Goal: Information Seeking & Learning: Learn about a topic

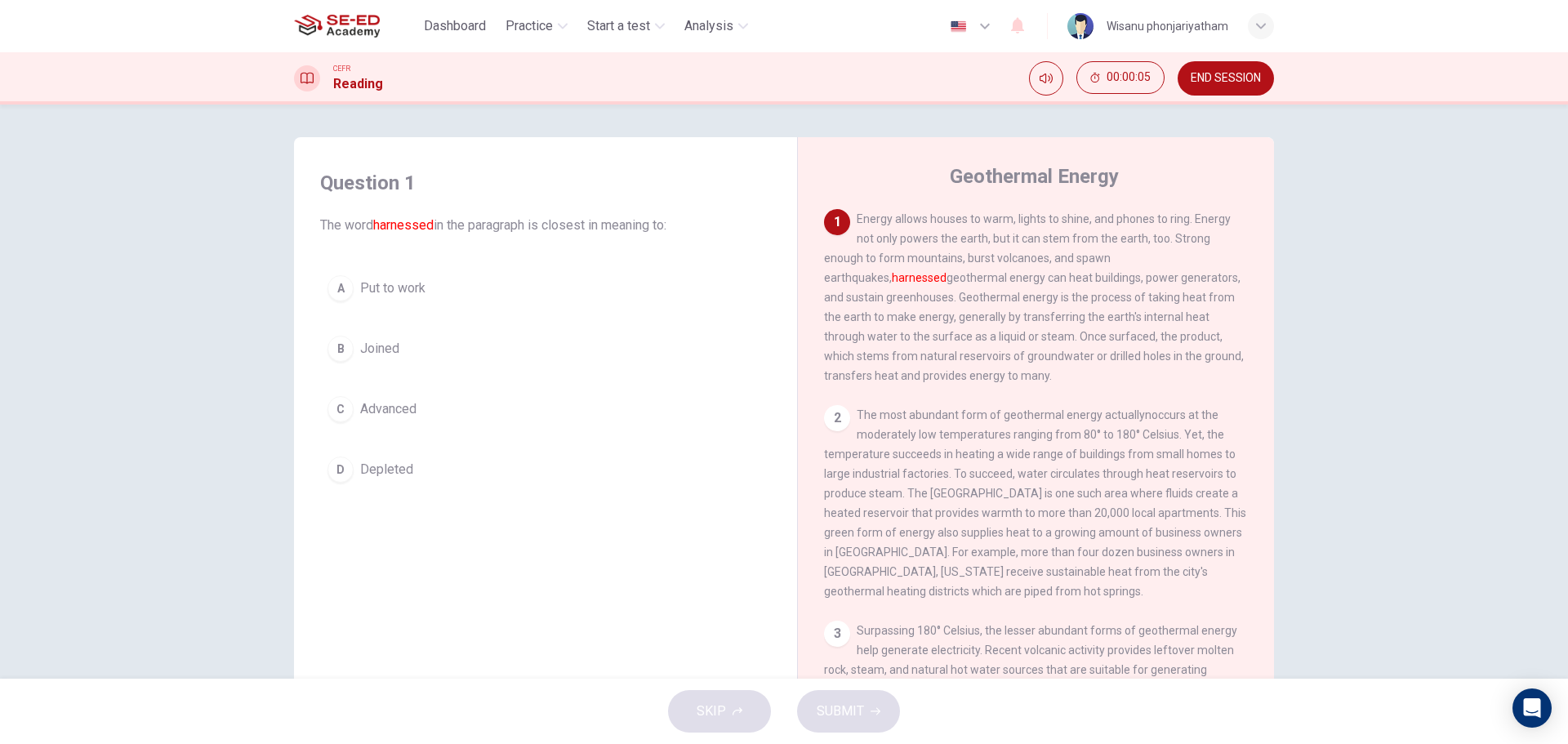
drag, startPoint x: 917, startPoint y: 222, endPoint x: 1006, endPoint y: 223, distance: 89.0
click at [1006, 223] on span "Energy allows houses to warm, lights to shine, and phones to ring. Energy not o…" at bounding box center [1034, 297] width 420 height 170
click at [360, 293] on span "Put to work" at bounding box center [392, 288] width 65 height 19
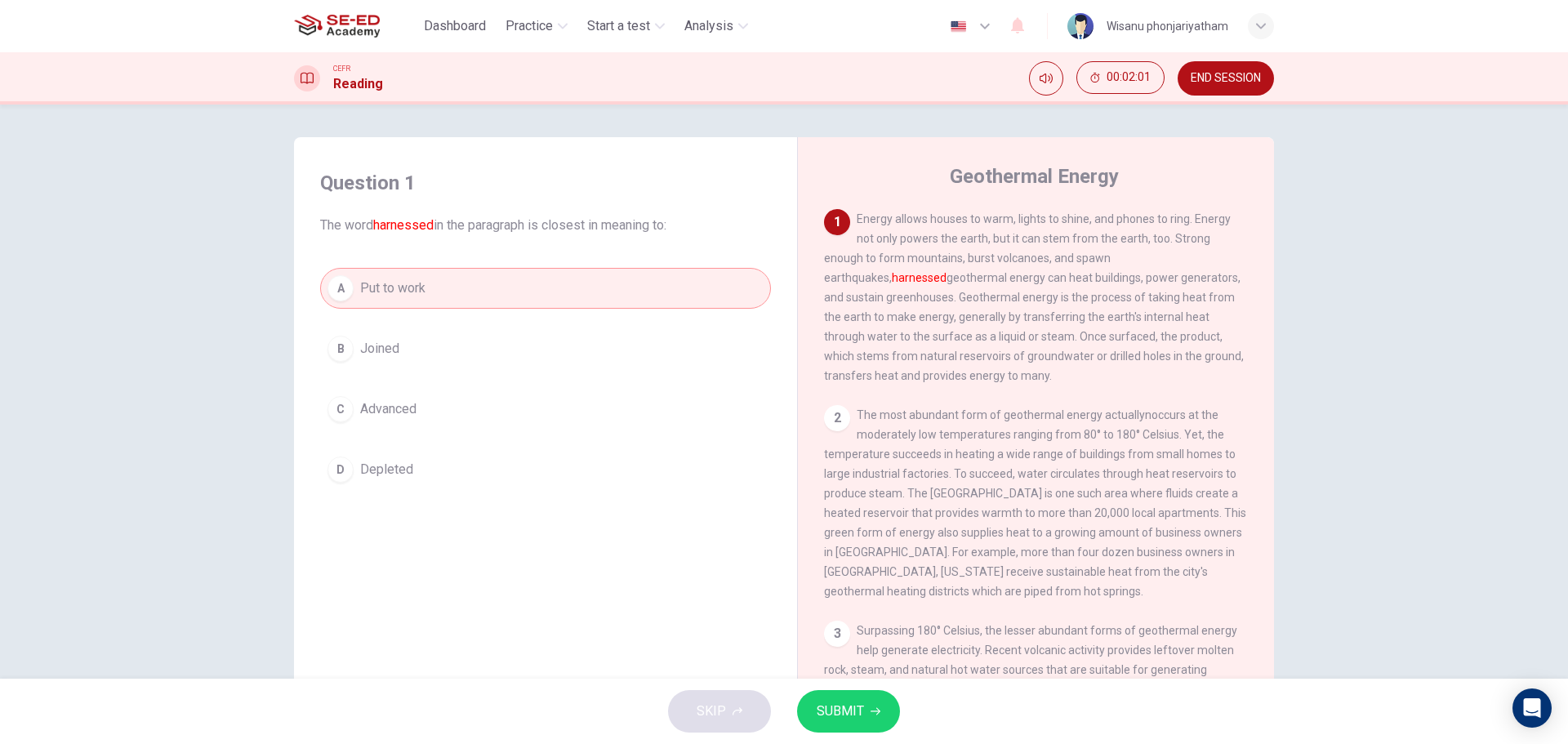
click at [839, 720] on span "SUBMIT" at bounding box center [840, 711] width 48 height 23
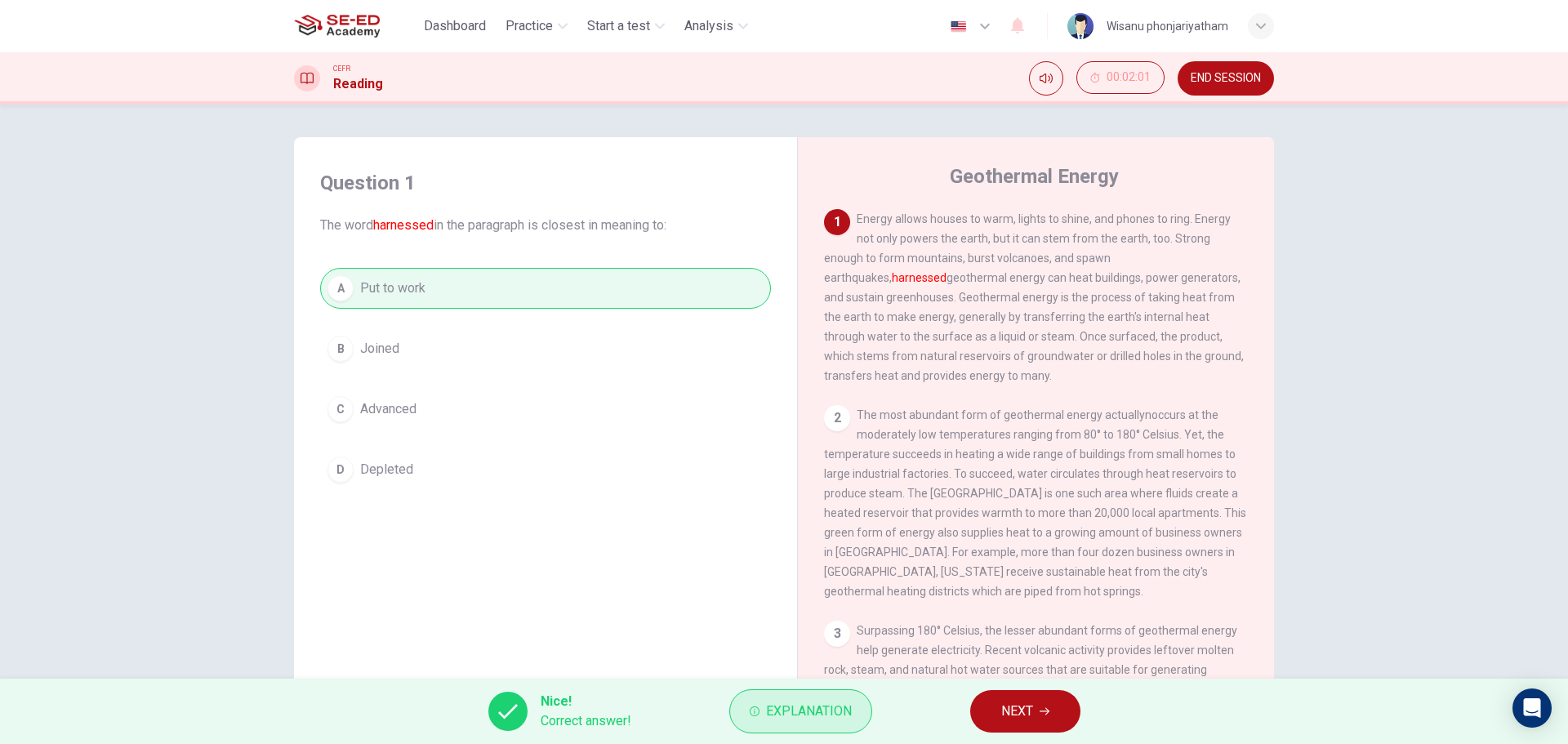
click at [787, 712] on span "Explanation" at bounding box center [808, 711] width 85 height 23
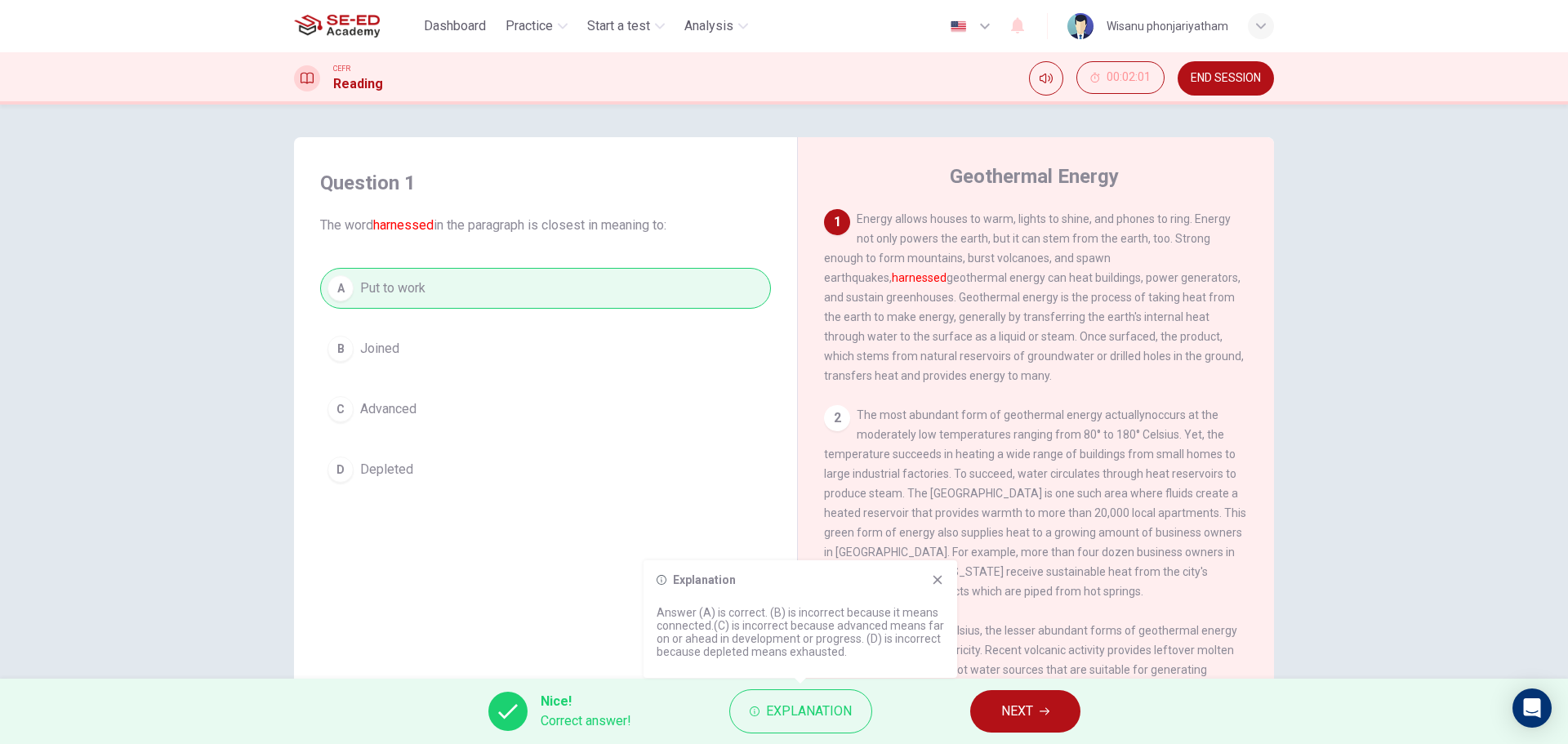
click at [935, 575] on icon at bounding box center [937, 579] width 13 height 13
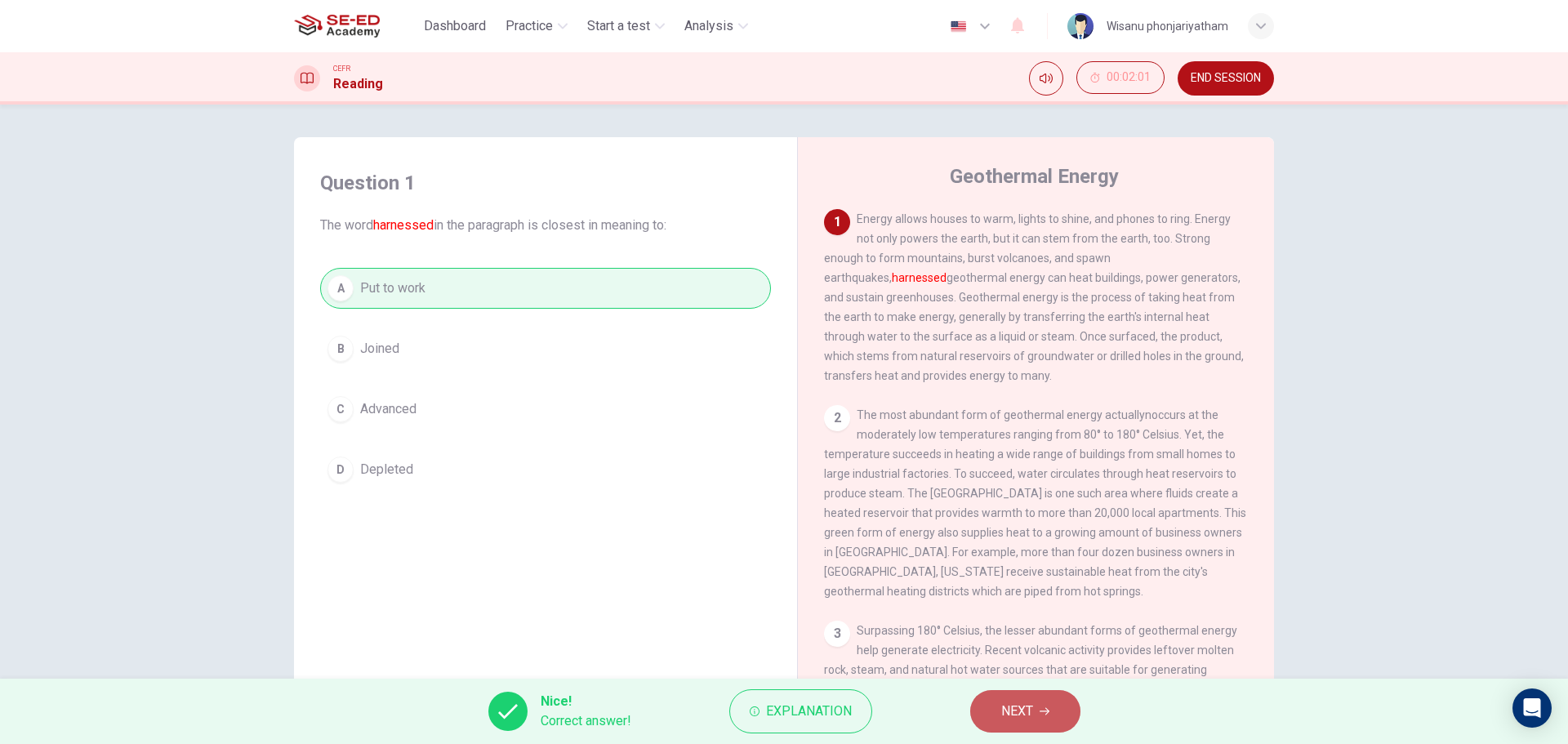
click at [1043, 704] on button "NEXT" at bounding box center [1025, 711] width 110 height 43
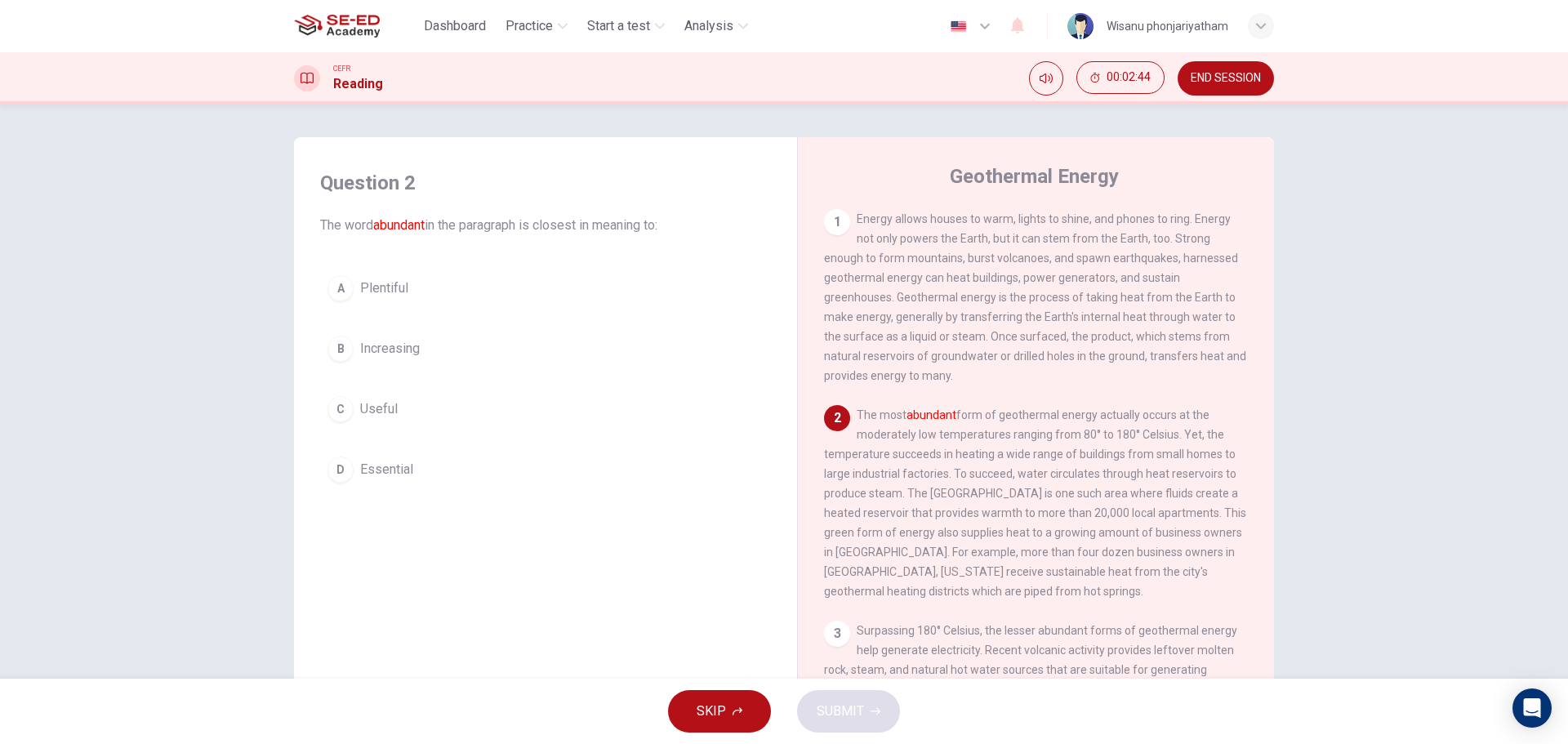
click at [388, 407] on span "Useful" at bounding box center [379, 409] width 38 height 19
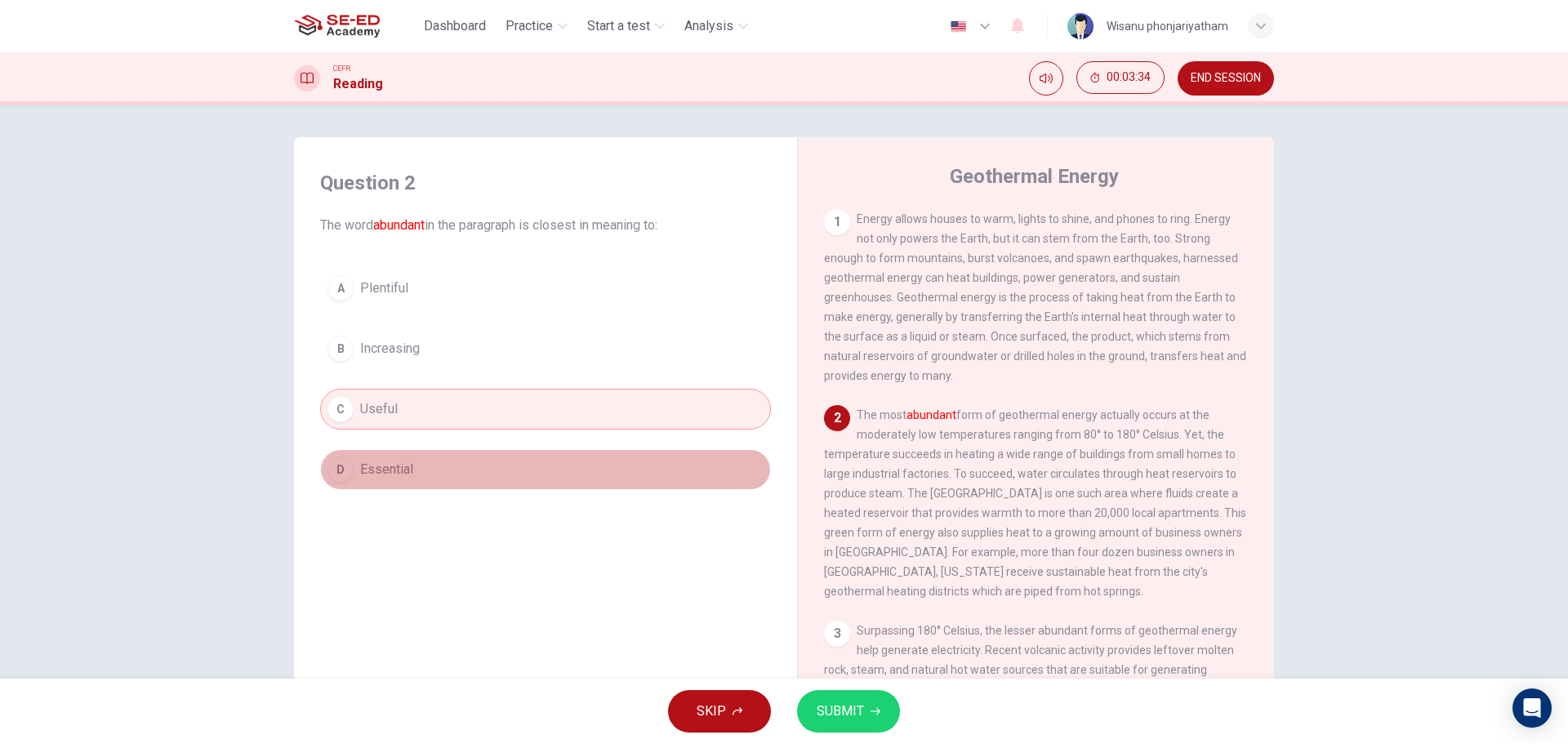
click at [377, 463] on span "Essential" at bounding box center [387, 469] width 53 height 19
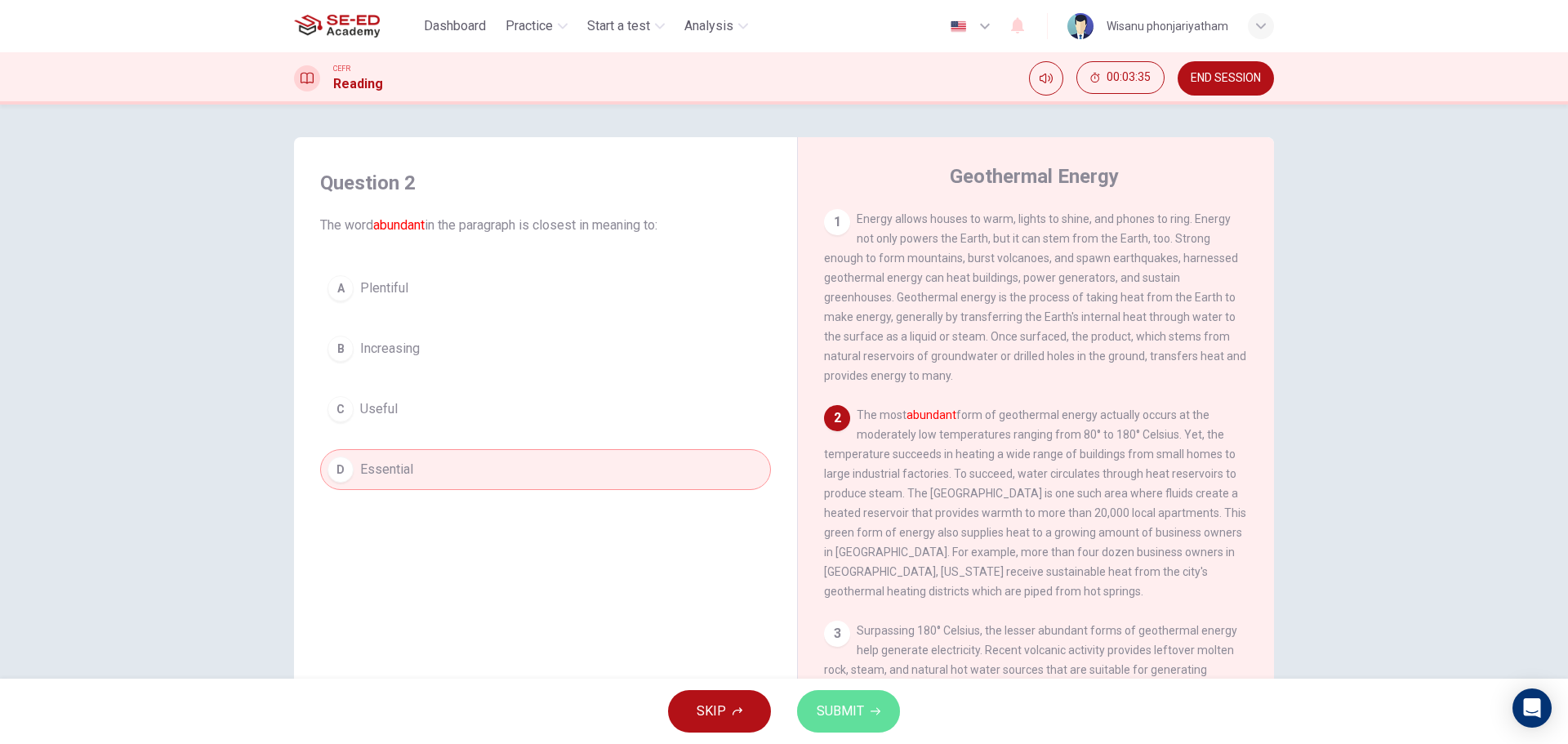
click at [871, 715] on icon "button" at bounding box center [875, 711] width 10 height 10
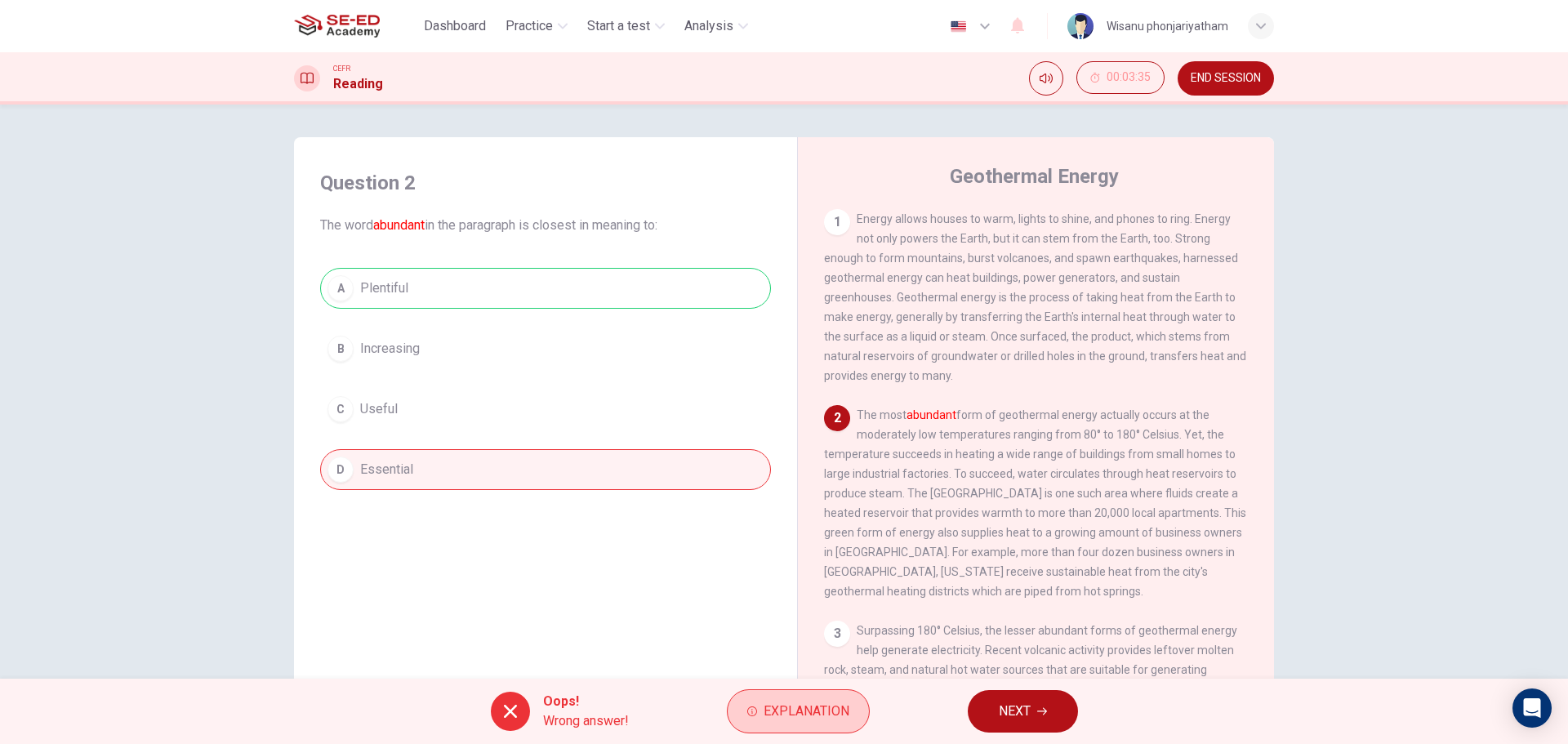
click at [803, 712] on span "Explanation" at bounding box center [806, 711] width 85 height 23
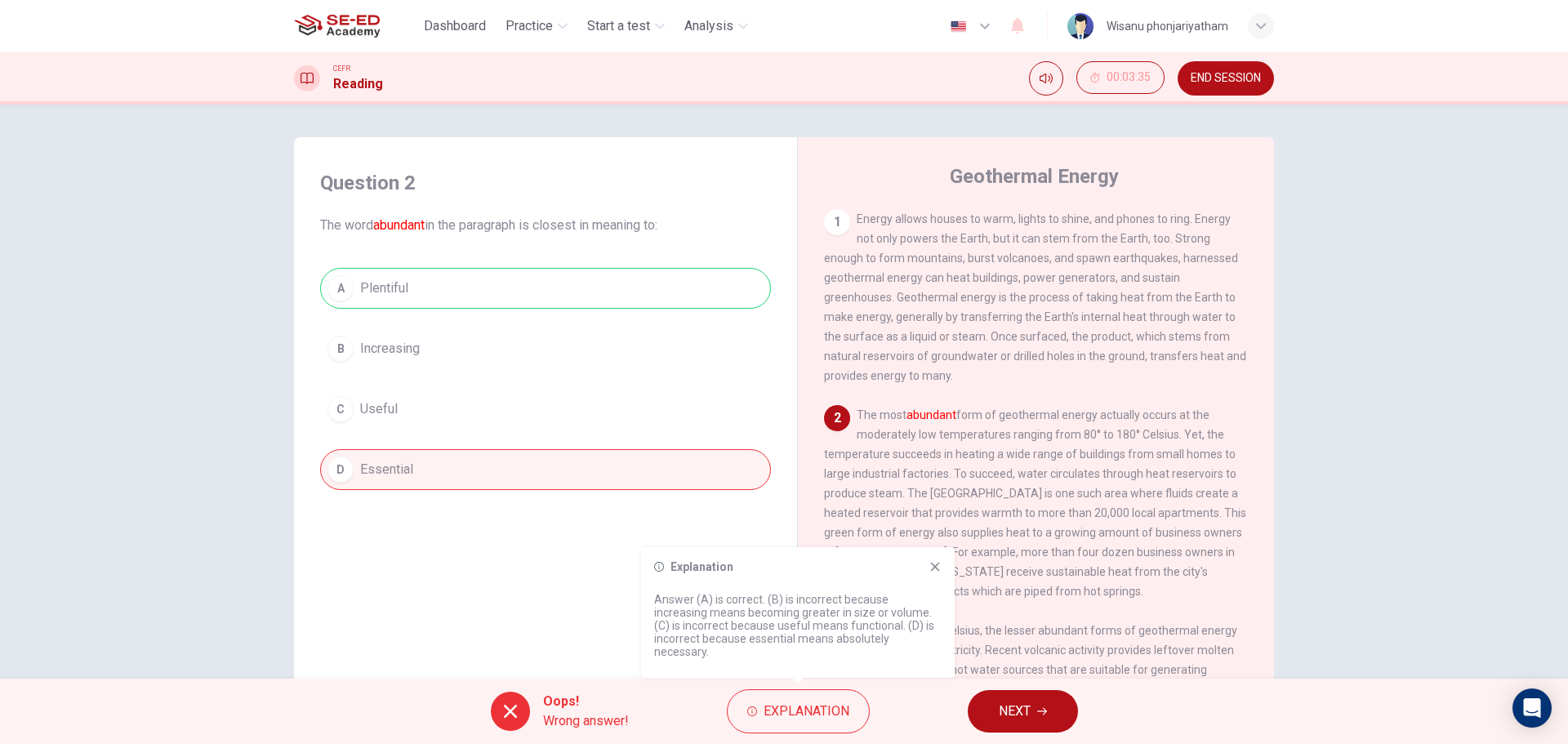
click at [1021, 717] on span "NEXT" at bounding box center [1014, 711] width 32 height 23
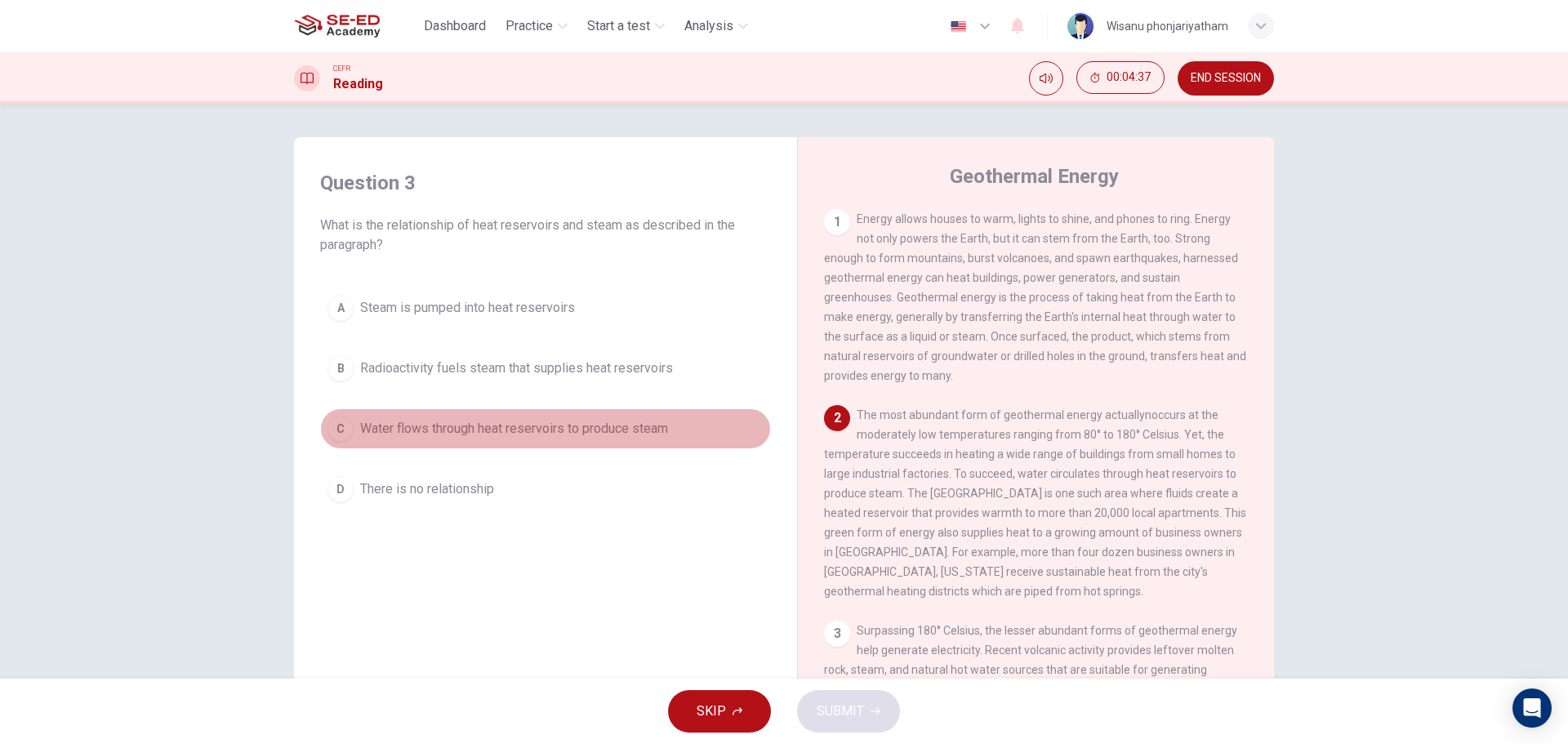
click at [597, 426] on span "Water flows through heat reservoirs to produce steam" at bounding box center [514, 428] width 308 height 19
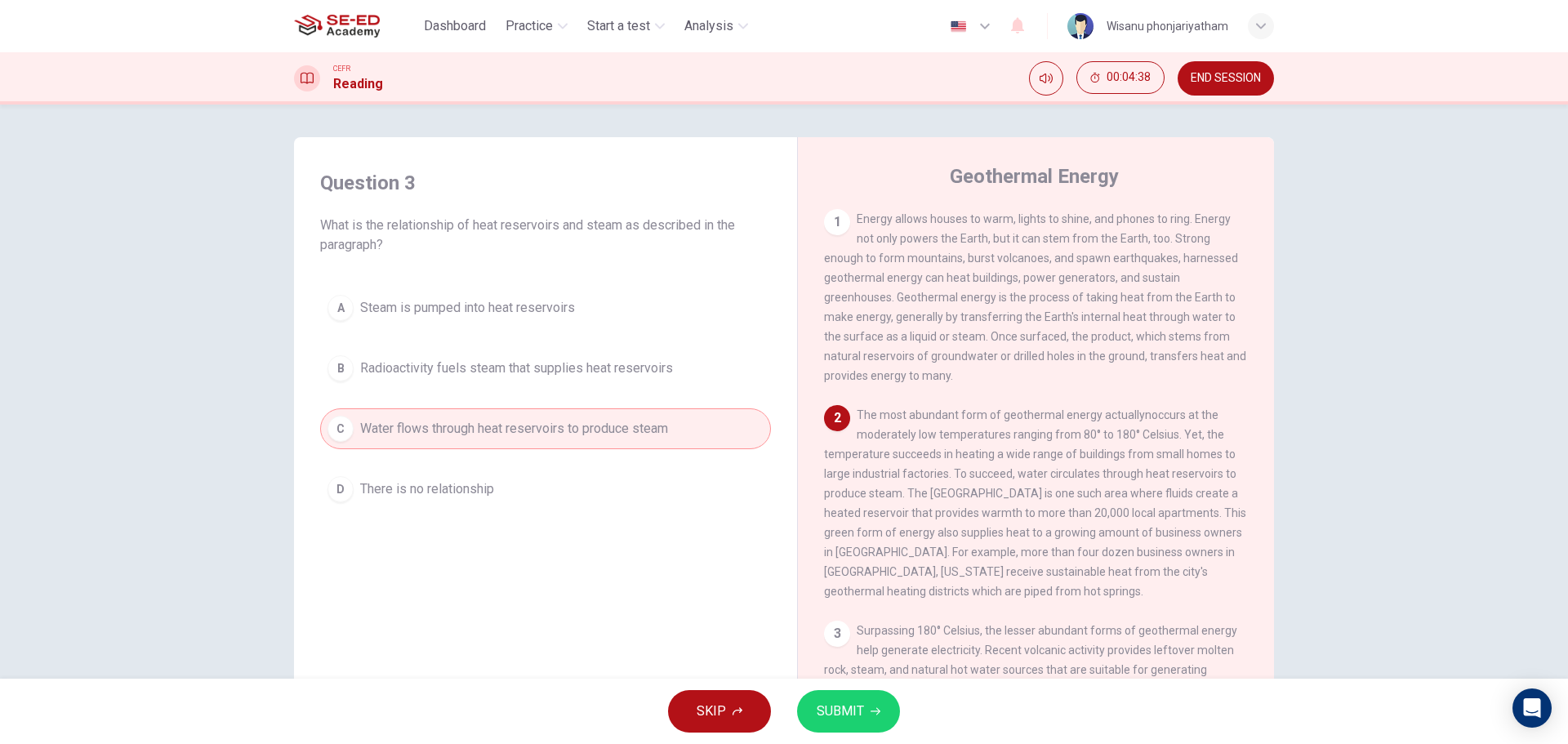
click at [845, 710] on span "SUBMIT" at bounding box center [840, 711] width 48 height 23
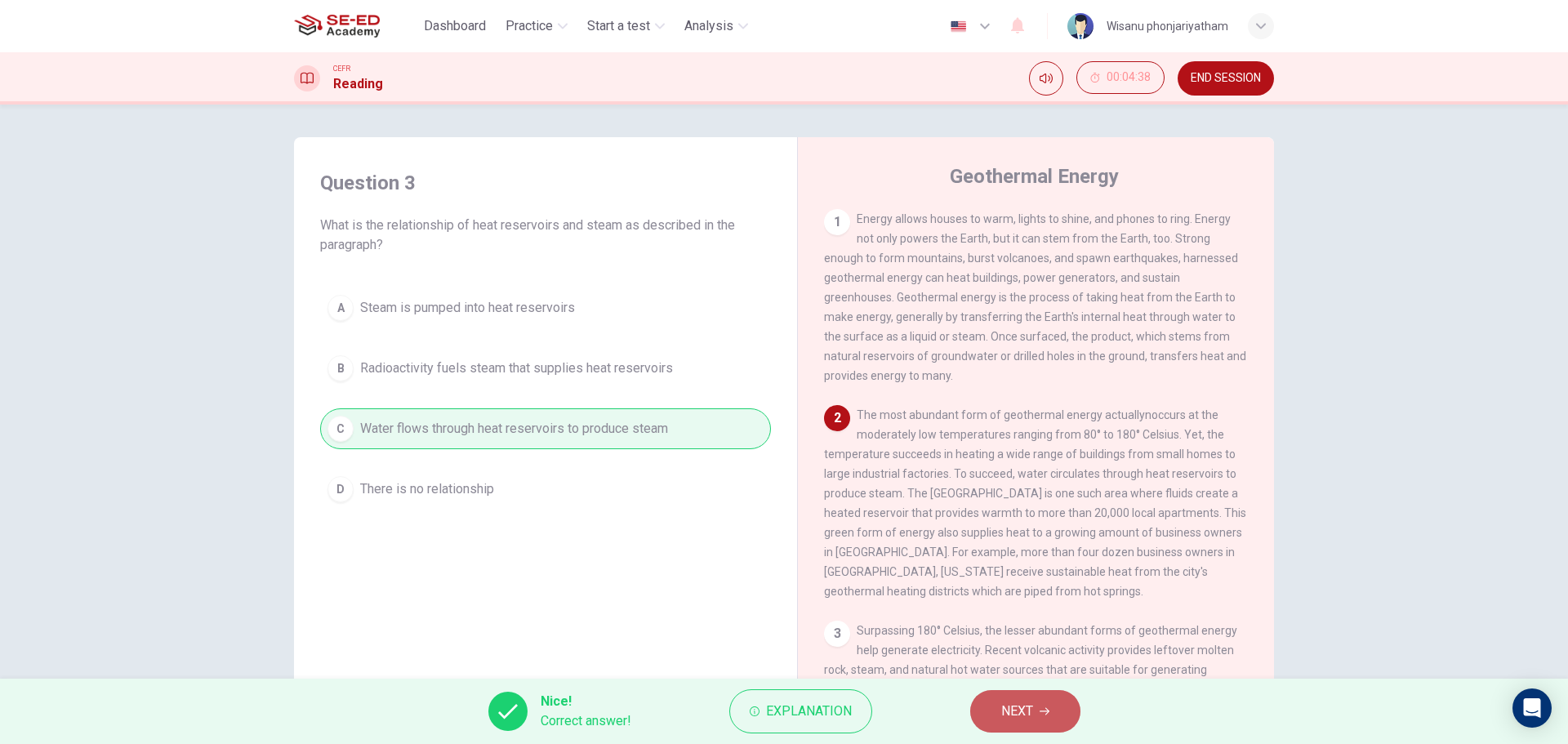
click at [1059, 709] on button "NEXT" at bounding box center [1025, 711] width 110 height 43
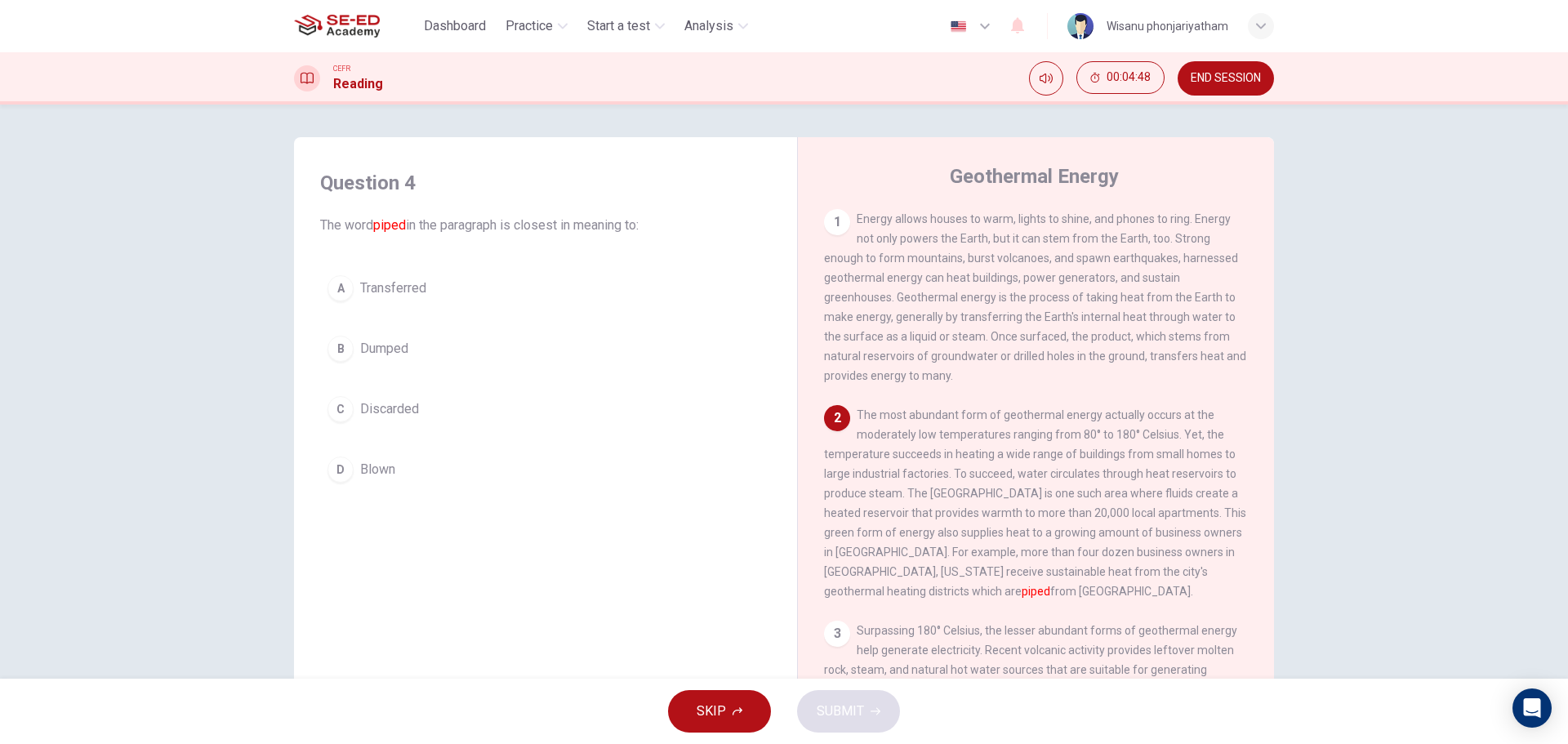
click at [402, 285] on span "Transferred" at bounding box center [393, 288] width 66 height 19
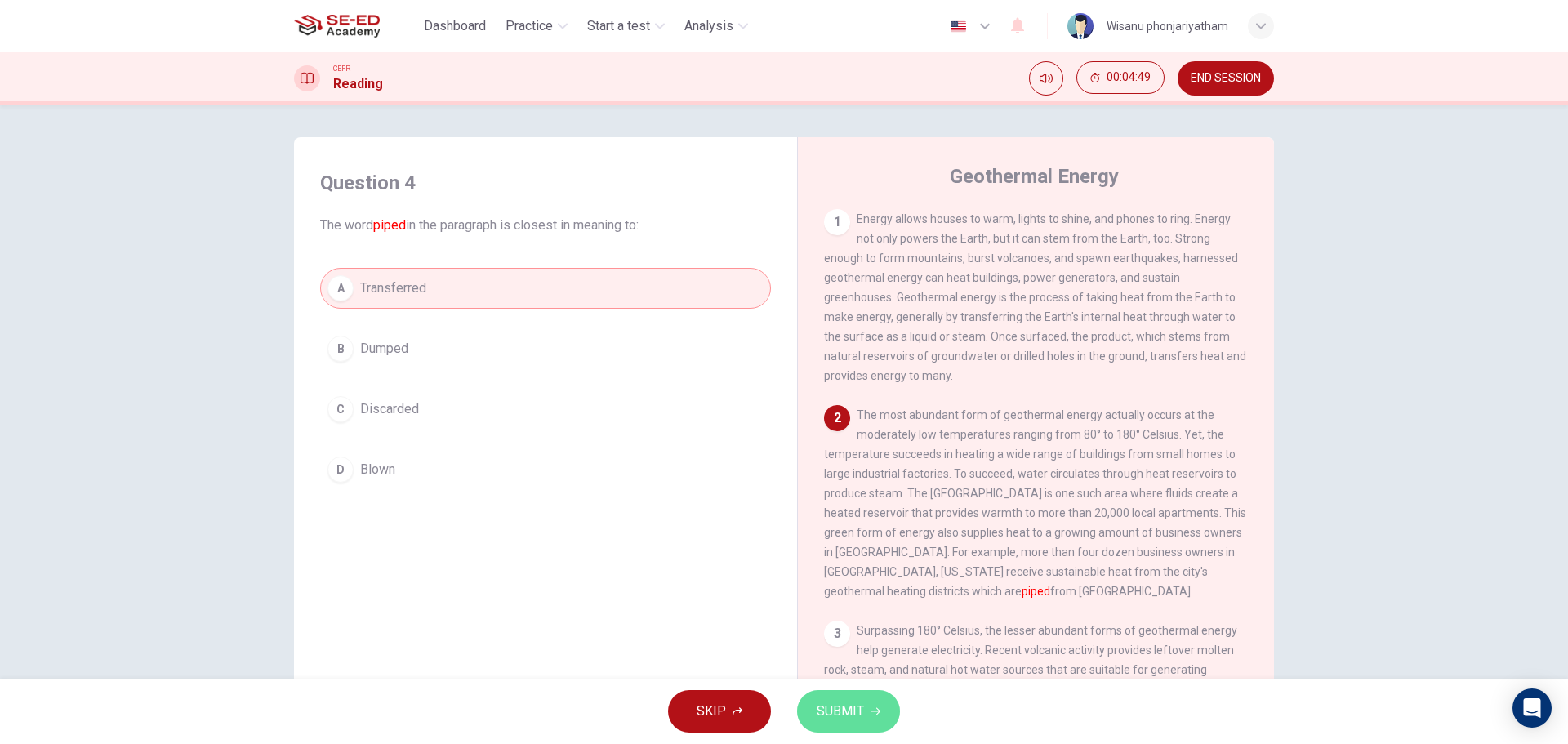
click at [853, 702] on span "SUBMIT" at bounding box center [840, 711] width 48 height 23
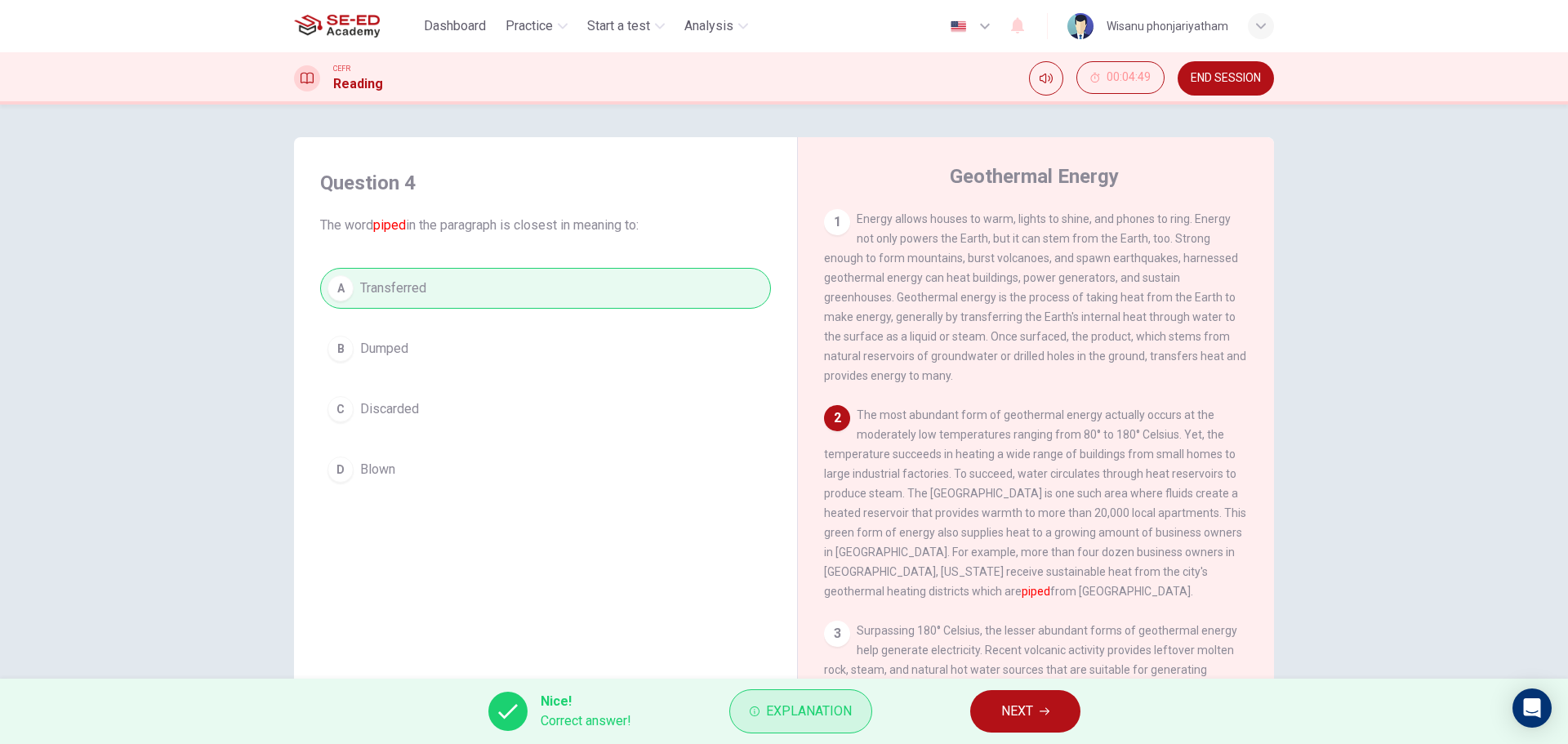
click at [811, 705] on span "Explanation" at bounding box center [808, 711] width 85 height 23
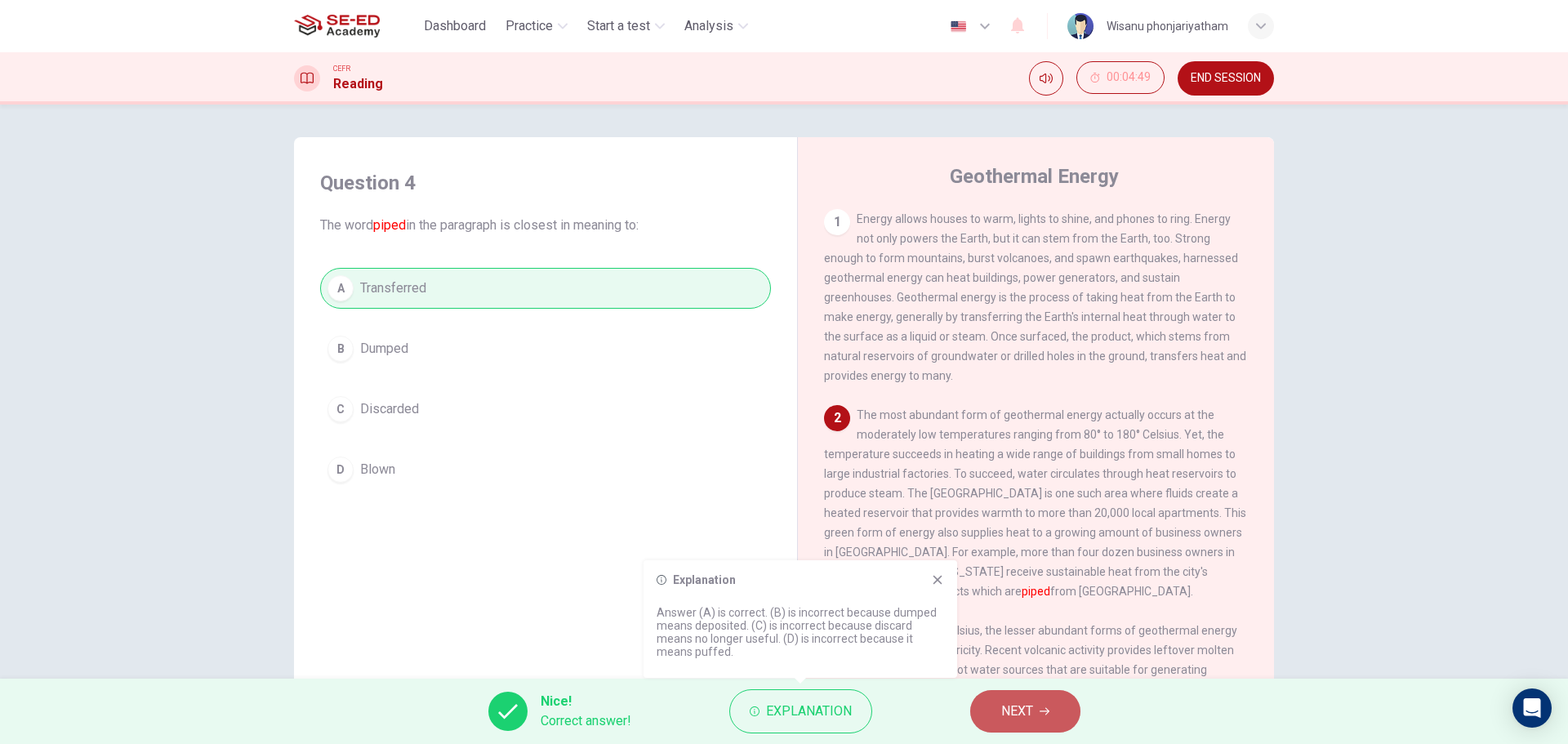
click at [1045, 715] on icon "button" at bounding box center [1044, 711] width 10 height 10
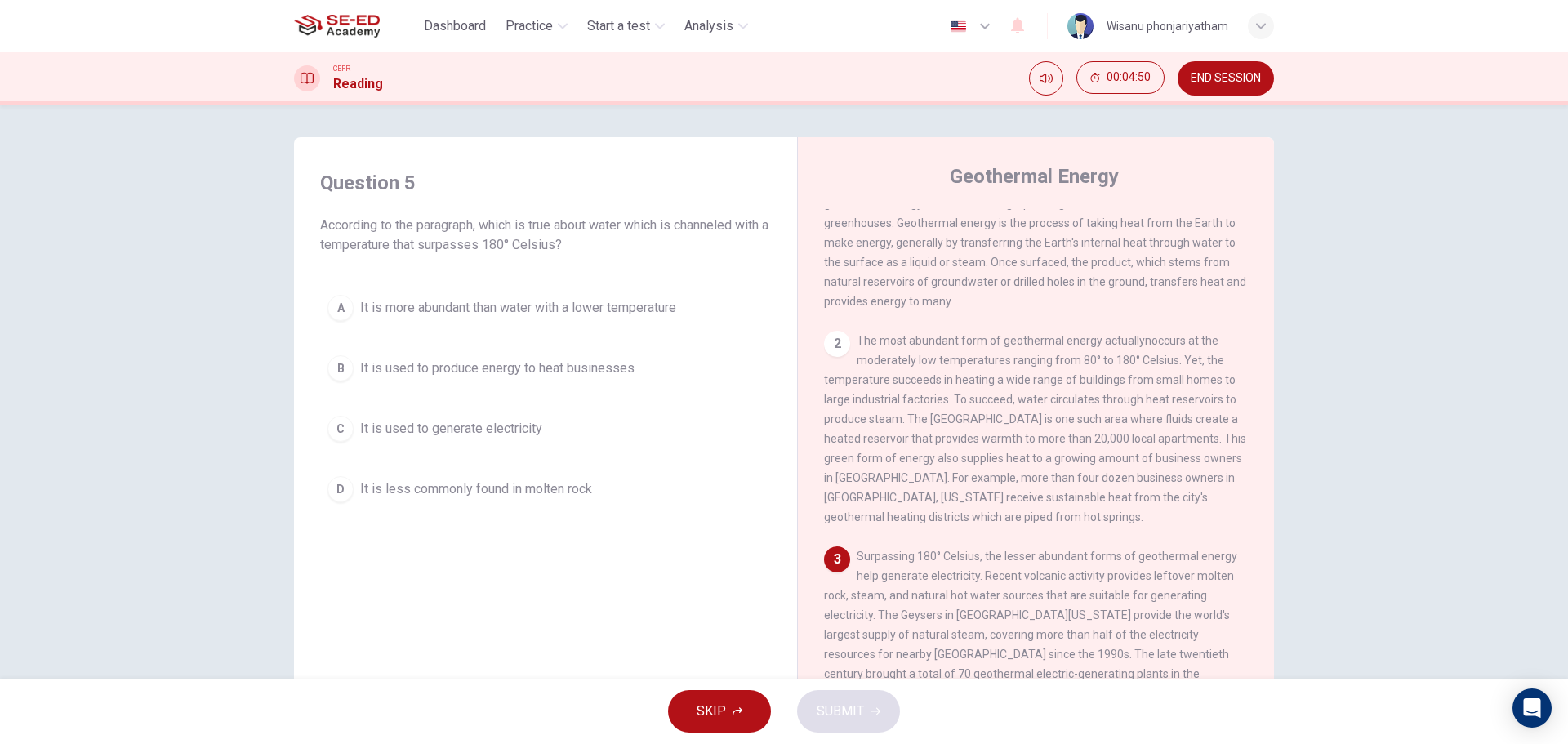
scroll to position [245, 0]
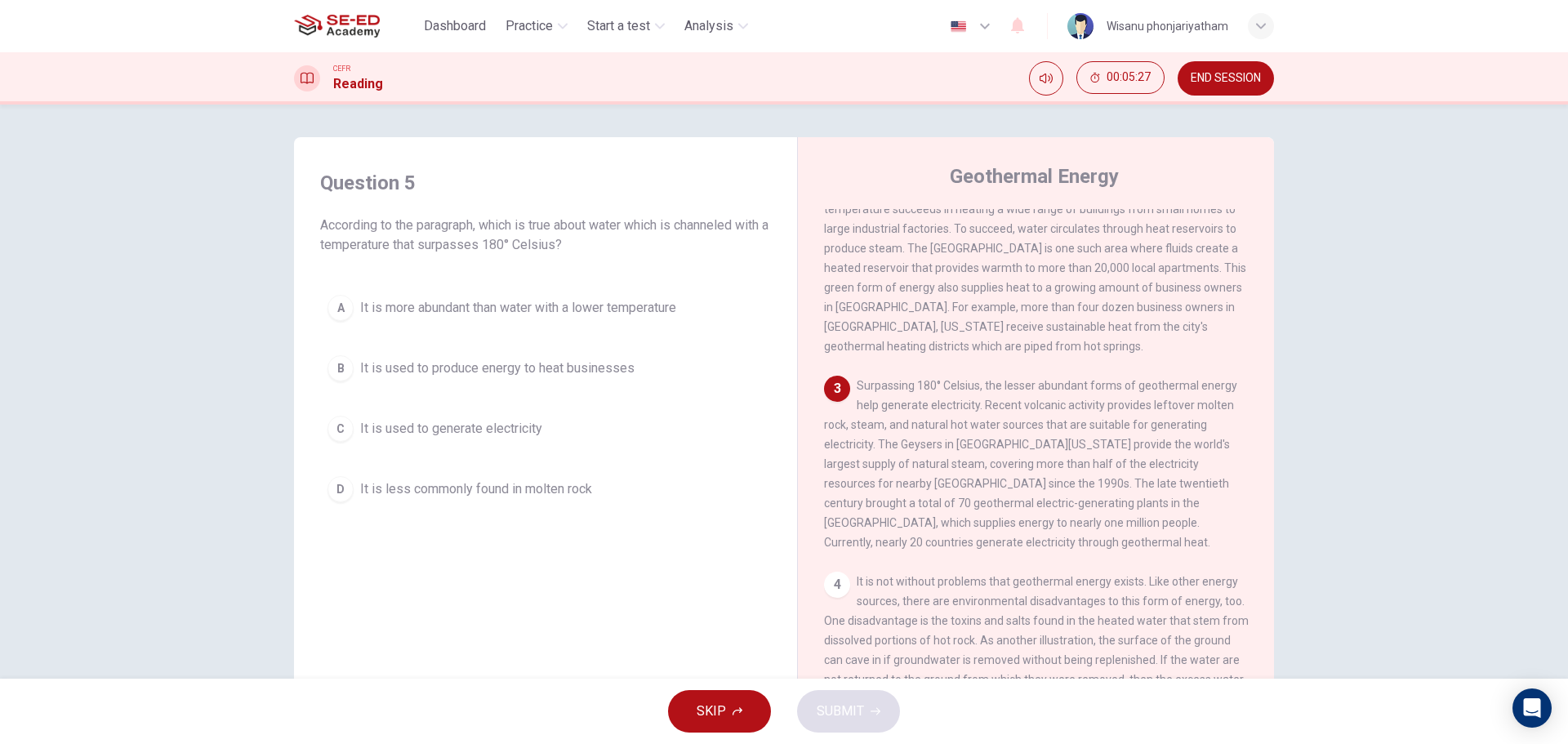
click at [515, 424] on span "It is used to generate electricity" at bounding box center [451, 428] width 182 height 19
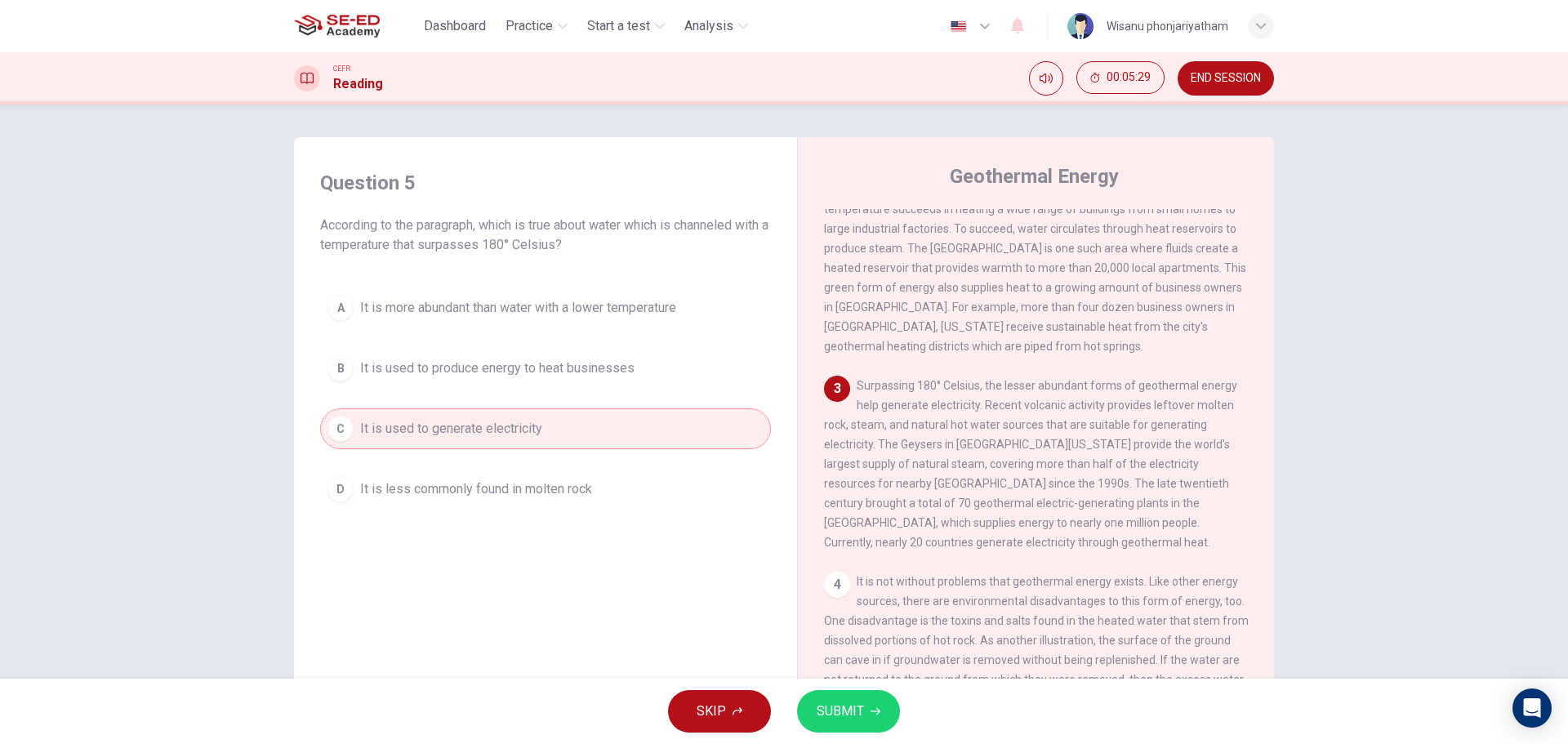
click at [829, 703] on span "SUBMIT" at bounding box center [840, 711] width 48 height 23
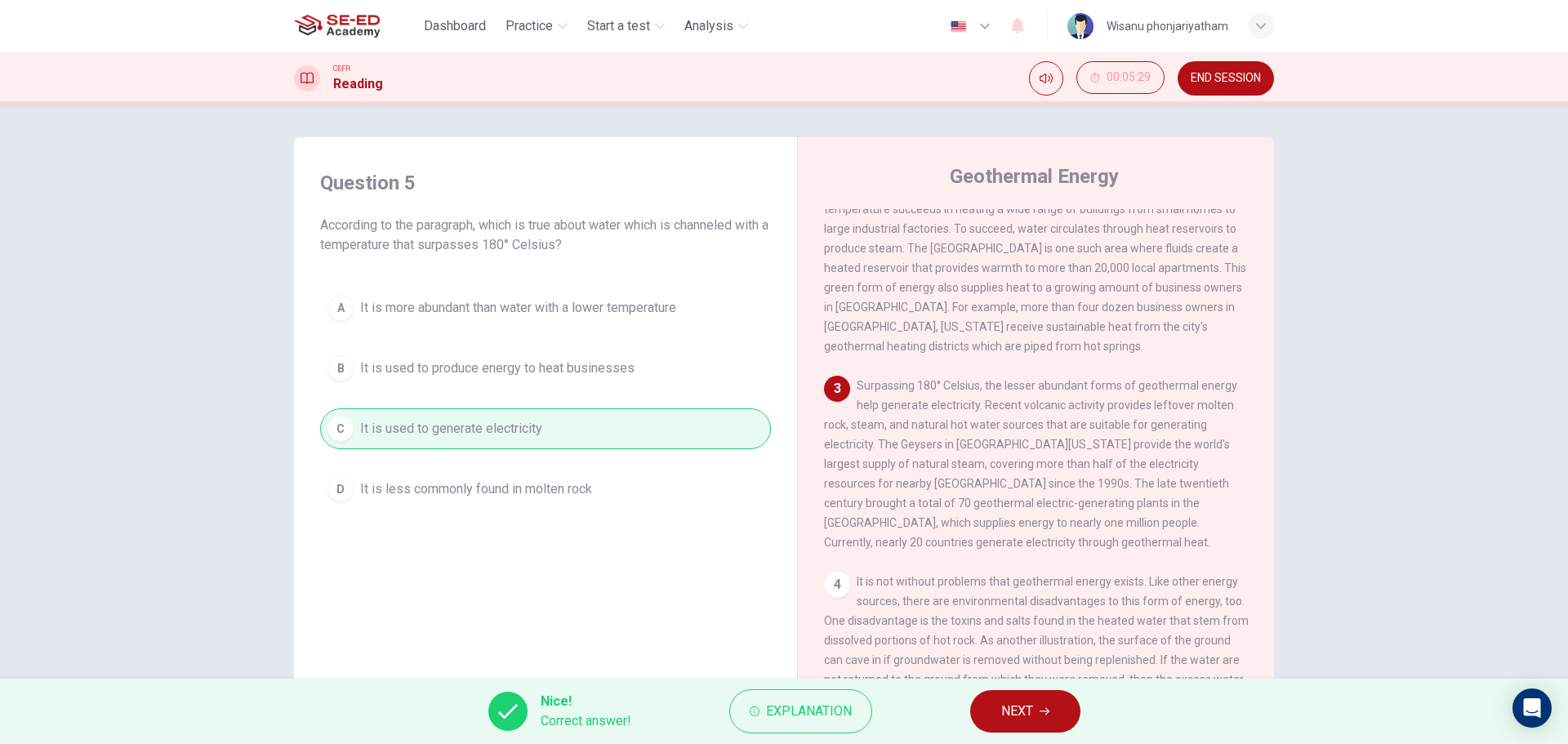
click at [1000, 716] on button "NEXT" at bounding box center [1025, 711] width 110 height 43
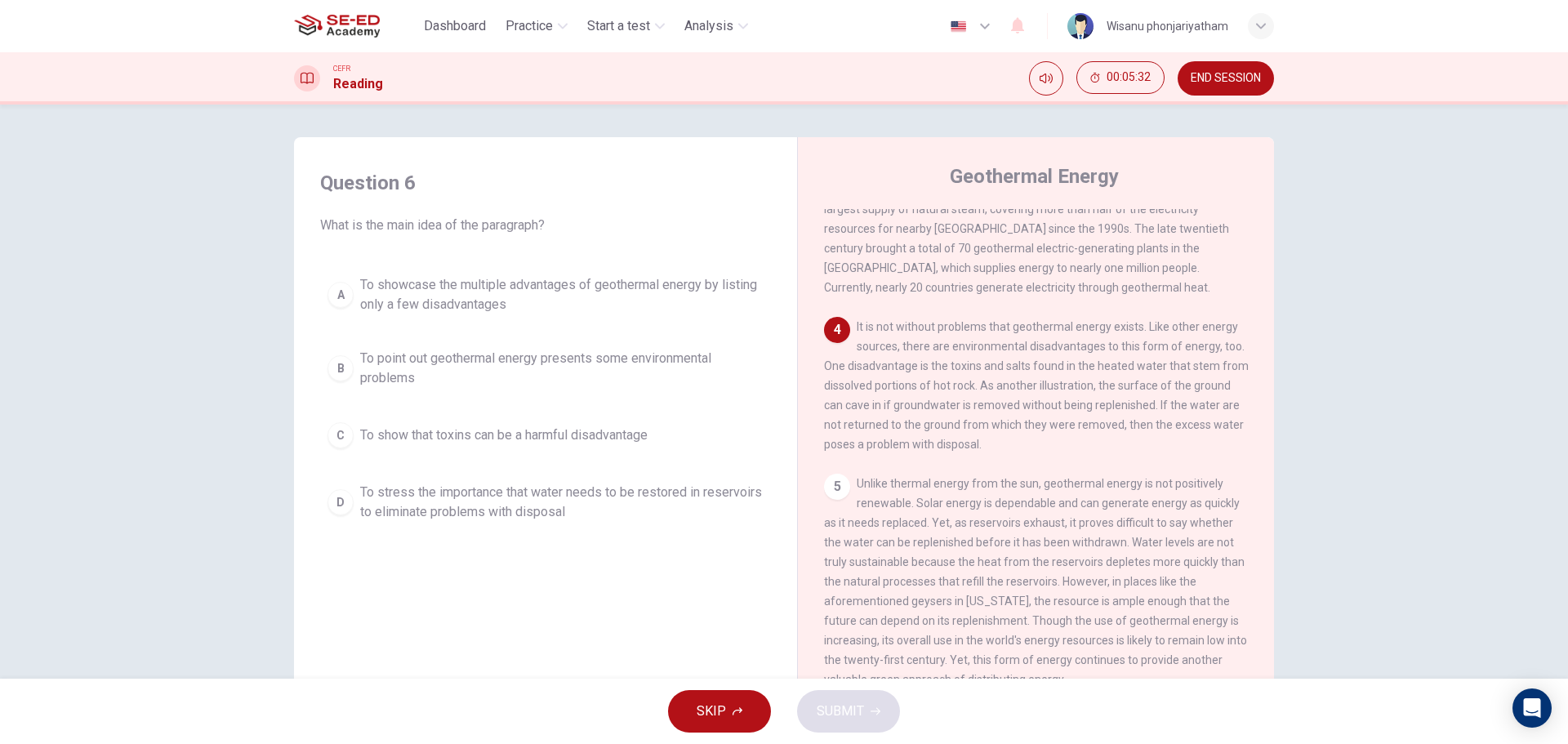
scroll to position [459, 0]
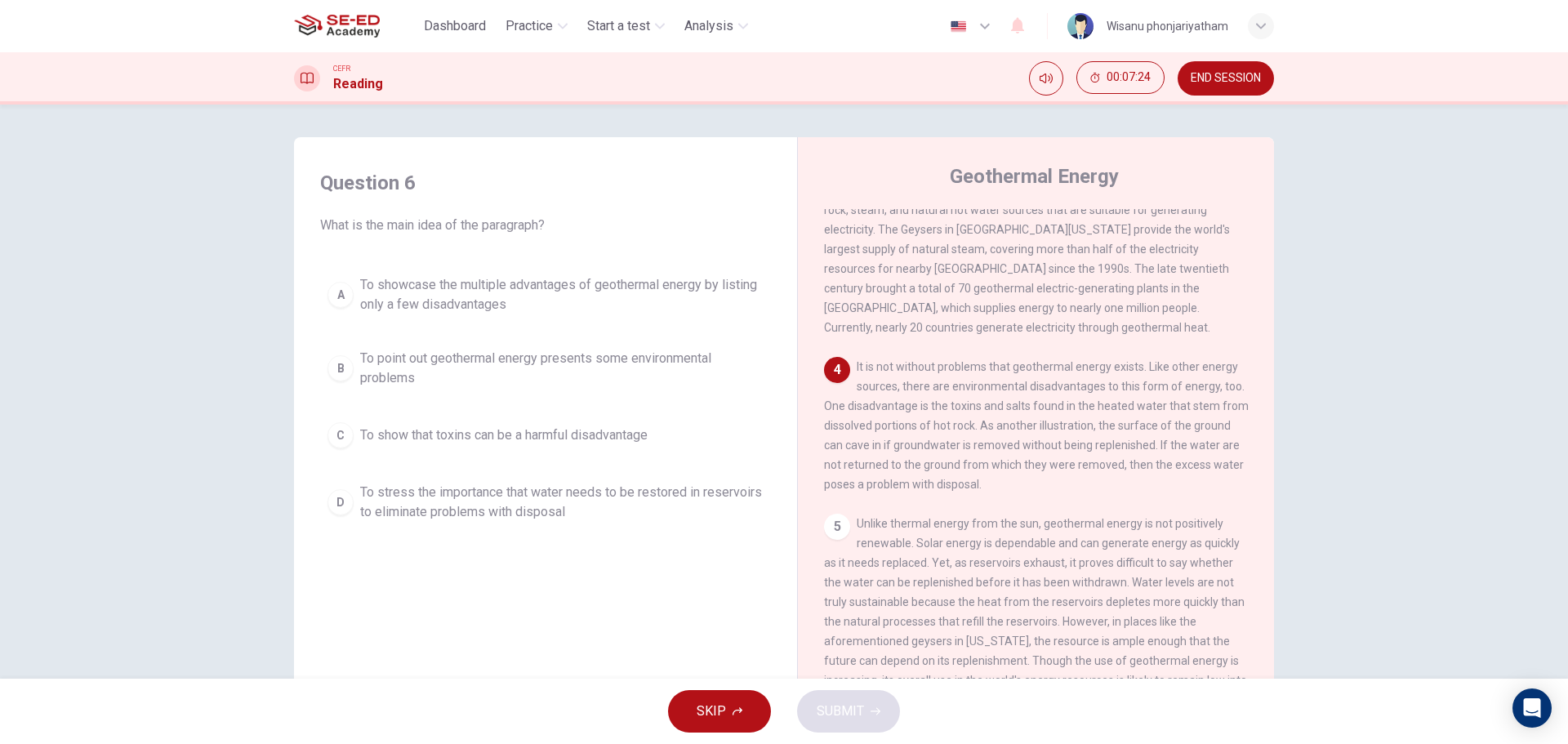
click at [593, 374] on span "To point out geothermal energy presents some environmental problems" at bounding box center [562, 368] width 403 height 39
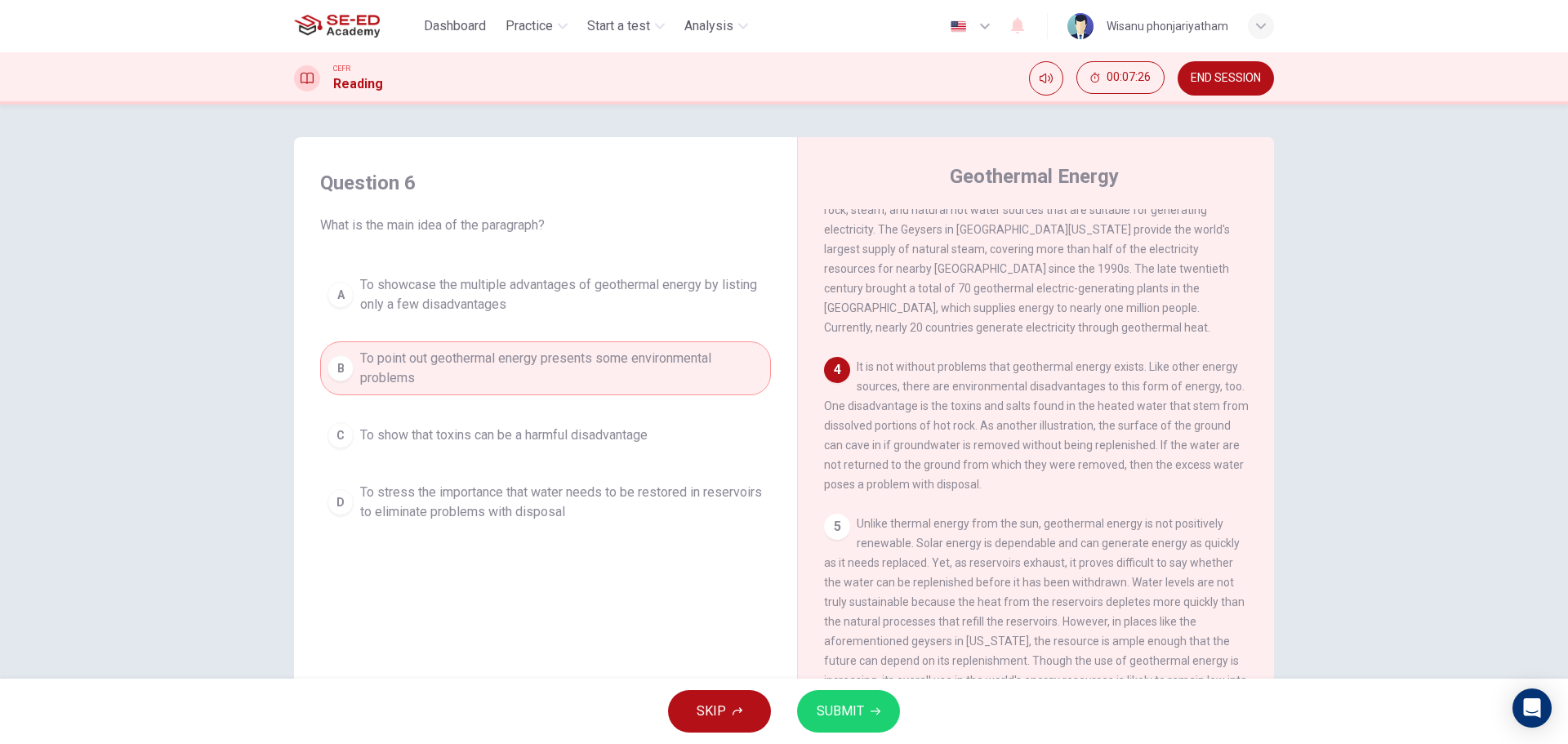
click at [831, 709] on span "SUBMIT" at bounding box center [840, 711] width 48 height 23
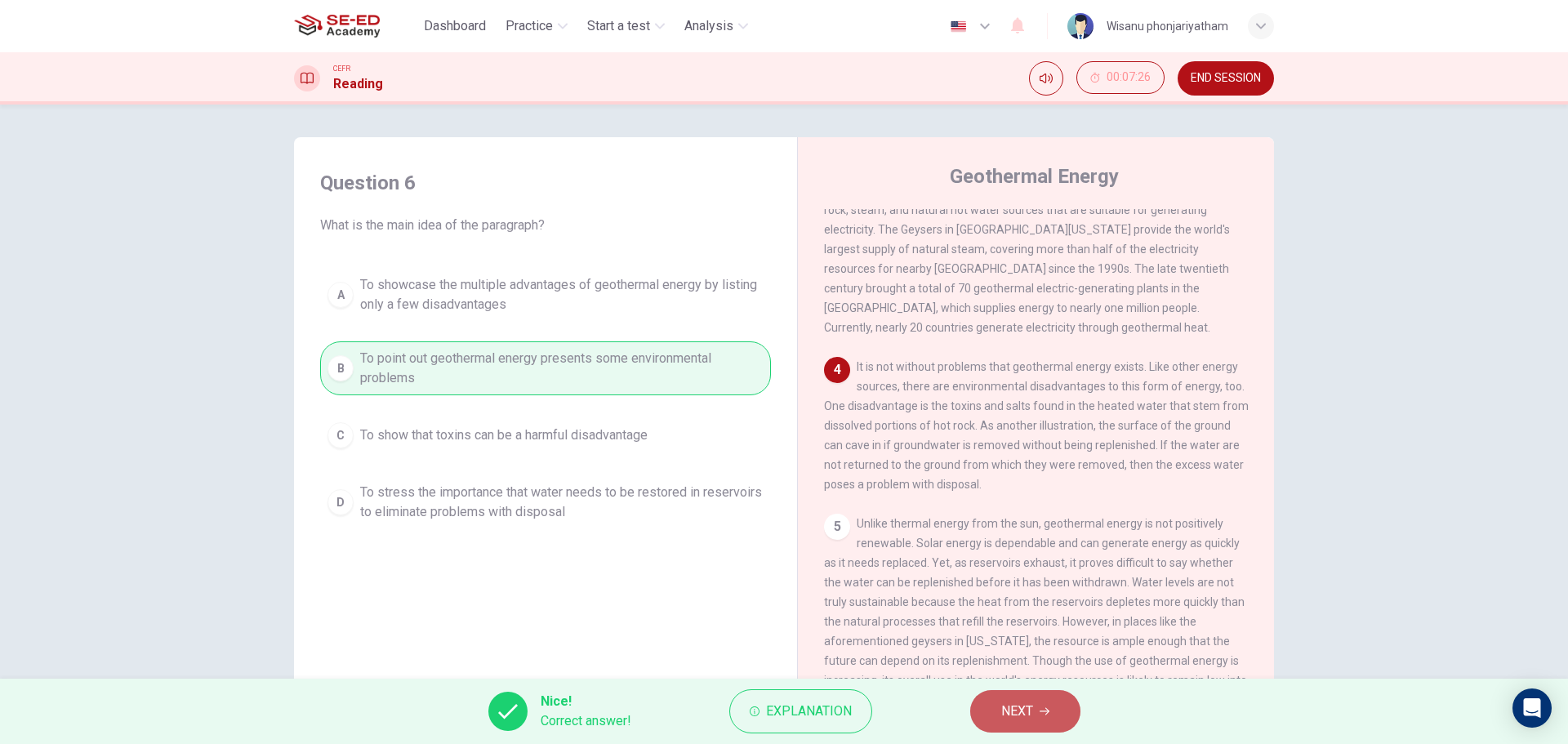
click at [1029, 725] on button "NEXT" at bounding box center [1025, 711] width 110 height 43
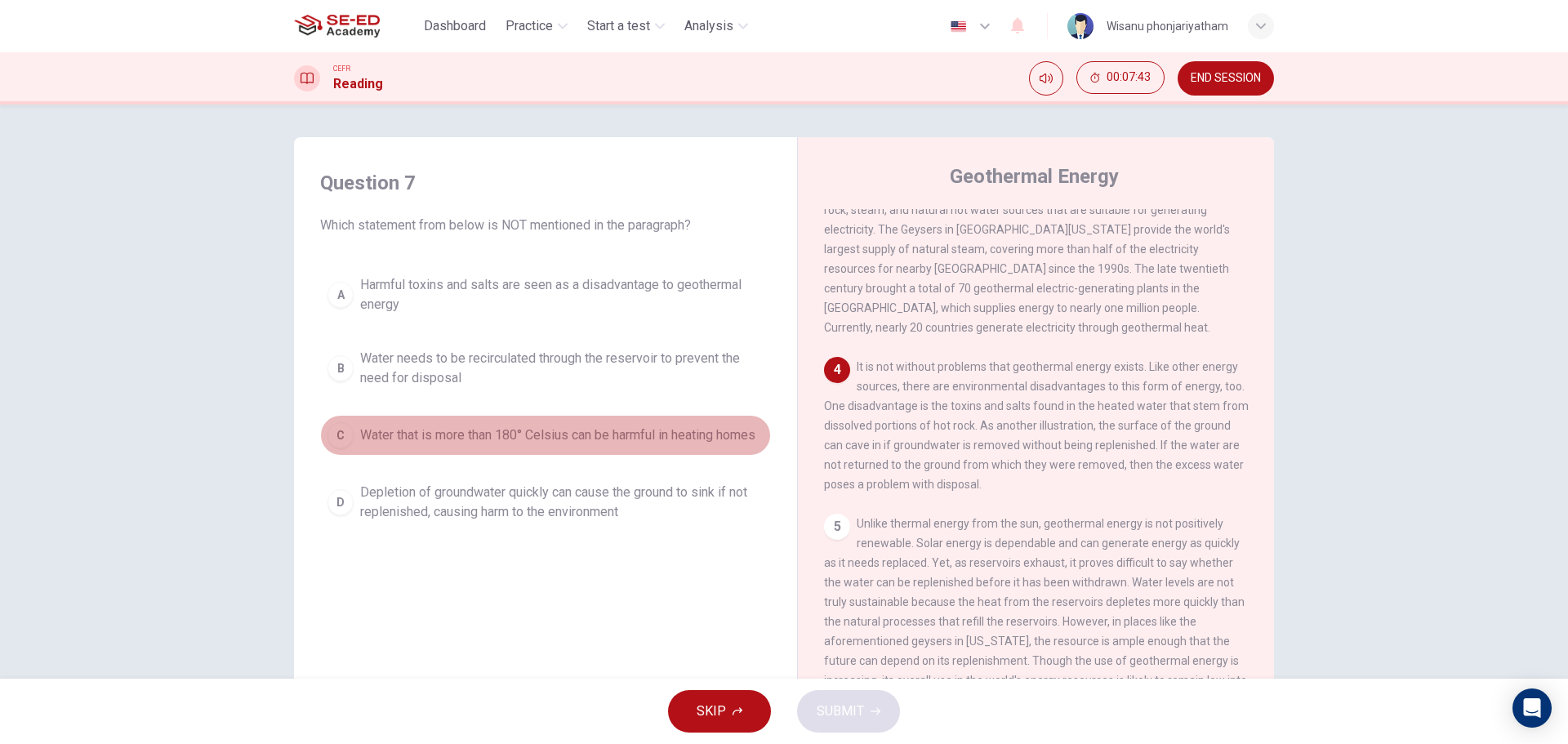
click at [507, 445] on span "Water that is more than 180° Celsius can be harmful in heating homes" at bounding box center [558, 435] width 395 height 19
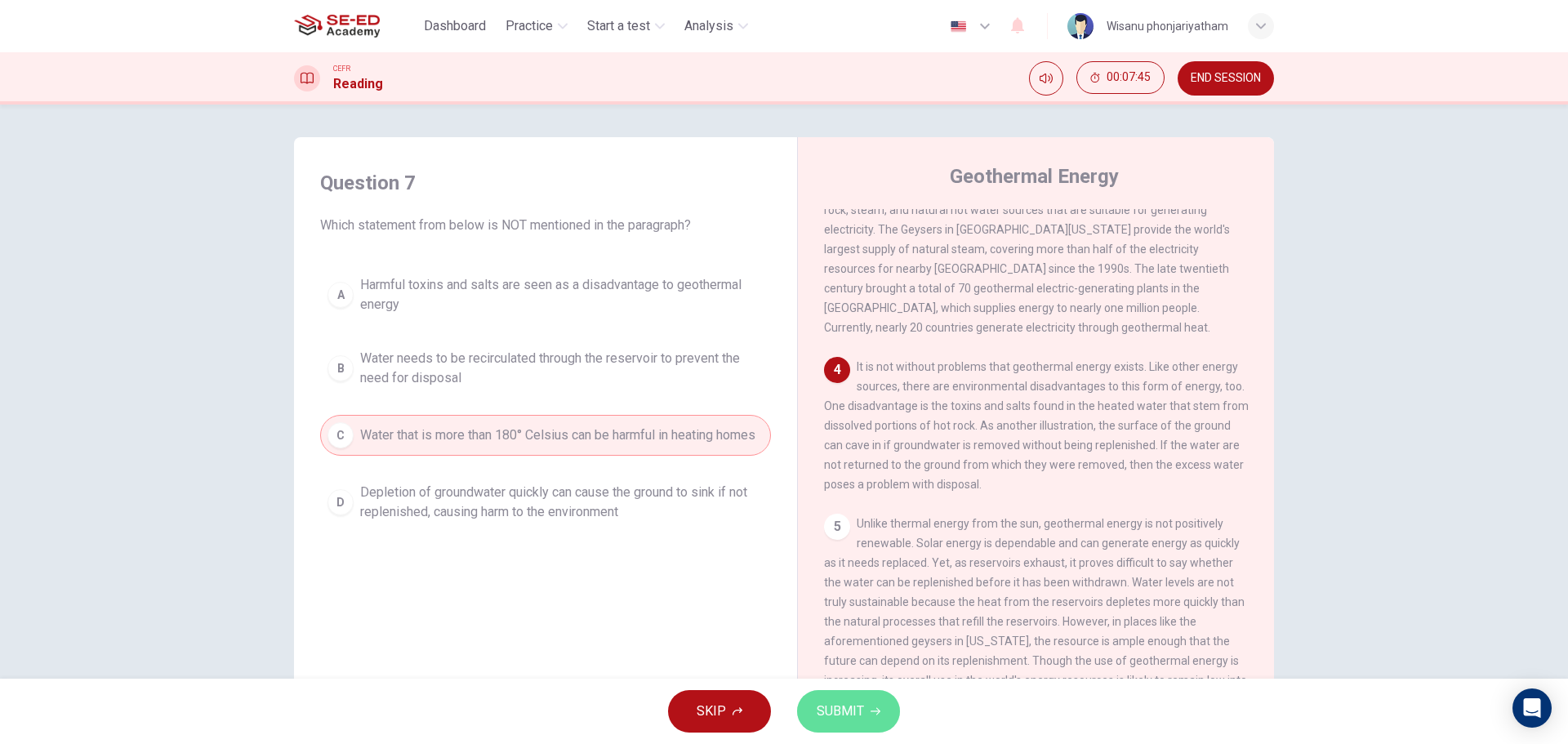
click at [839, 715] on span "SUBMIT" at bounding box center [840, 711] width 48 height 23
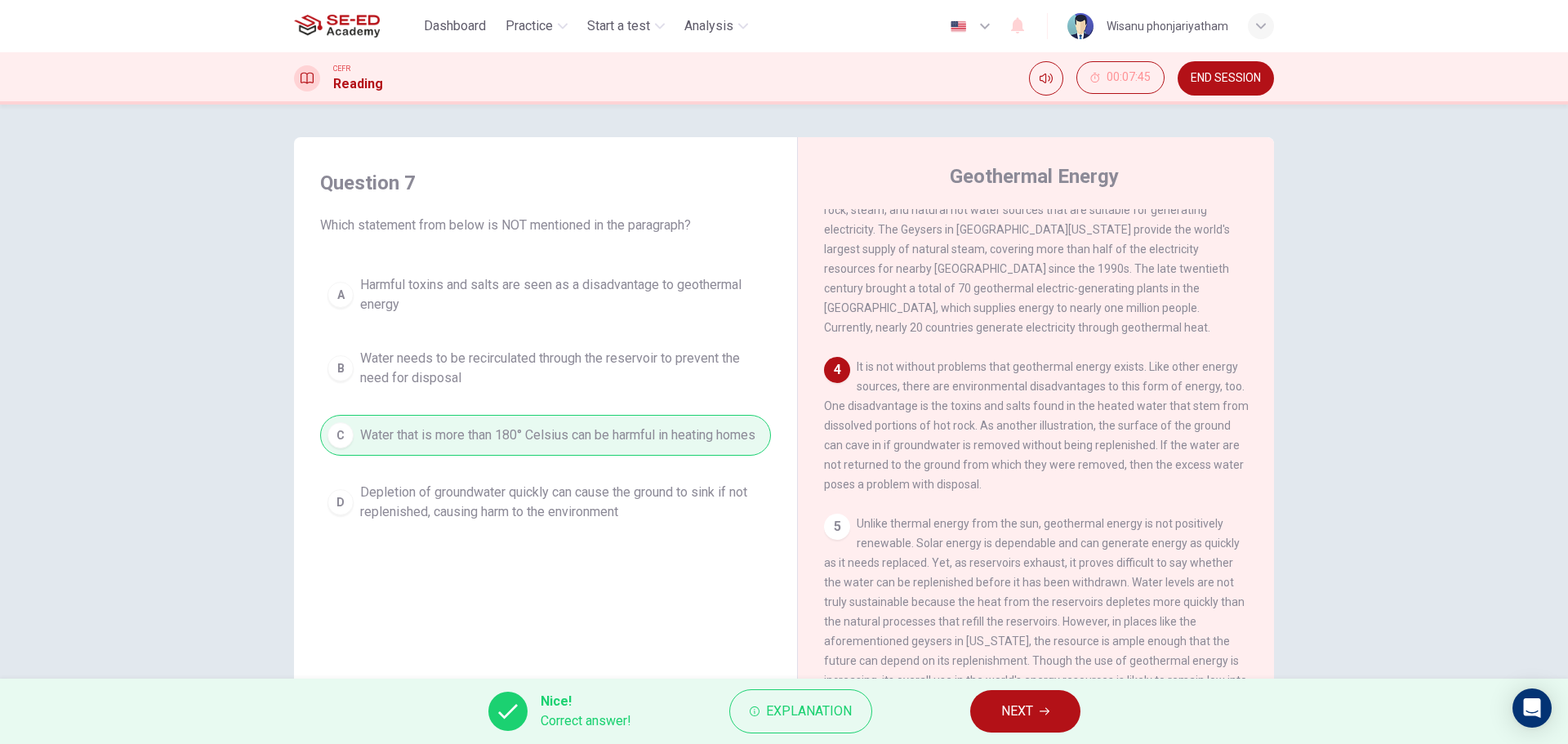
click at [1002, 716] on span "NEXT" at bounding box center [1017, 711] width 32 height 23
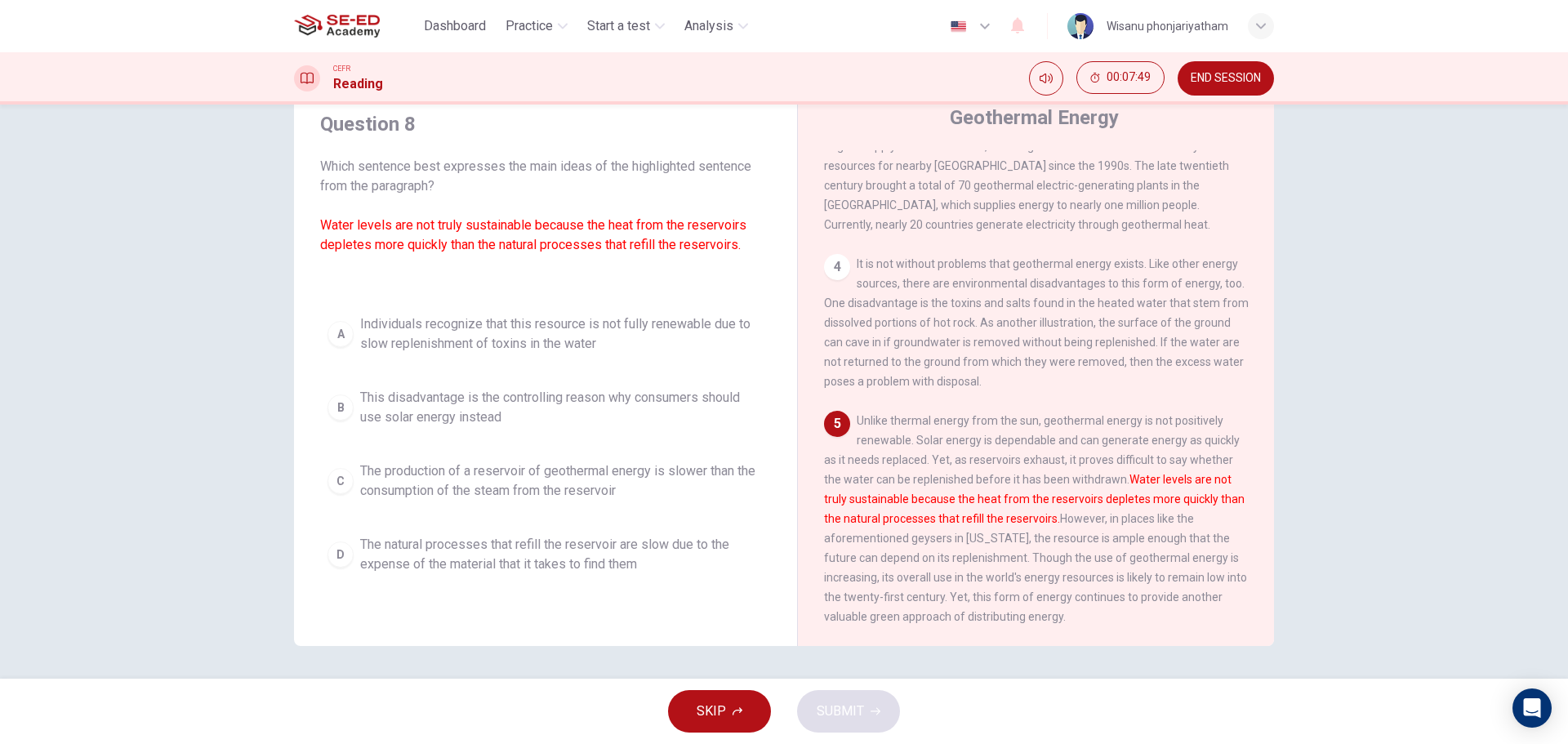
scroll to position [541, 0]
click at [564, 496] on span "The production of a reservoir of geothermal energy is slower than the consumpti…" at bounding box center [562, 481] width 403 height 39
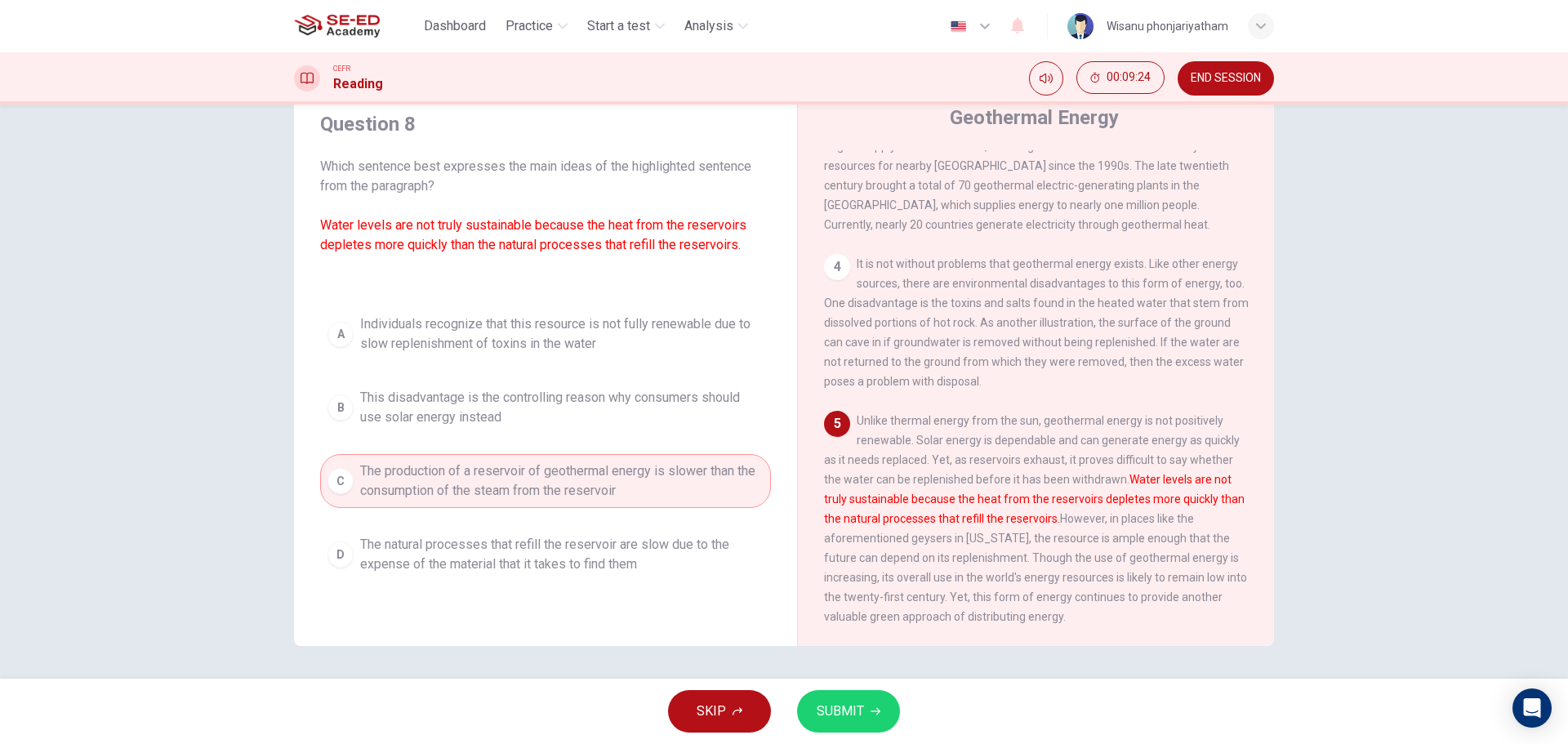
click at [828, 711] on span "SUBMIT" at bounding box center [840, 711] width 48 height 23
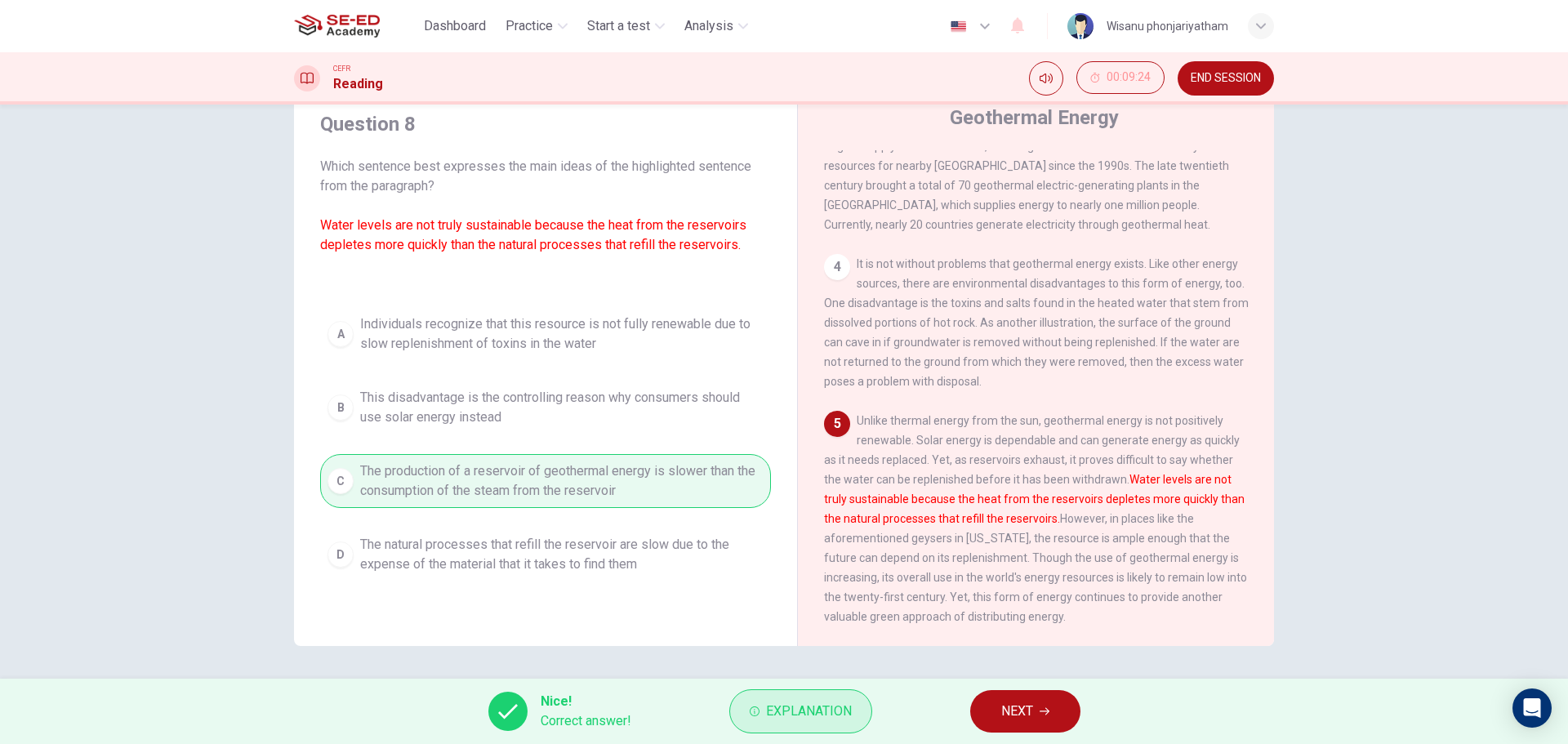
click at [792, 697] on button "Explanation" at bounding box center [801, 710] width 143 height 44
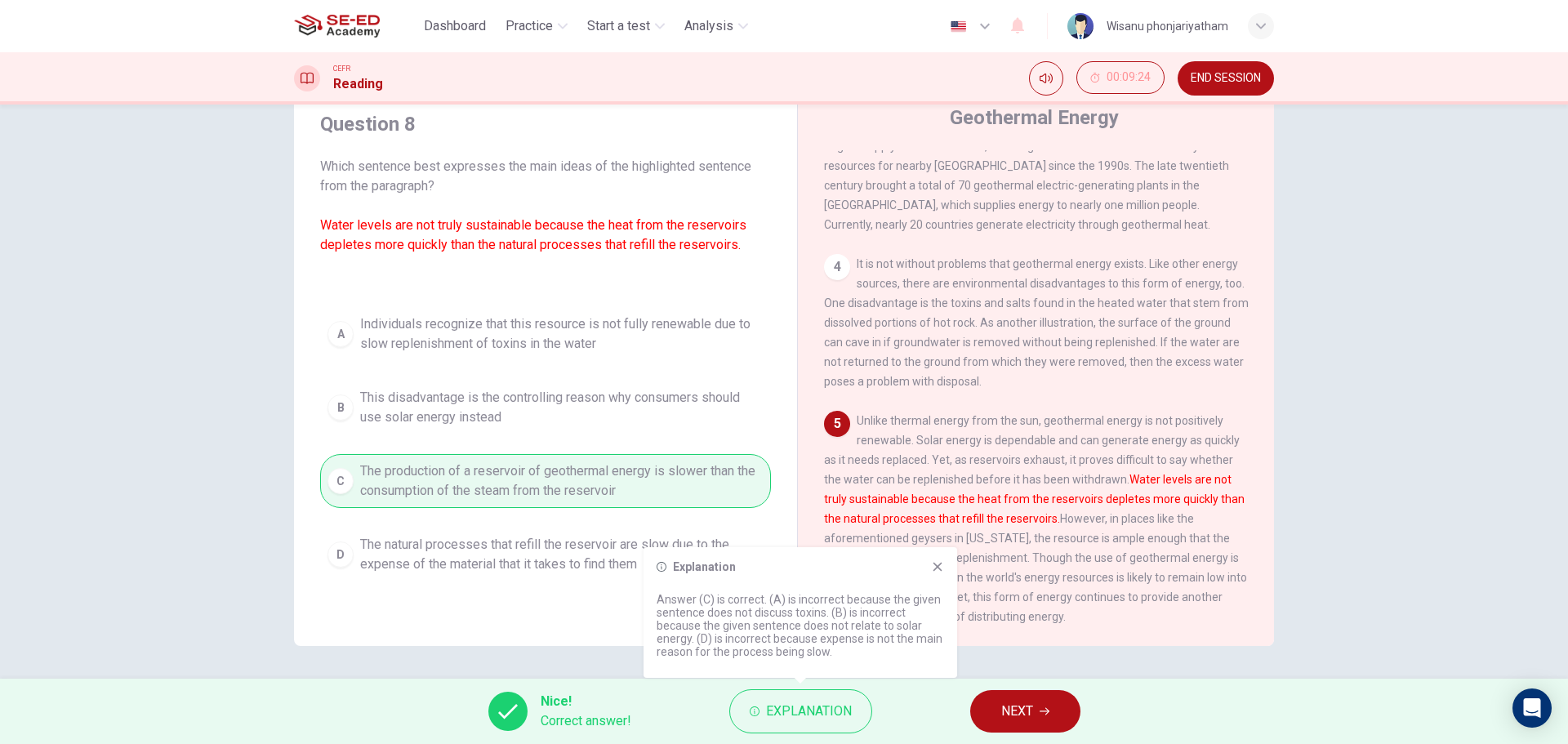
click at [934, 564] on icon at bounding box center [937, 566] width 13 height 13
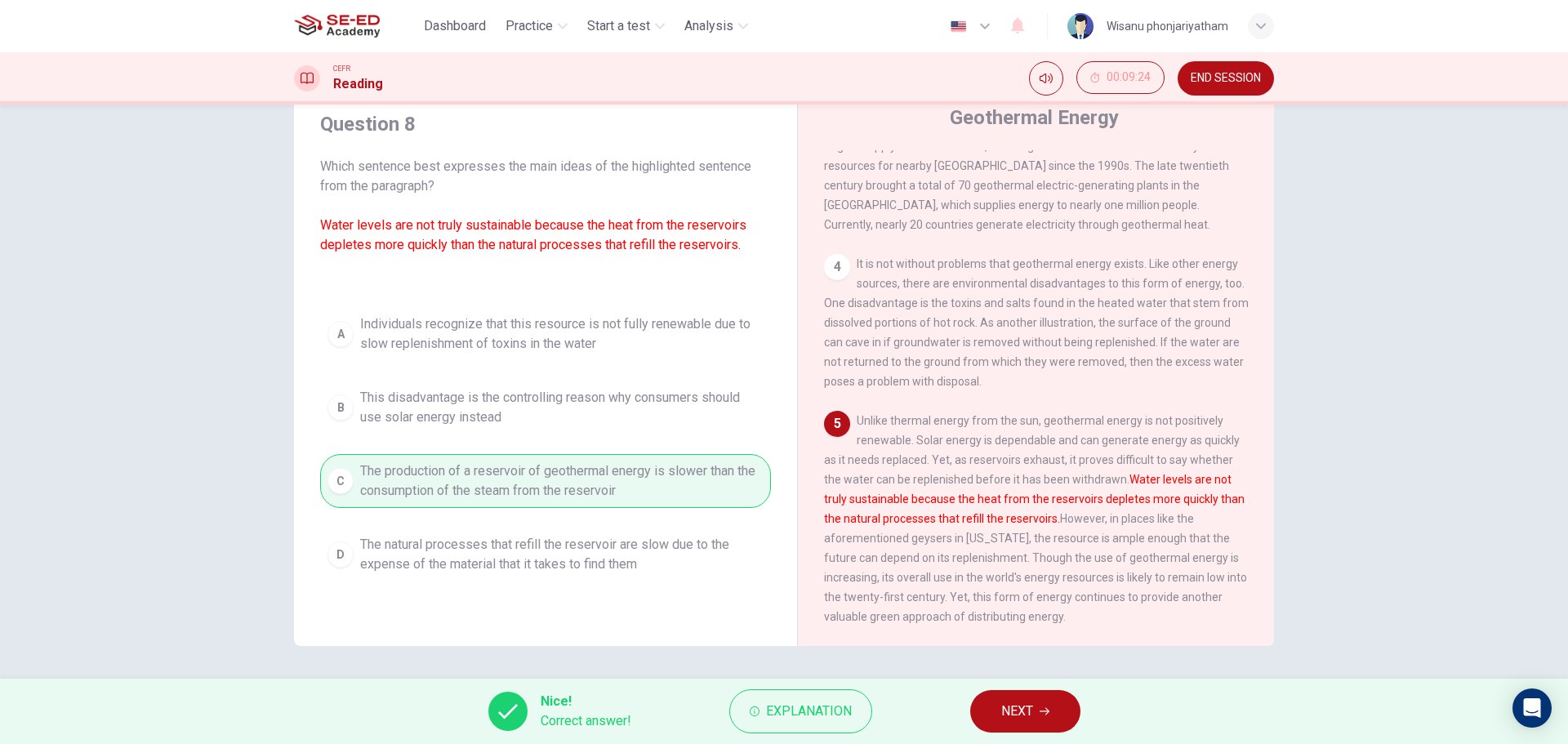
click at [1017, 700] on span "NEXT" at bounding box center [1017, 711] width 32 height 23
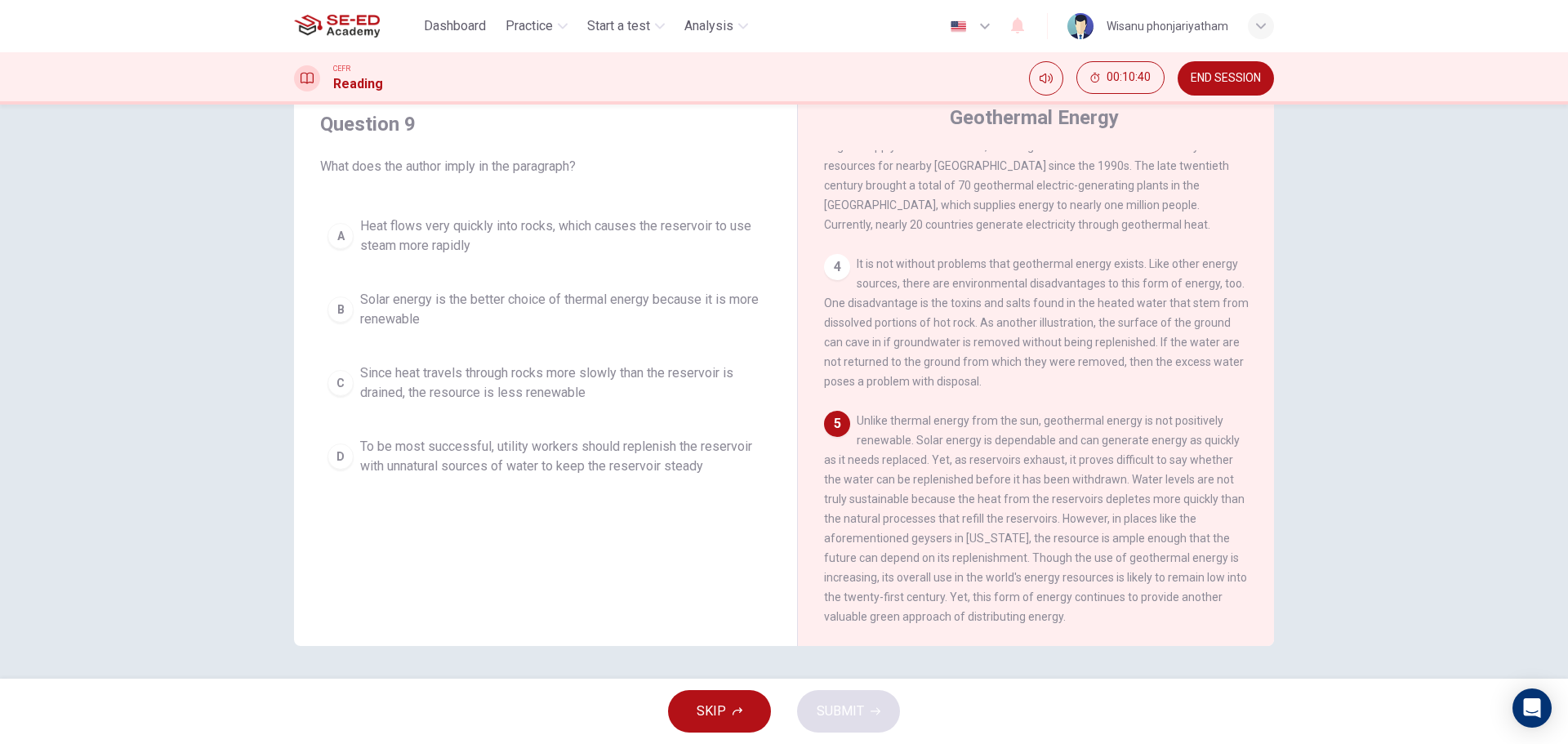
click at [622, 307] on span "Solar energy is the better choice of thermal energy because it is more renewable" at bounding box center [562, 309] width 403 height 39
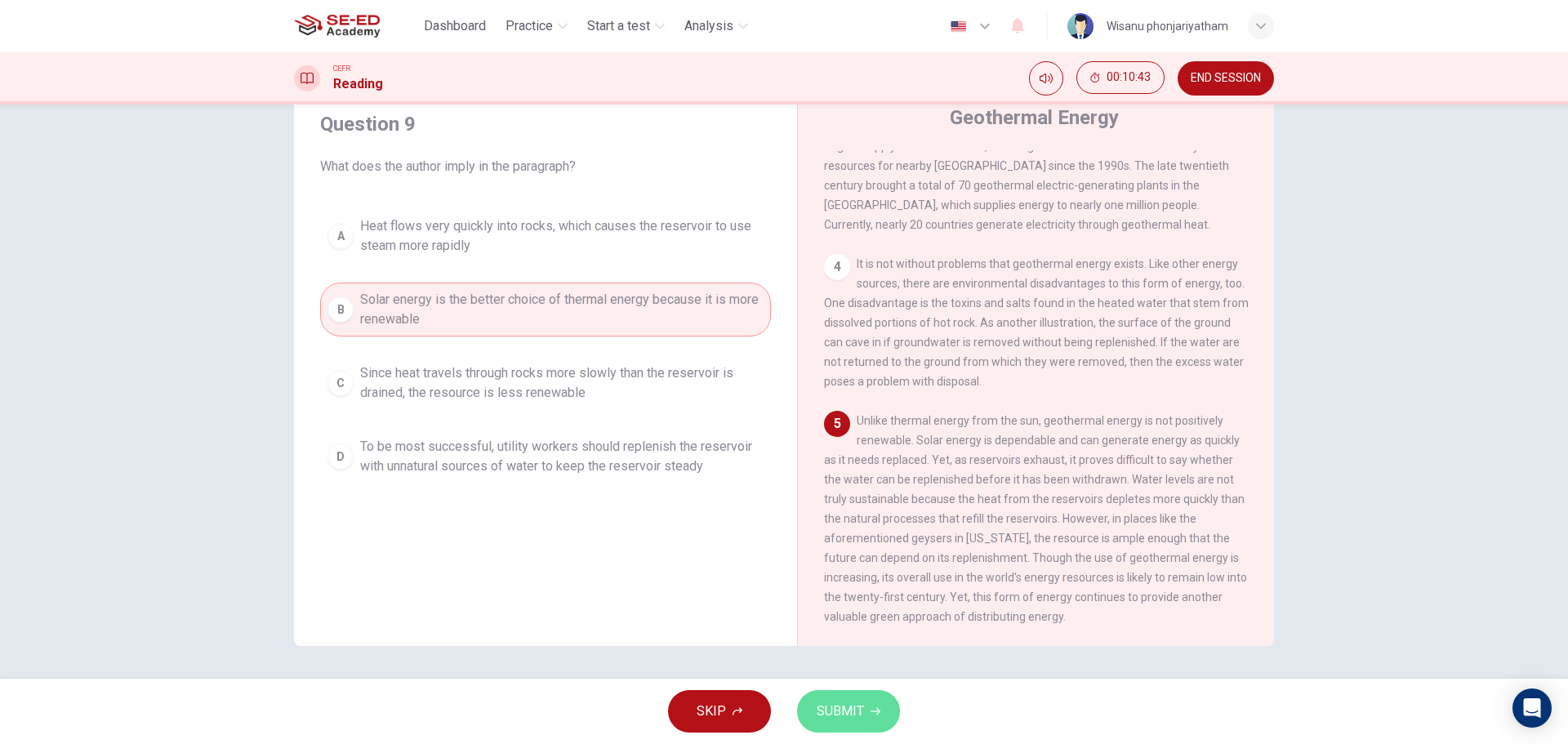
click at [837, 712] on span "SUBMIT" at bounding box center [840, 711] width 48 height 23
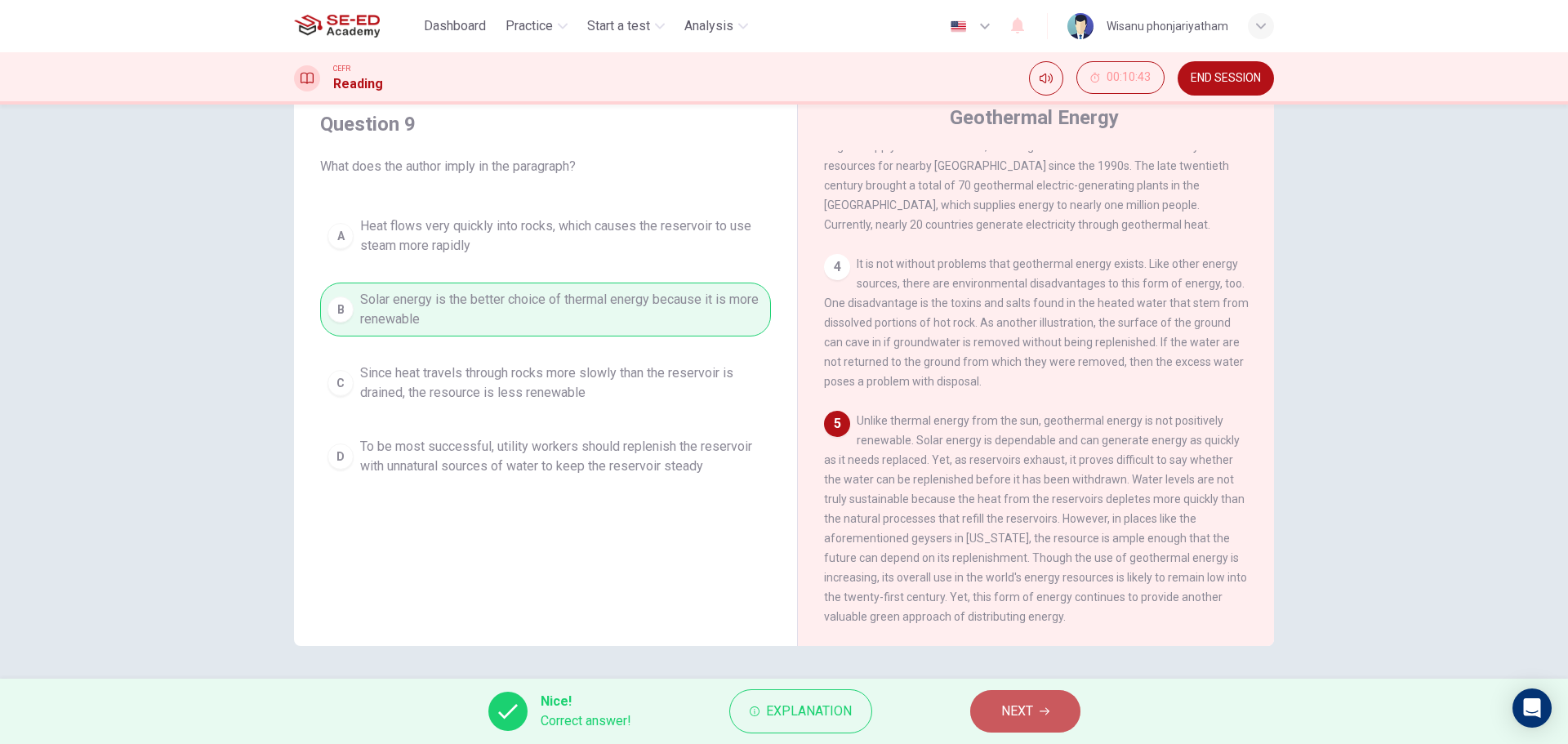
click at [1014, 704] on span "NEXT" at bounding box center [1017, 711] width 32 height 23
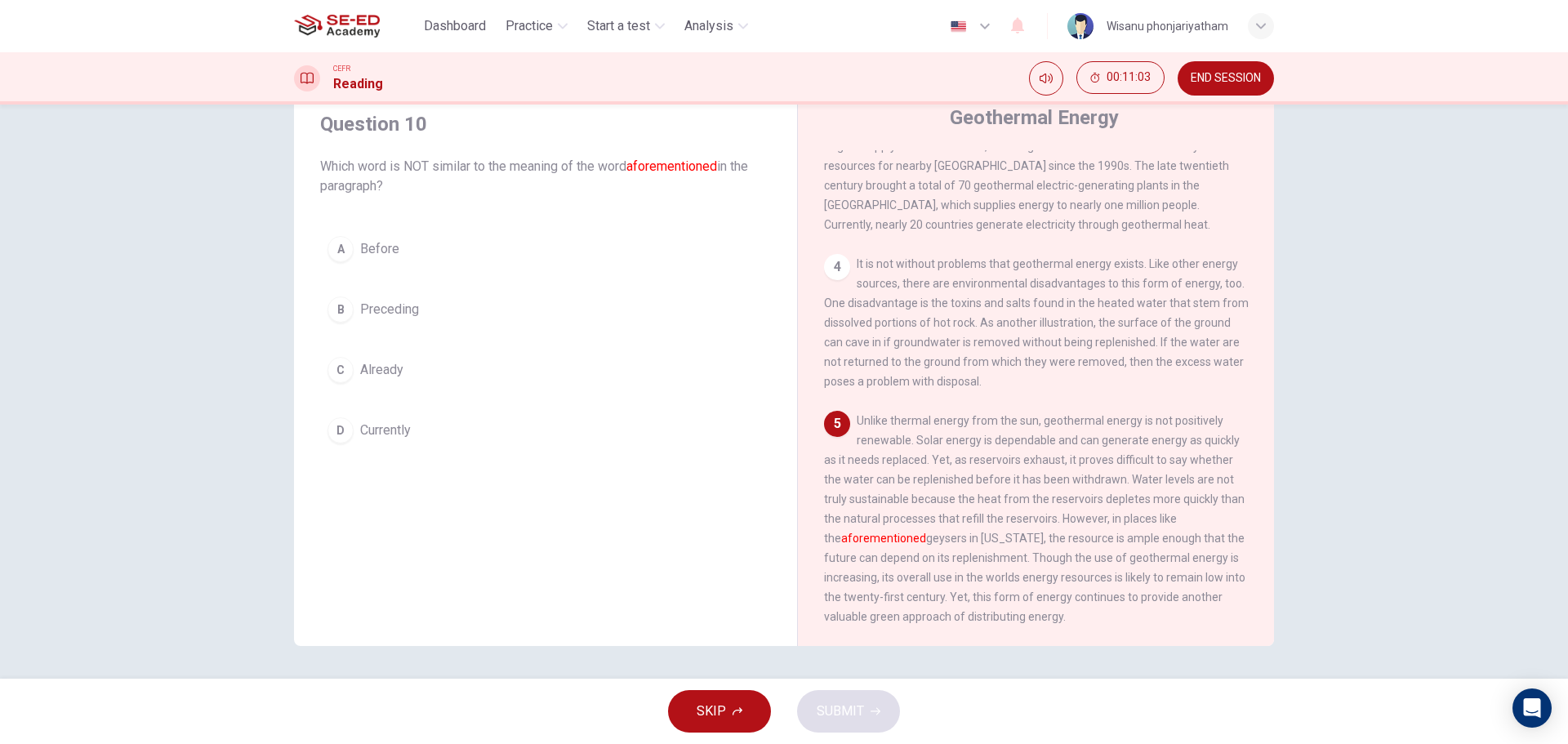
click at [384, 442] on button "D Currently" at bounding box center [546, 430] width 451 height 41
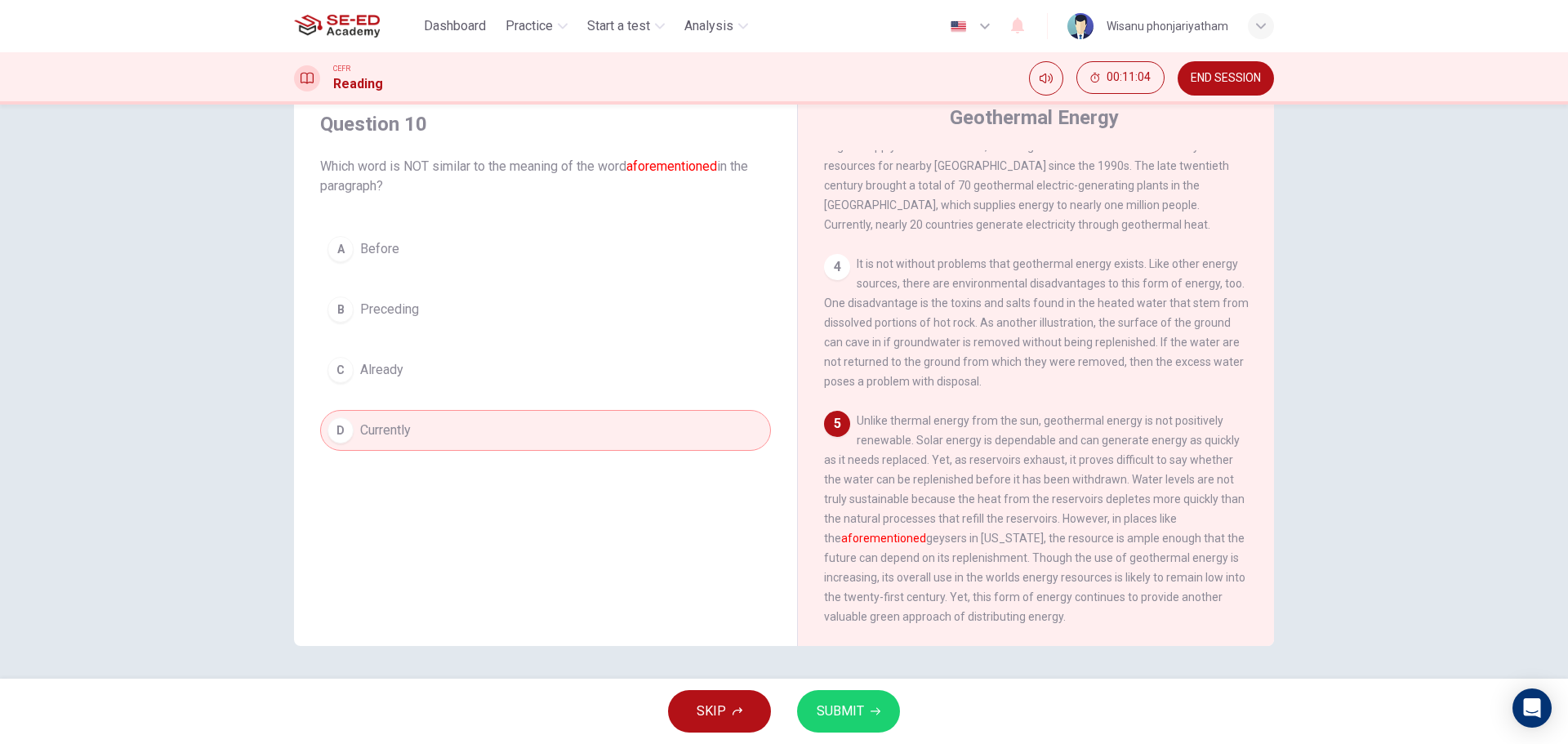
click at [847, 710] on span "SUBMIT" at bounding box center [840, 711] width 48 height 23
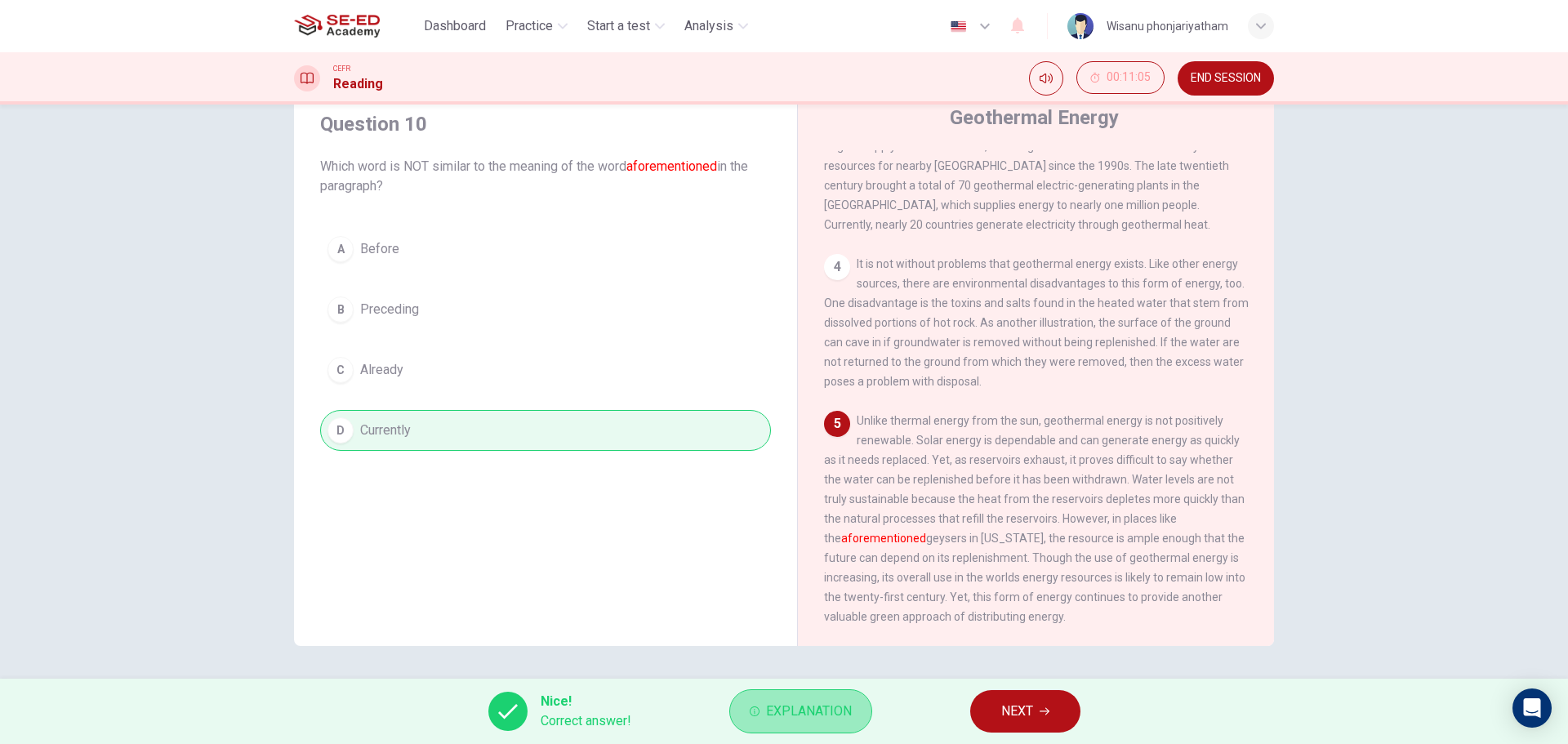
click at [753, 697] on button "Explanation" at bounding box center [801, 710] width 143 height 44
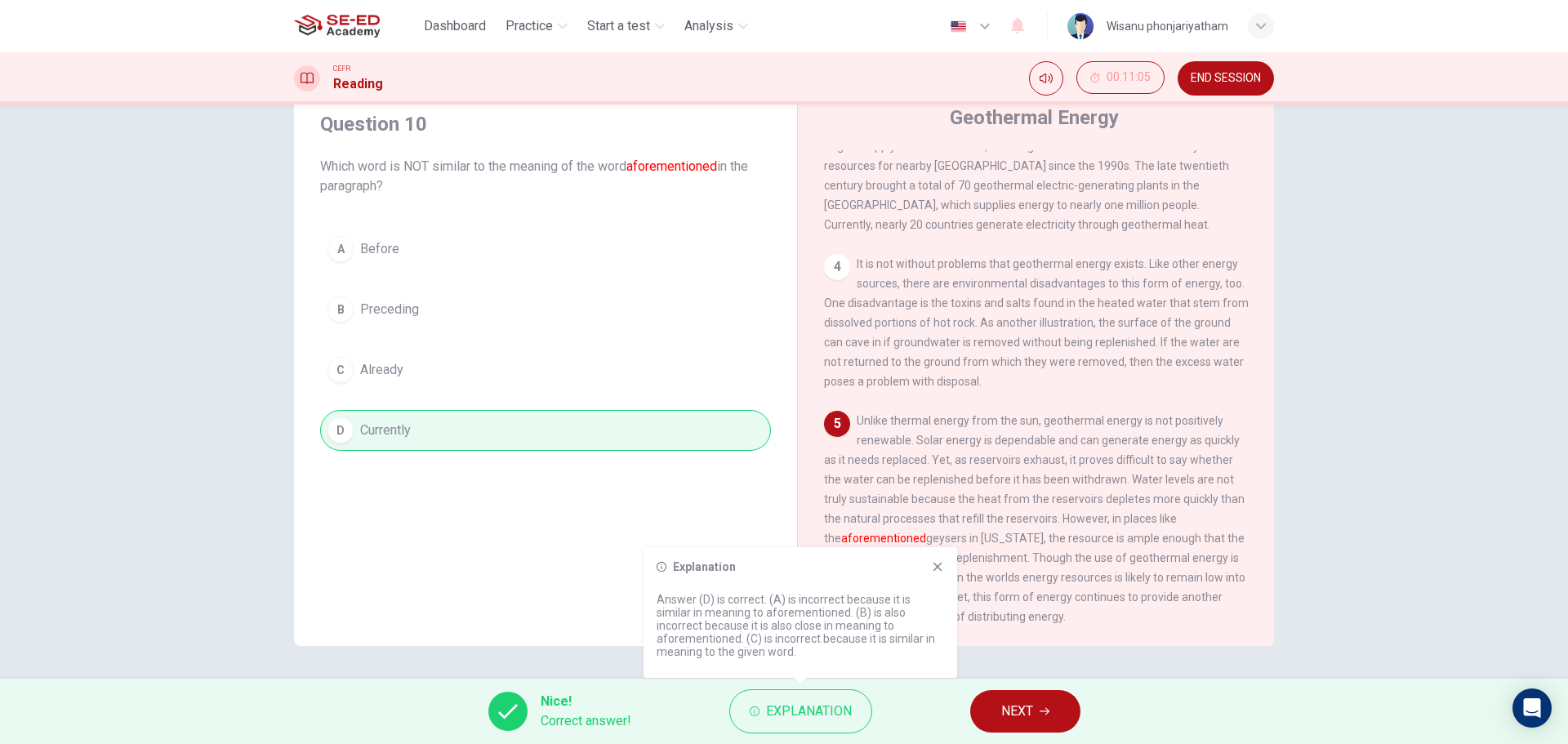
click at [1017, 704] on span "NEXT" at bounding box center [1017, 711] width 32 height 23
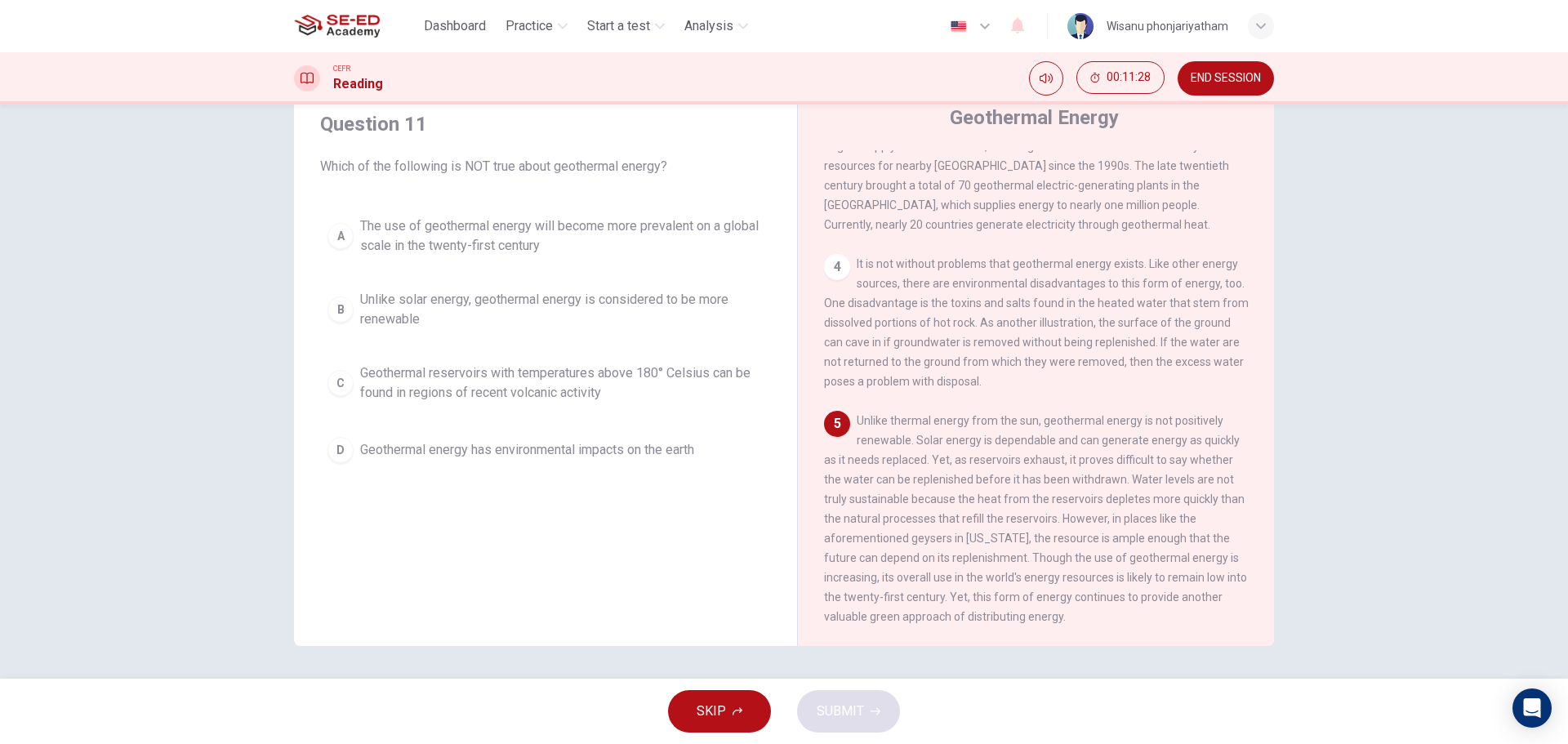
click at [528, 299] on span "Unlike solar energy, geothermal energy is considered to be more renewable" at bounding box center [562, 309] width 403 height 39
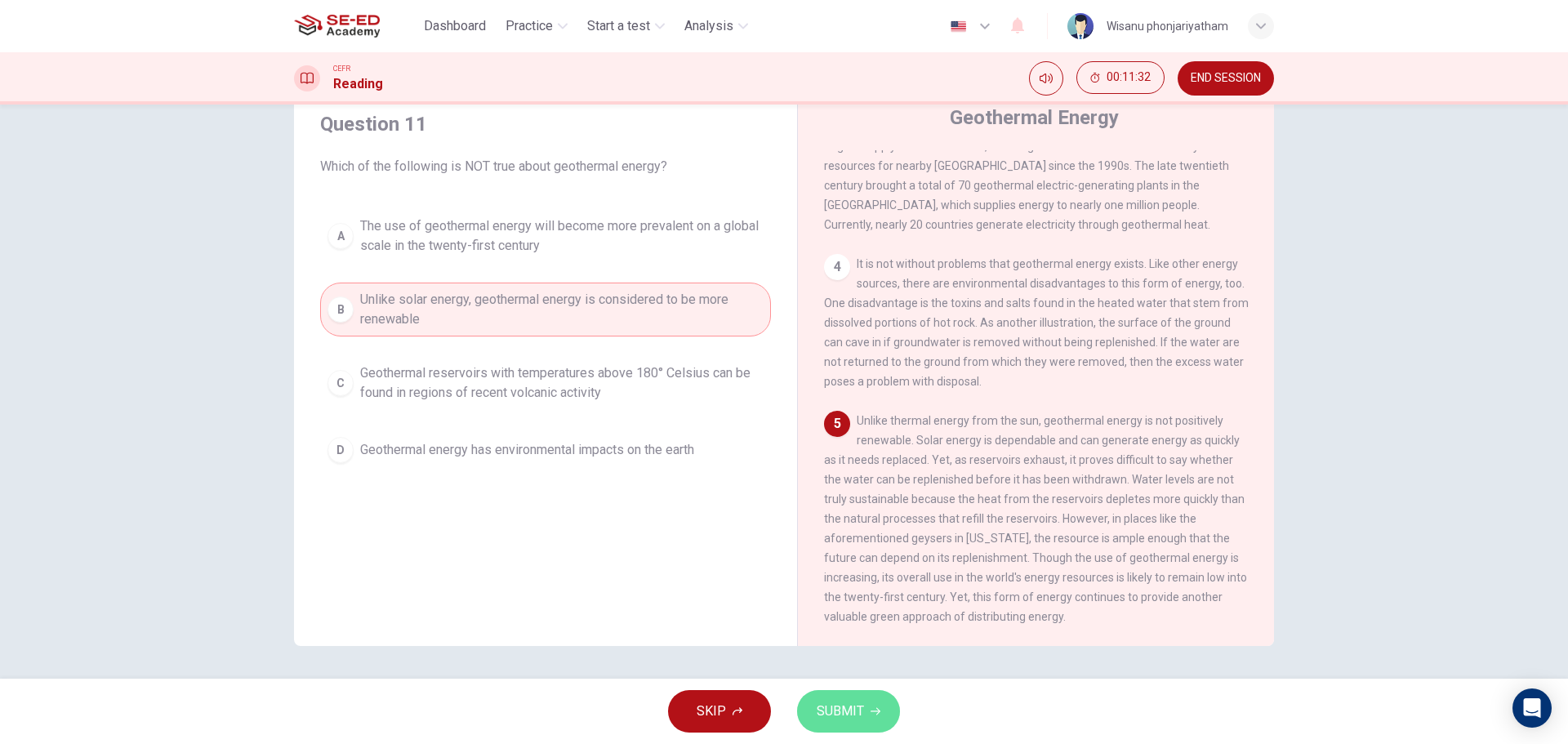
click at [824, 712] on span "SUBMIT" at bounding box center [840, 711] width 48 height 23
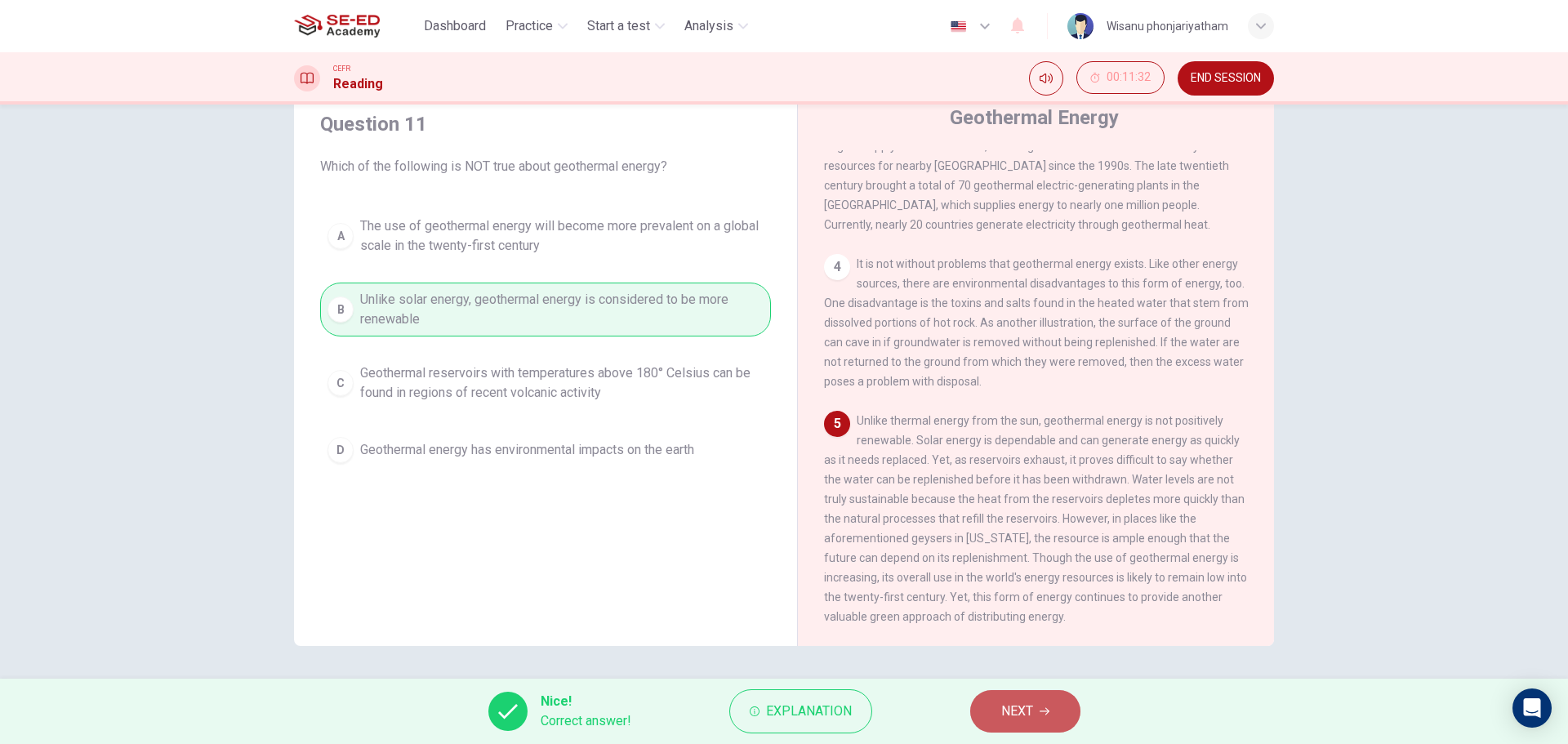
click at [1018, 713] on span "NEXT" at bounding box center [1017, 711] width 32 height 23
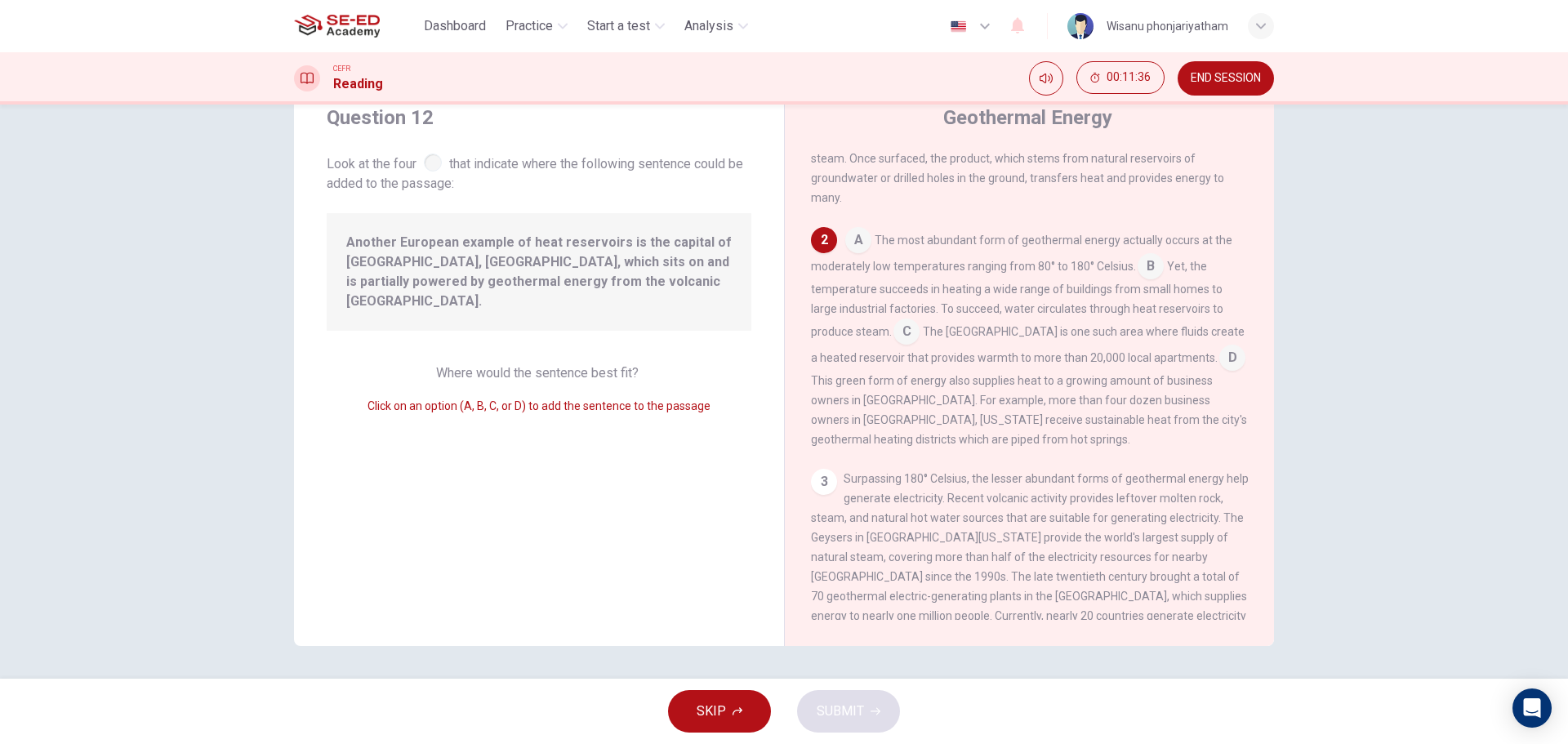
scroll to position [0, 0]
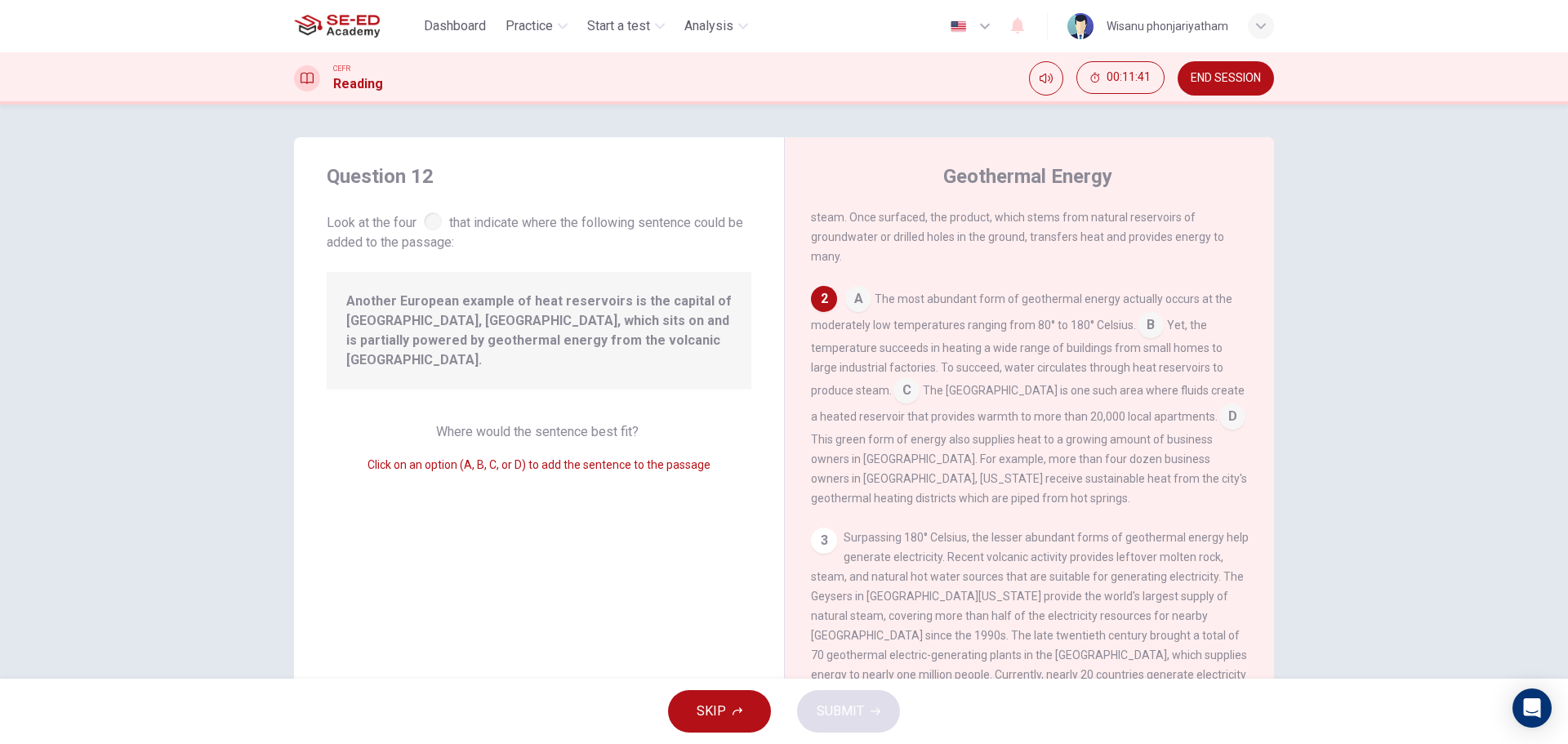
drag, startPoint x: 406, startPoint y: 300, endPoint x: 566, endPoint y: 330, distance: 162.8
click at [566, 330] on span "Another European example of heat reservoirs is the capital of [GEOGRAPHIC_DATA]…" at bounding box center [538, 330] width 386 height 79
click at [1219, 423] on input at bounding box center [1232, 418] width 26 height 26
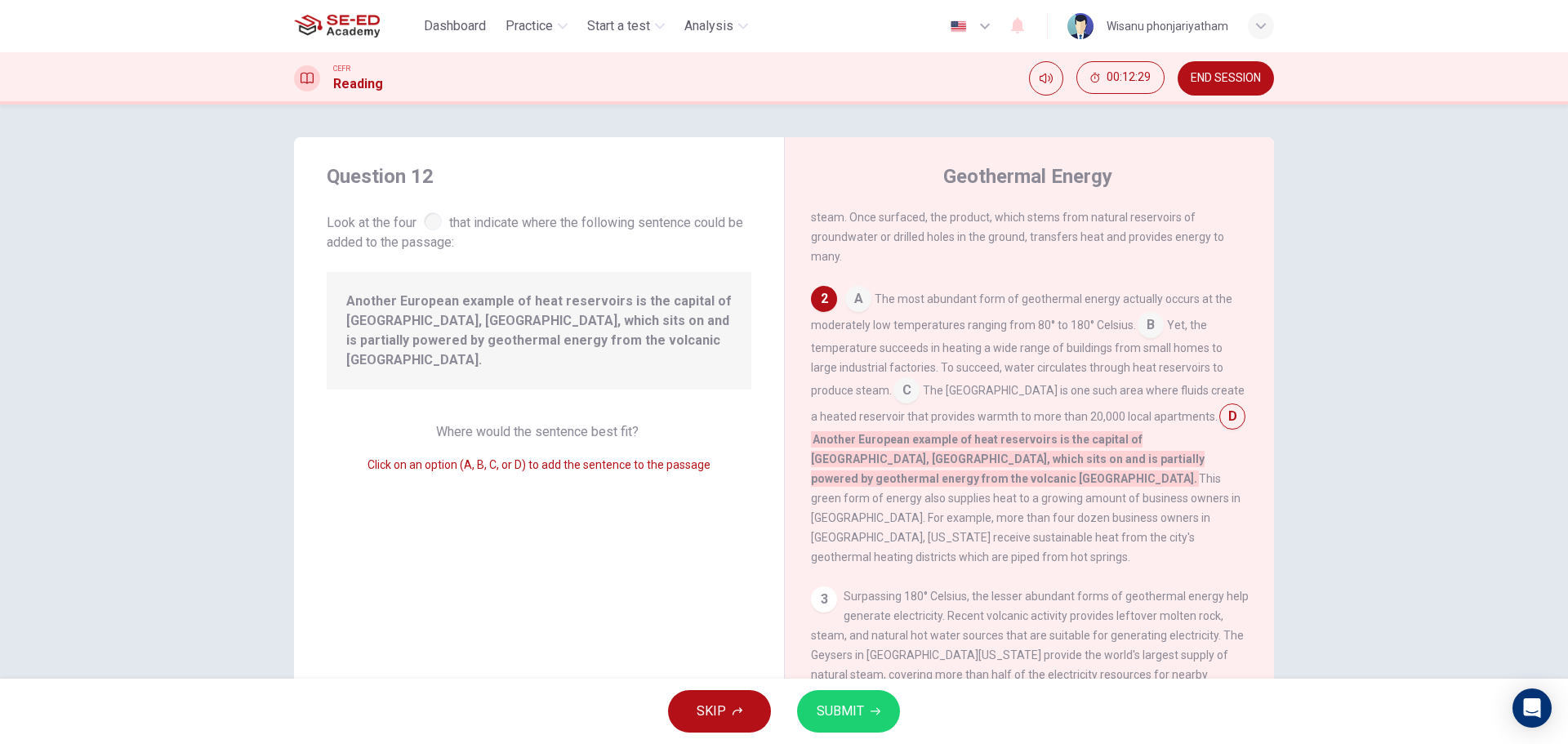
click at [850, 706] on span "SUBMIT" at bounding box center [840, 711] width 48 height 23
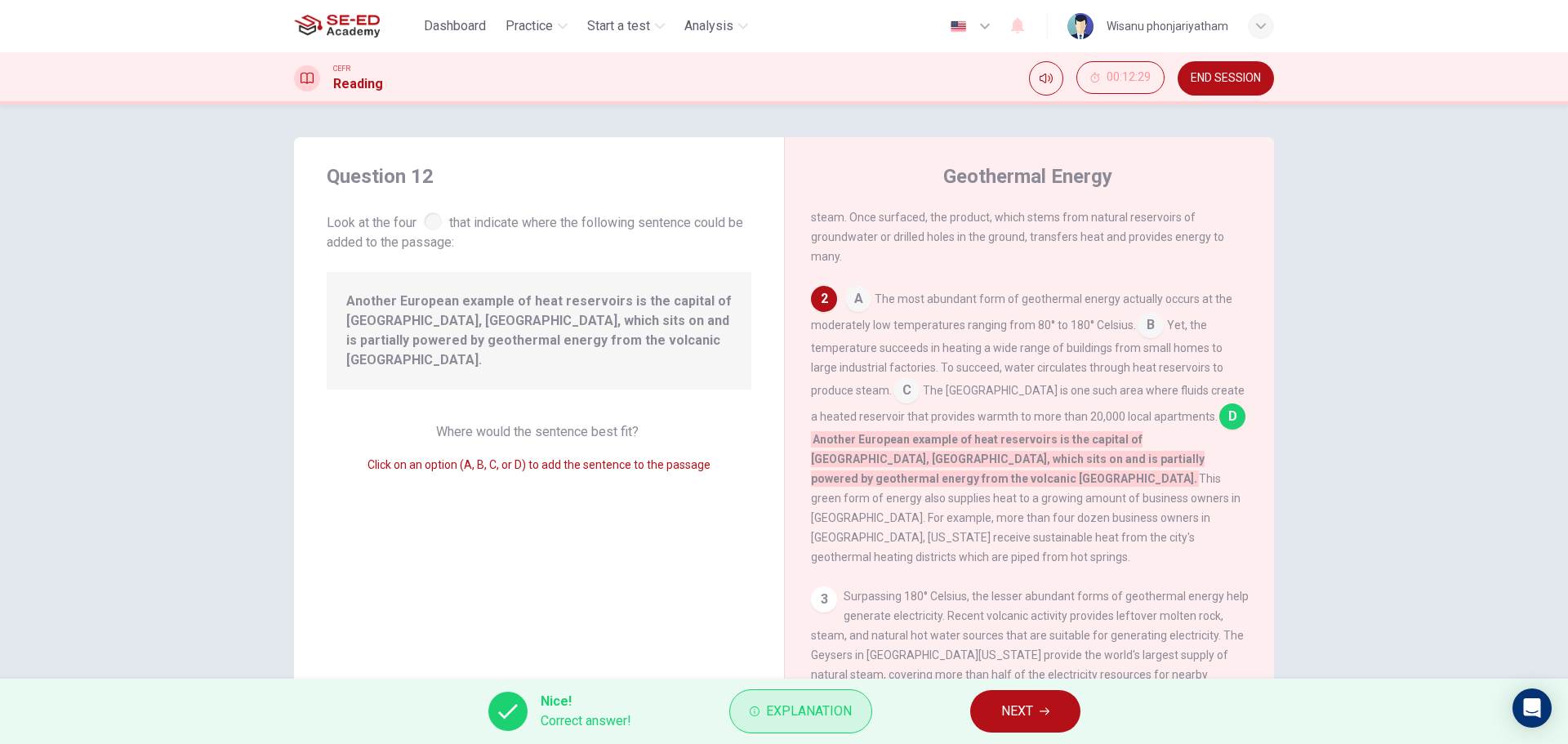
click at [771, 694] on button "Explanation" at bounding box center [801, 710] width 143 height 44
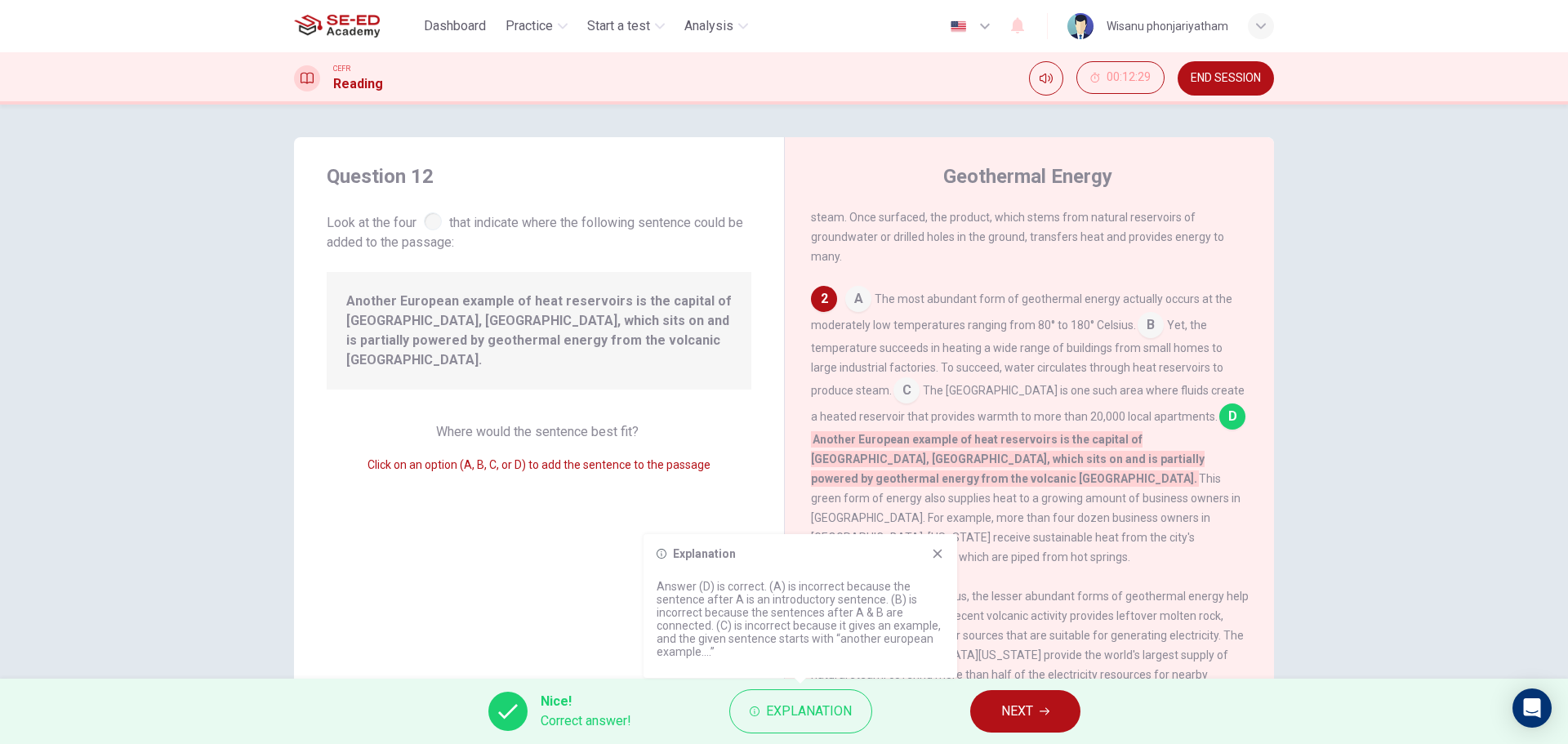
click at [938, 556] on icon at bounding box center [937, 553] width 13 height 13
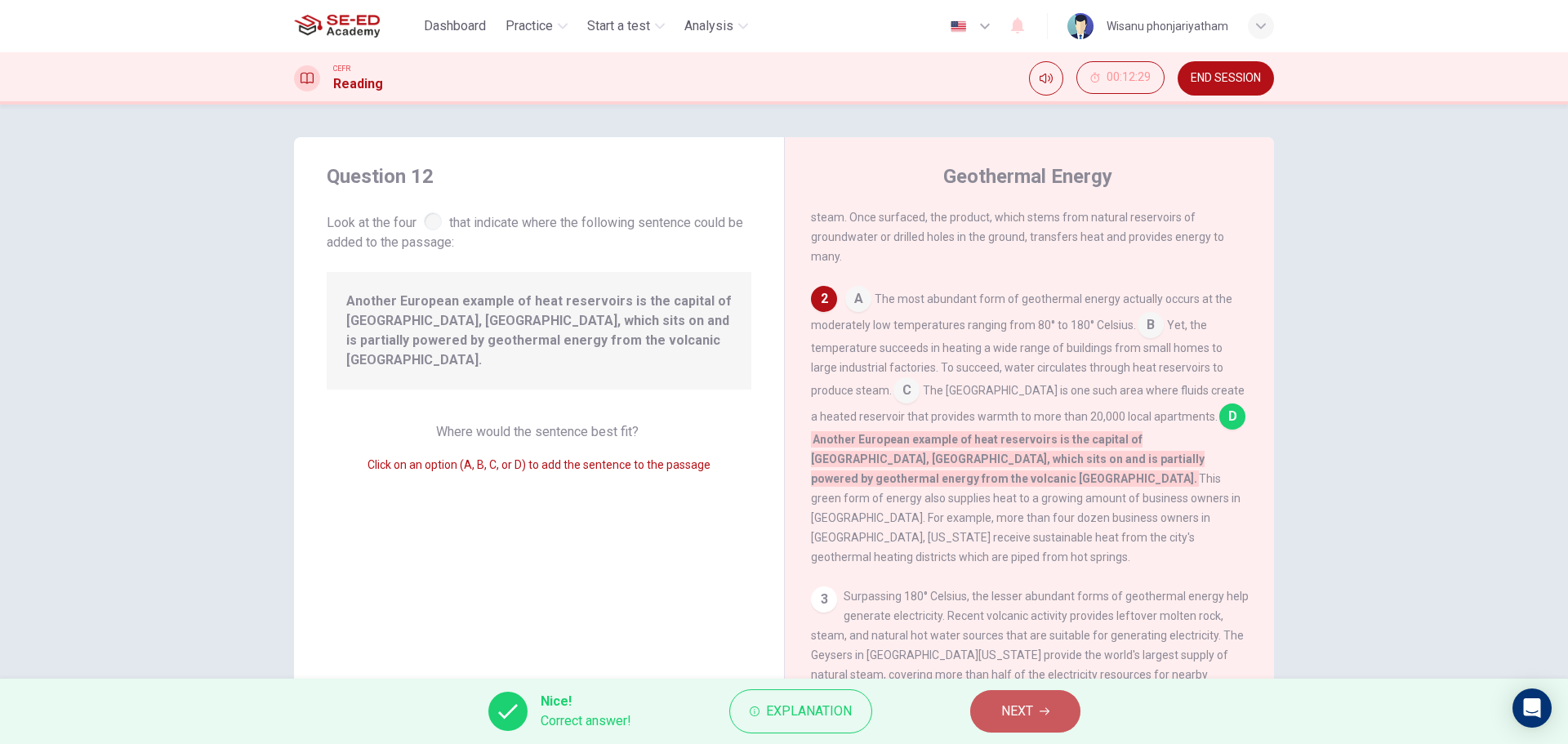
click at [1005, 709] on span "NEXT" at bounding box center [1017, 711] width 32 height 23
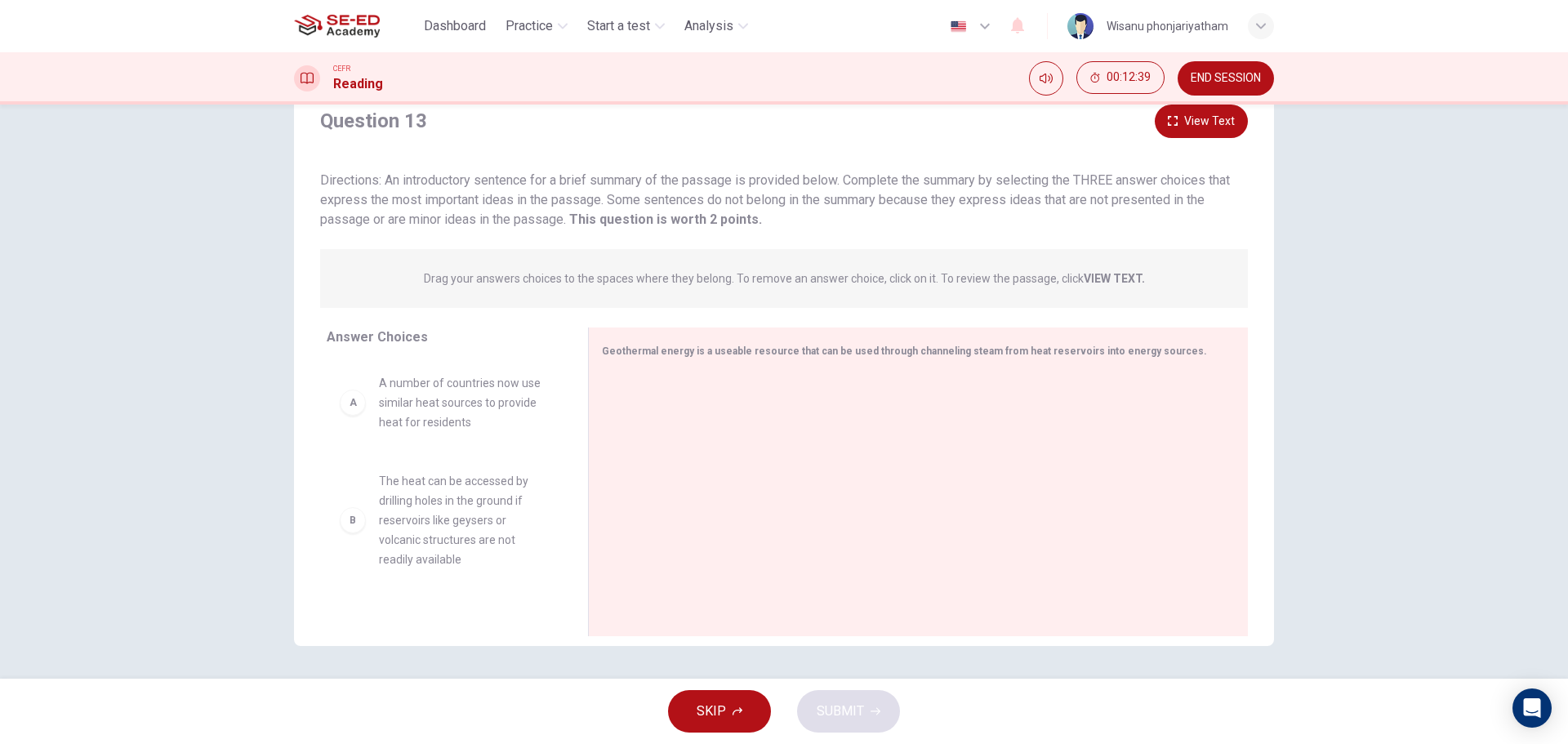
click at [1118, 276] on strong "VIEW TEXT." at bounding box center [1113, 278] width 61 height 13
click at [1104, 276] on strong "VIEW TEXT." at bounding box center [1113, 278] width 61 height 13
click at [1070, 276] on p "Drag your answers choices to the spaces where they belong. To remove an answer …" at bounding box center [784, 278] width 721 height 13
drag, startPoint x: 1047, startPoint y: 277, endPoint x: 986, endPoint y: 277, distance: 61.0
click at [1045, 277] on p "Drag your answers choices to the spaces where they belong. To remove an answer …" at bounding box center [784, 278] width 721 height 13
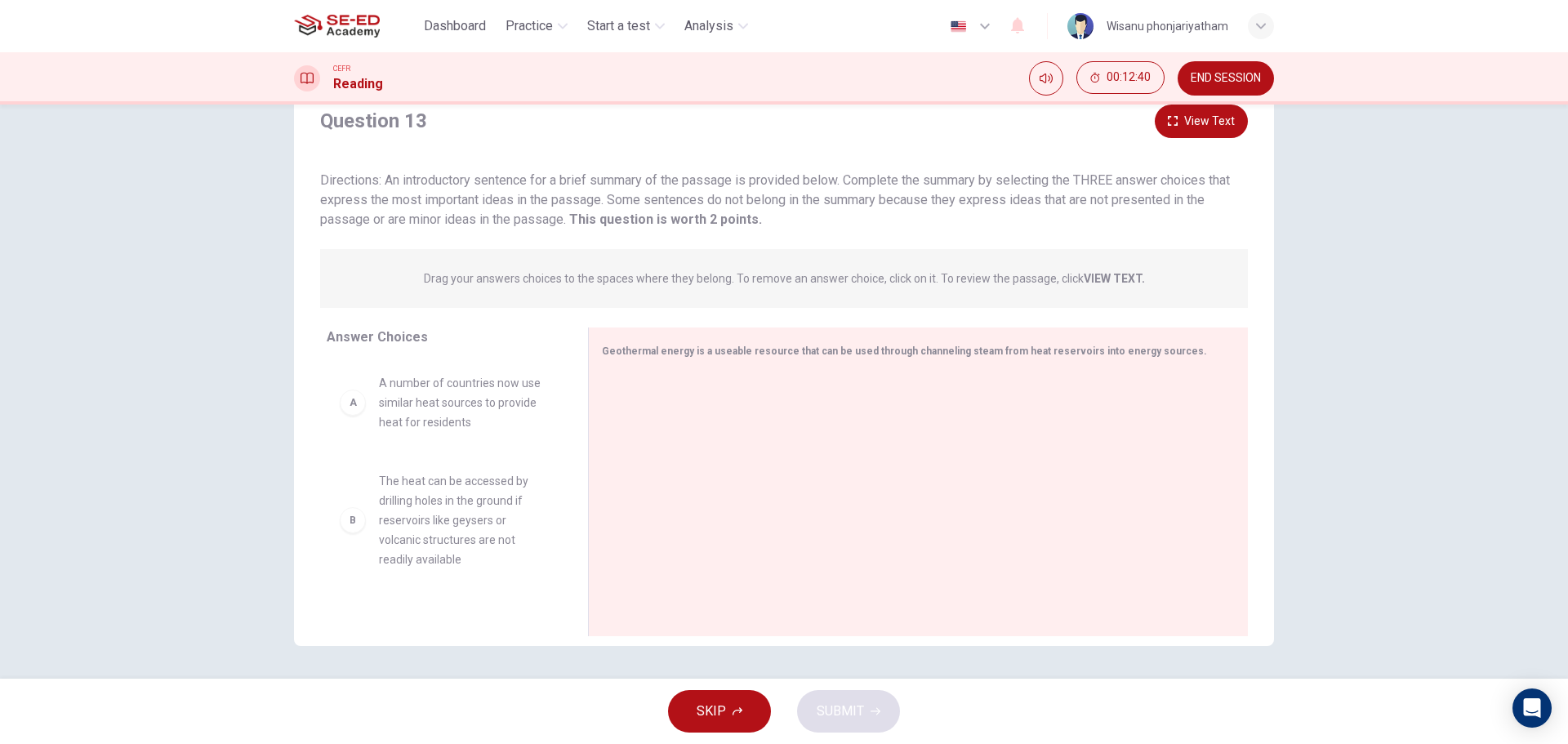
drag, startPoint x: 946, startPoint y: 277, endPoint x: 923, endPoint y: 277, distance: 23.0
click at [944, 277] on p "Drag your answers choices to the spaces where they belong. To remove an answer …" at bounding box center [784, 278] width 721 height 13
click at [469, 400] on span "A number of countries now use similar heat sources to provide heat for residents" at bounding box center [463, 402] width 170 height 59
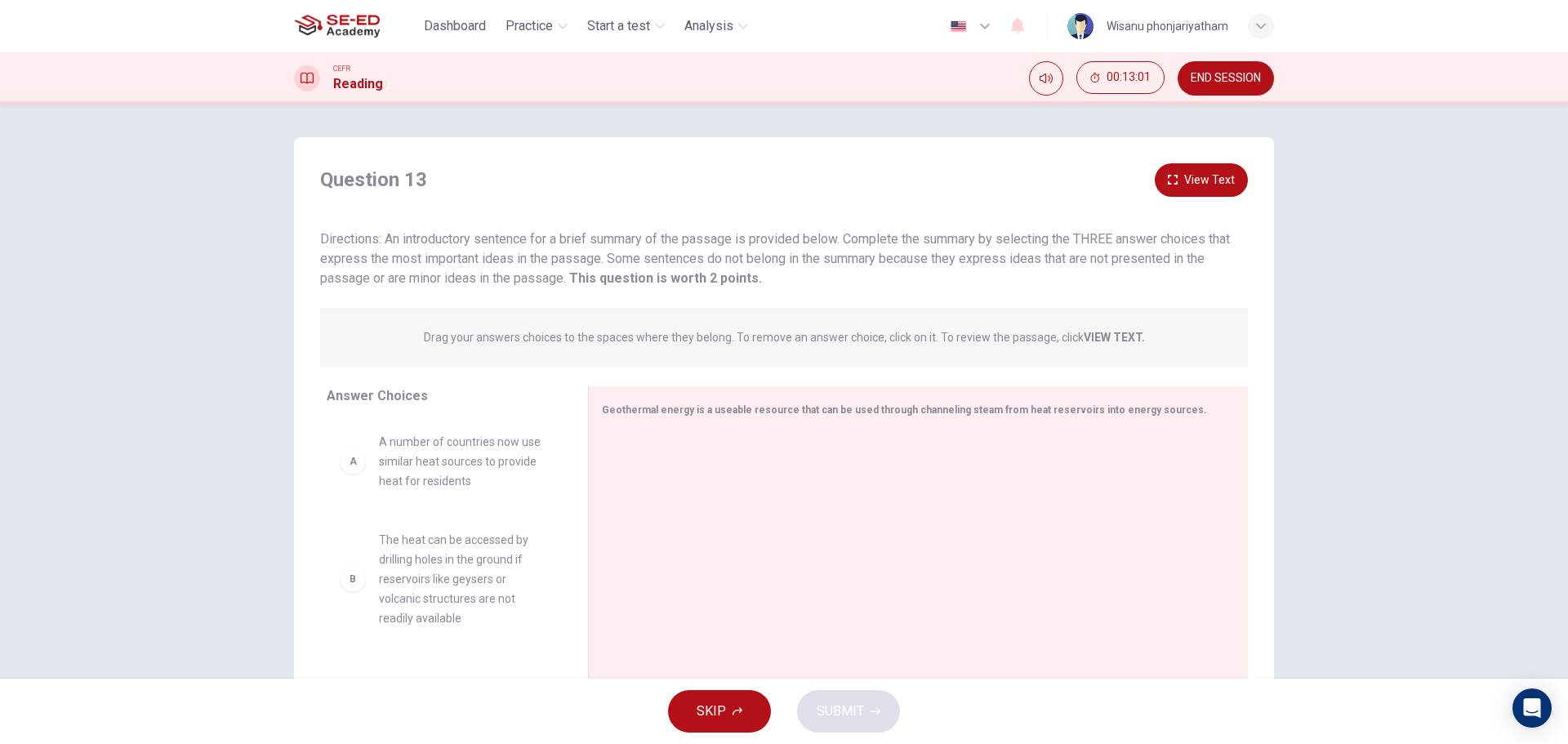
drag, startPoint x: 402, startPoint y: 262, endPoint x: 578, endPoint y: 263, distance: 176.0
click at [578, 263] on span "Directions: An introductory sentence for a brief summary of the passage is prov…" at bounding box center [775, 258] width 909 height 54
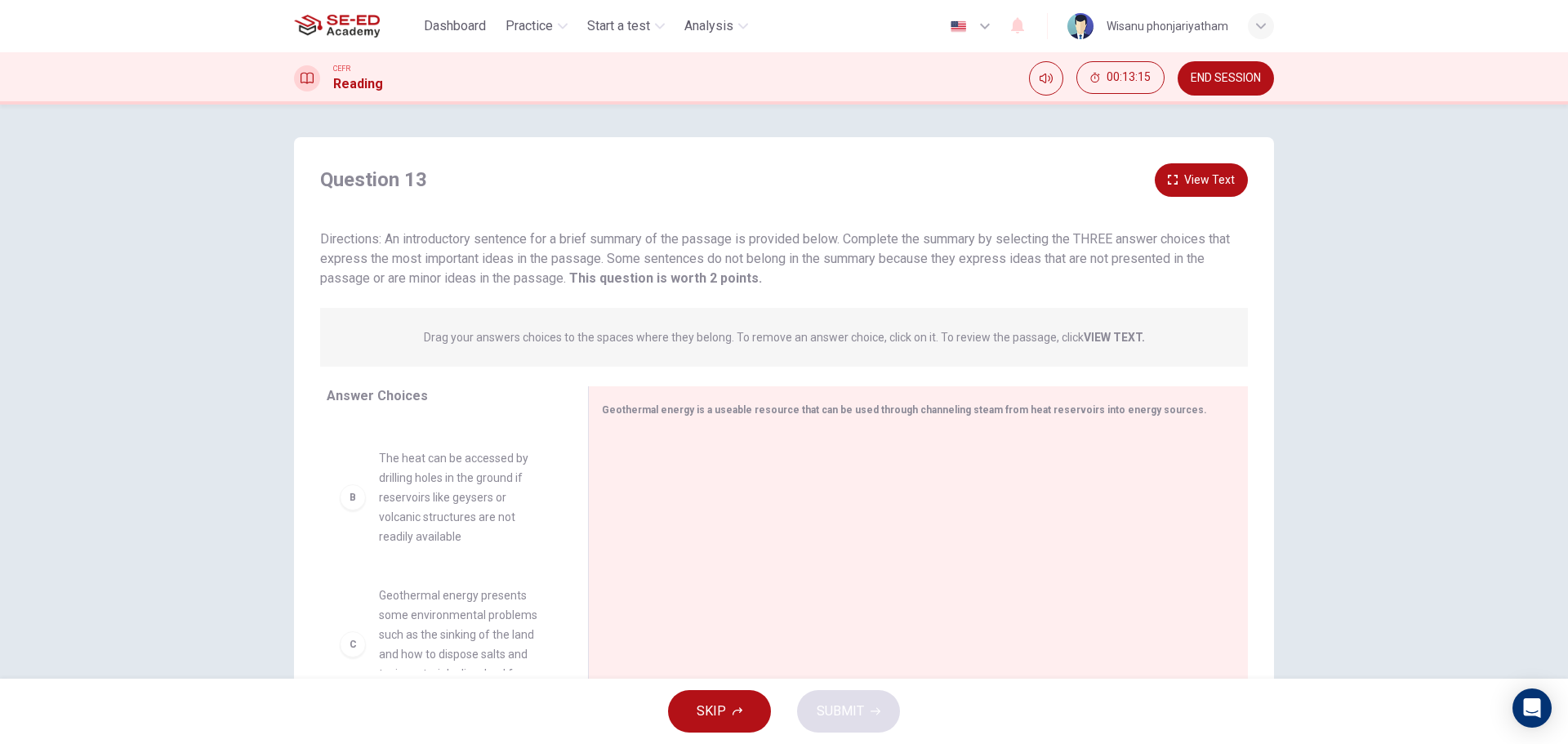
scroll to position [163, 0]
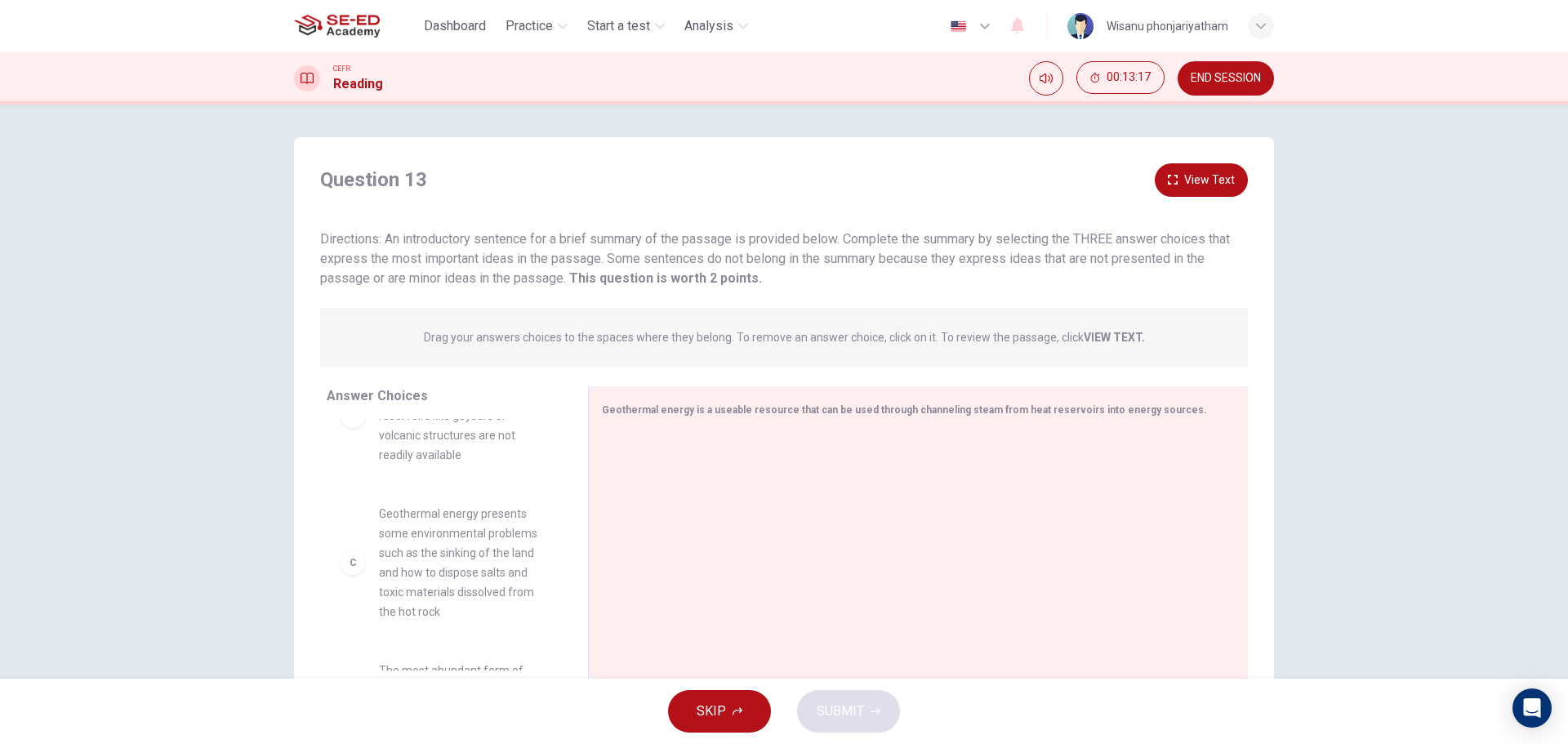
click at [465, 562] on span "Geothermal energy presents some environmental problems such as the sinking of t…" at bounding box center [463, 562] width 170 height 118
click at [346, 566] on div "C" at bounding box center [353, 562] width 26 height 26
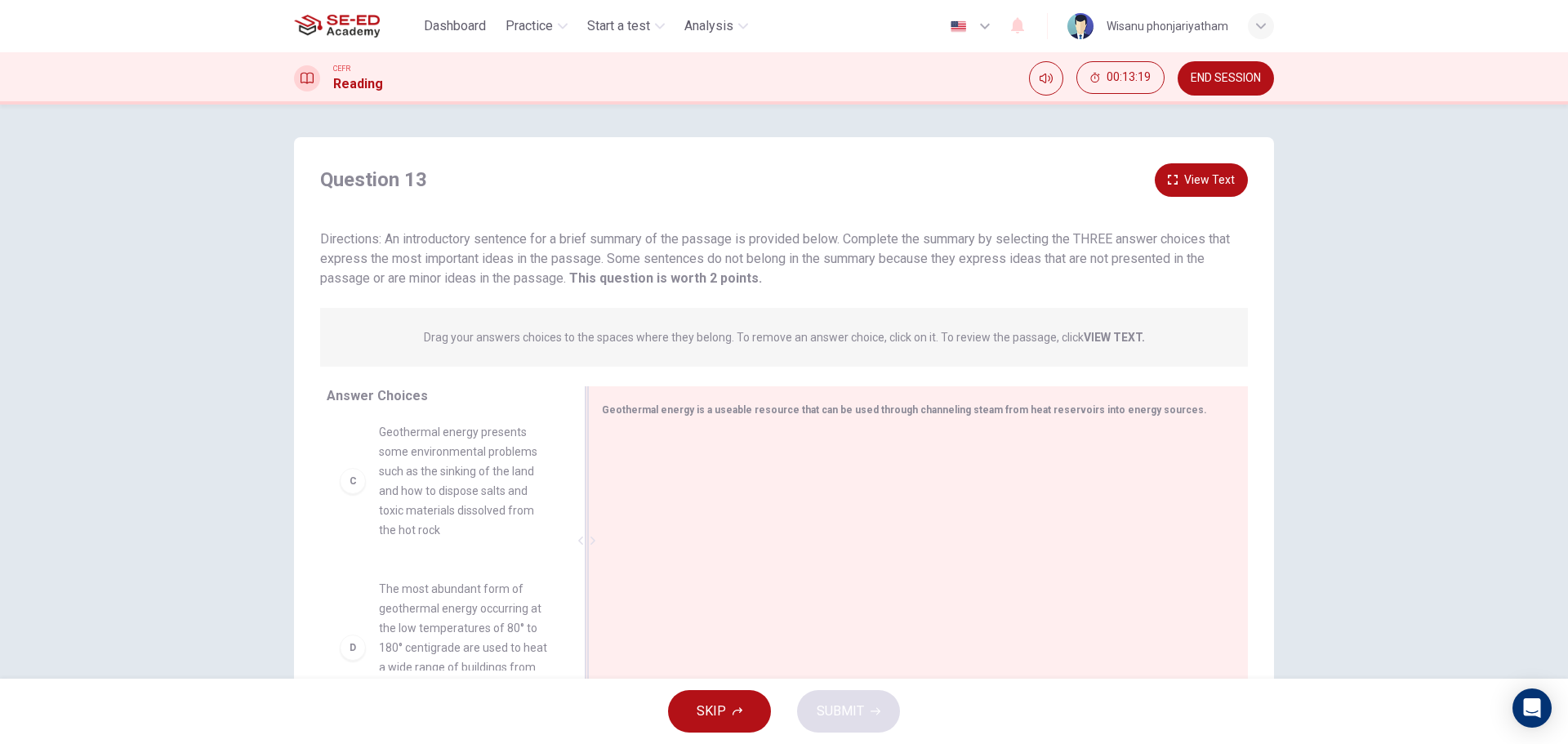
scroll to position [242, 0]
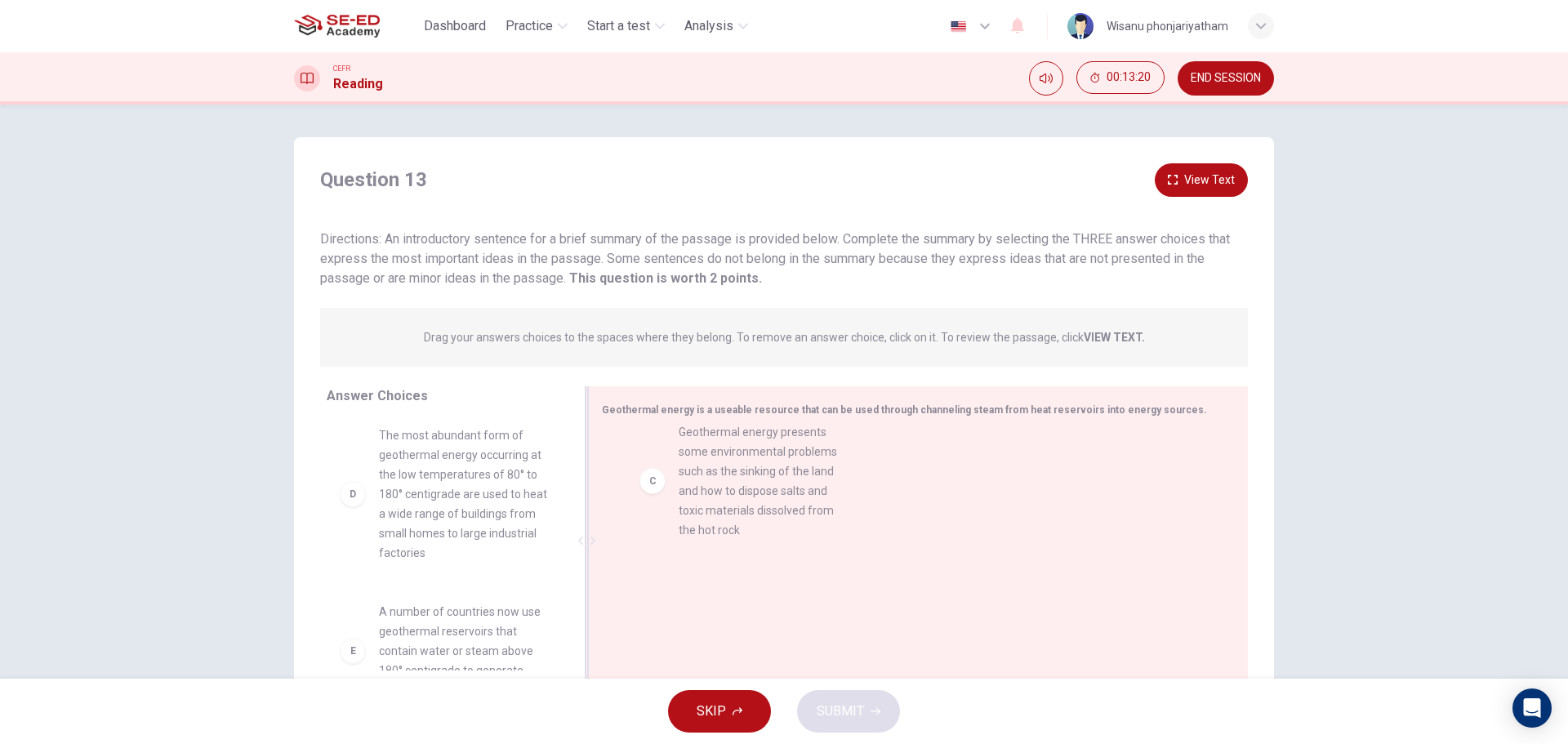
drag, startPoint x: 394, startPoint y: 493, endPoint x: 677, endPoint y: 513, distance: 283.7
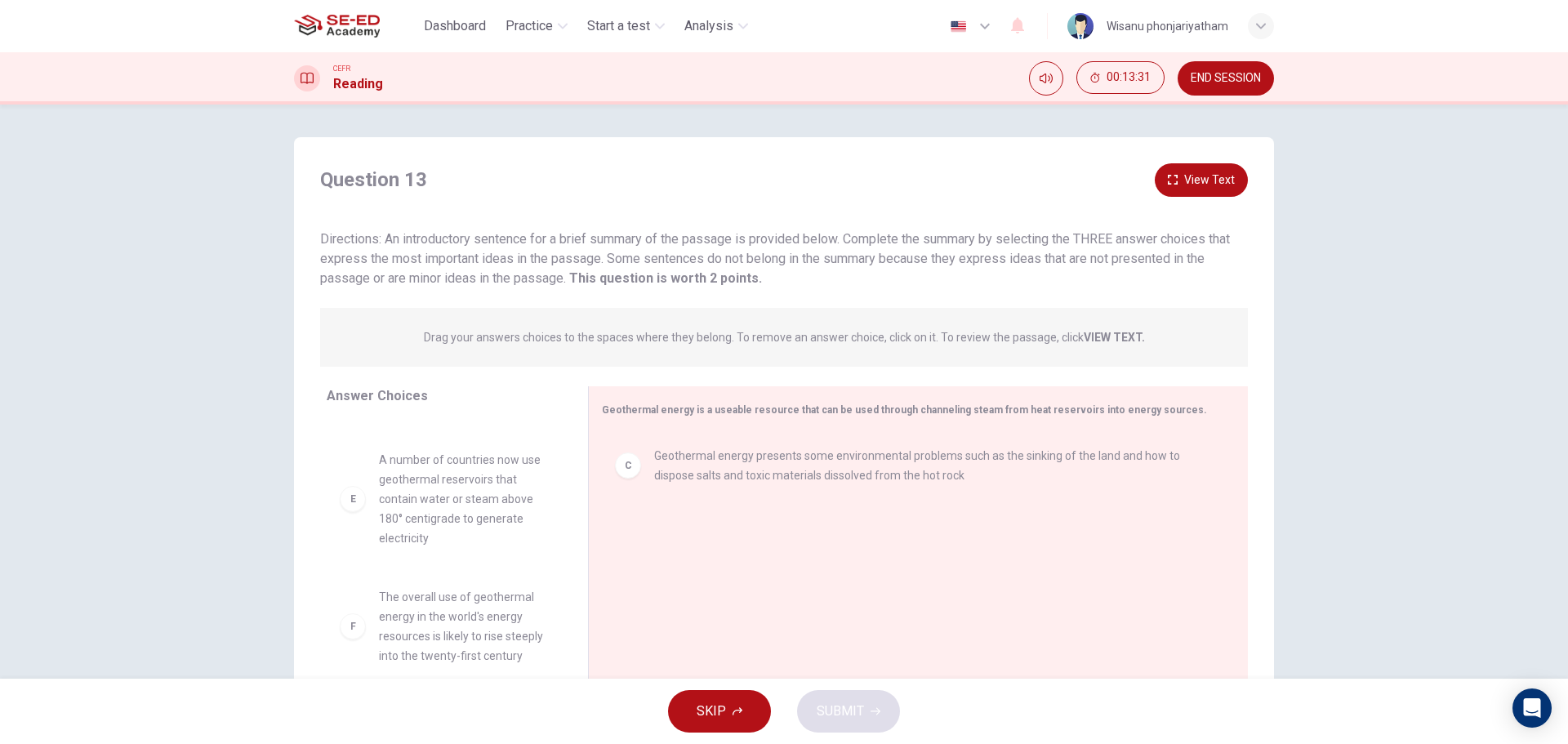
scroll to position [405, 0]
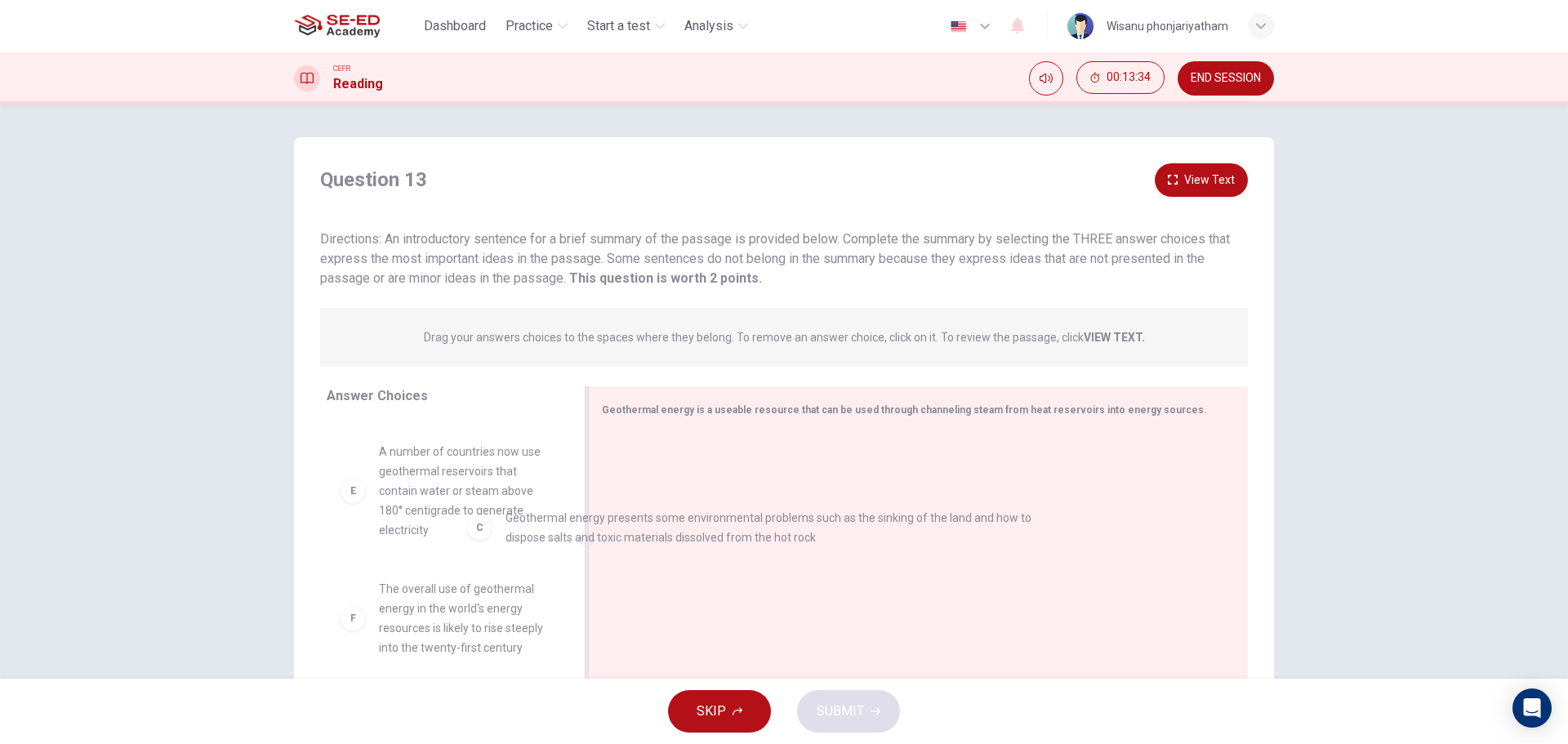
drag, startPoint x: 633, startPoint y: 474, endPoint x: 483, endPoint y: 542, distance: 164.7
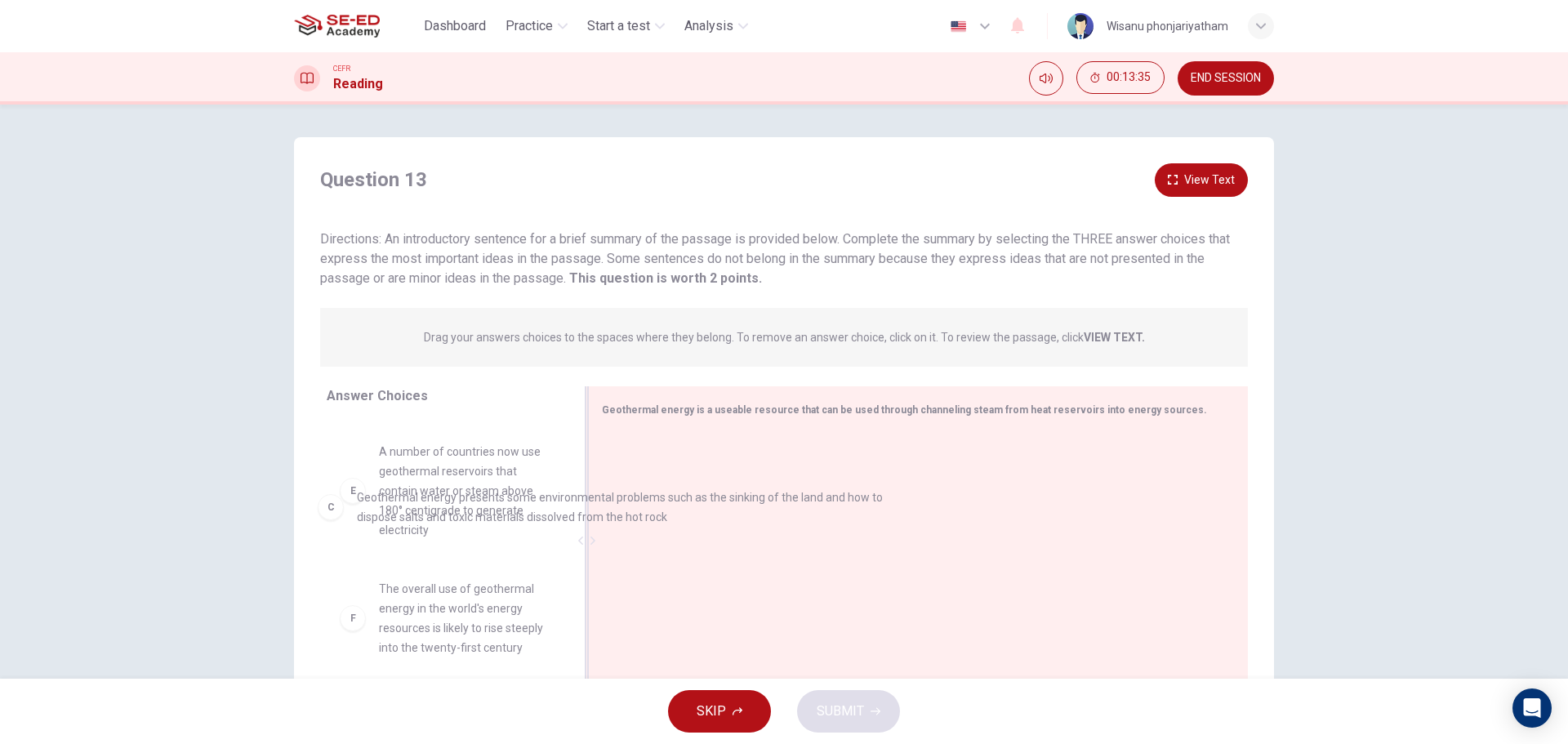
drag, startPoint x: 623, startPoint y: 468, endPoint x: 301, endPoint y: 512, distance: 325.0
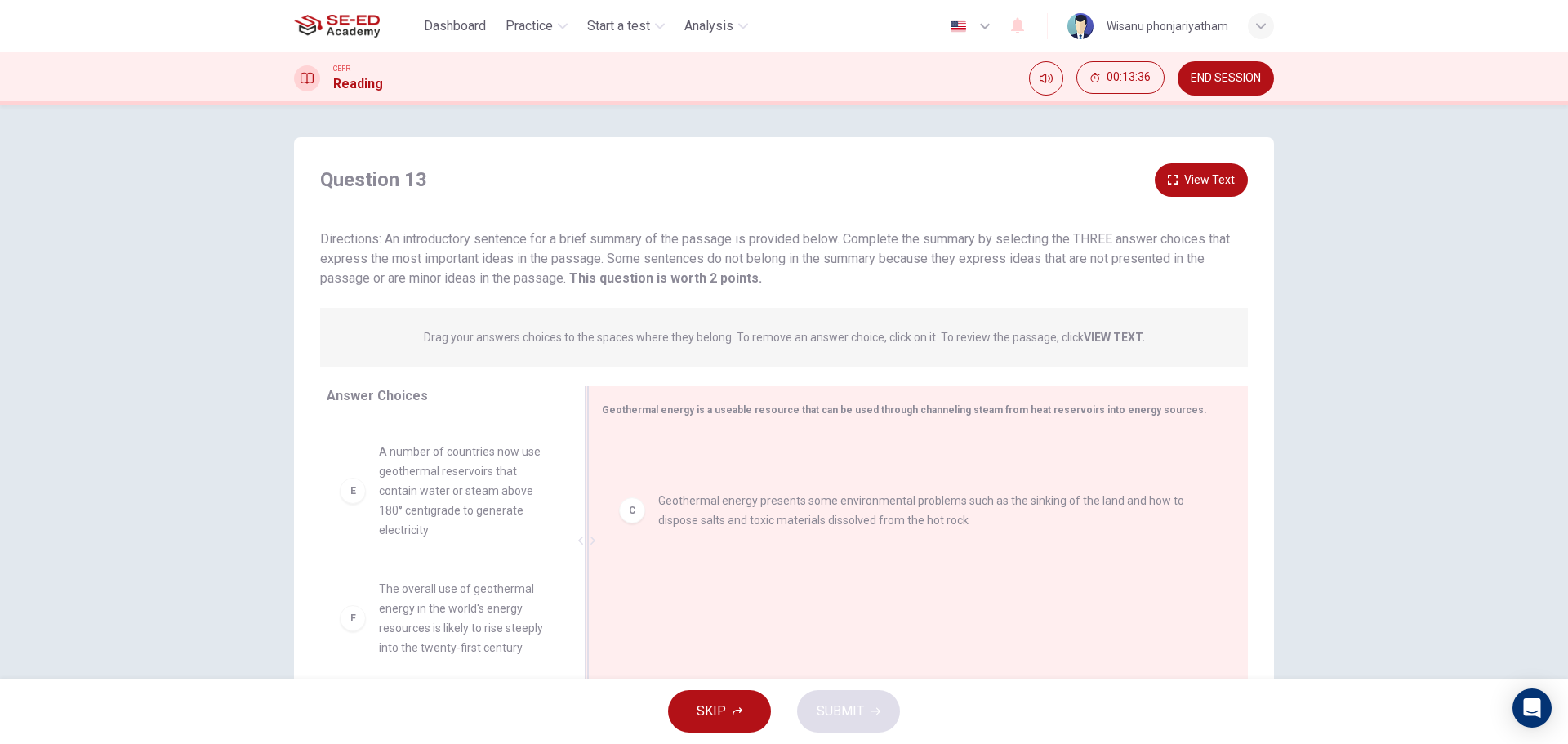
drag, startPoint x: 643, startPoint y: 470, endPoint x: 653, endPoint y: 520, distance: 51.0
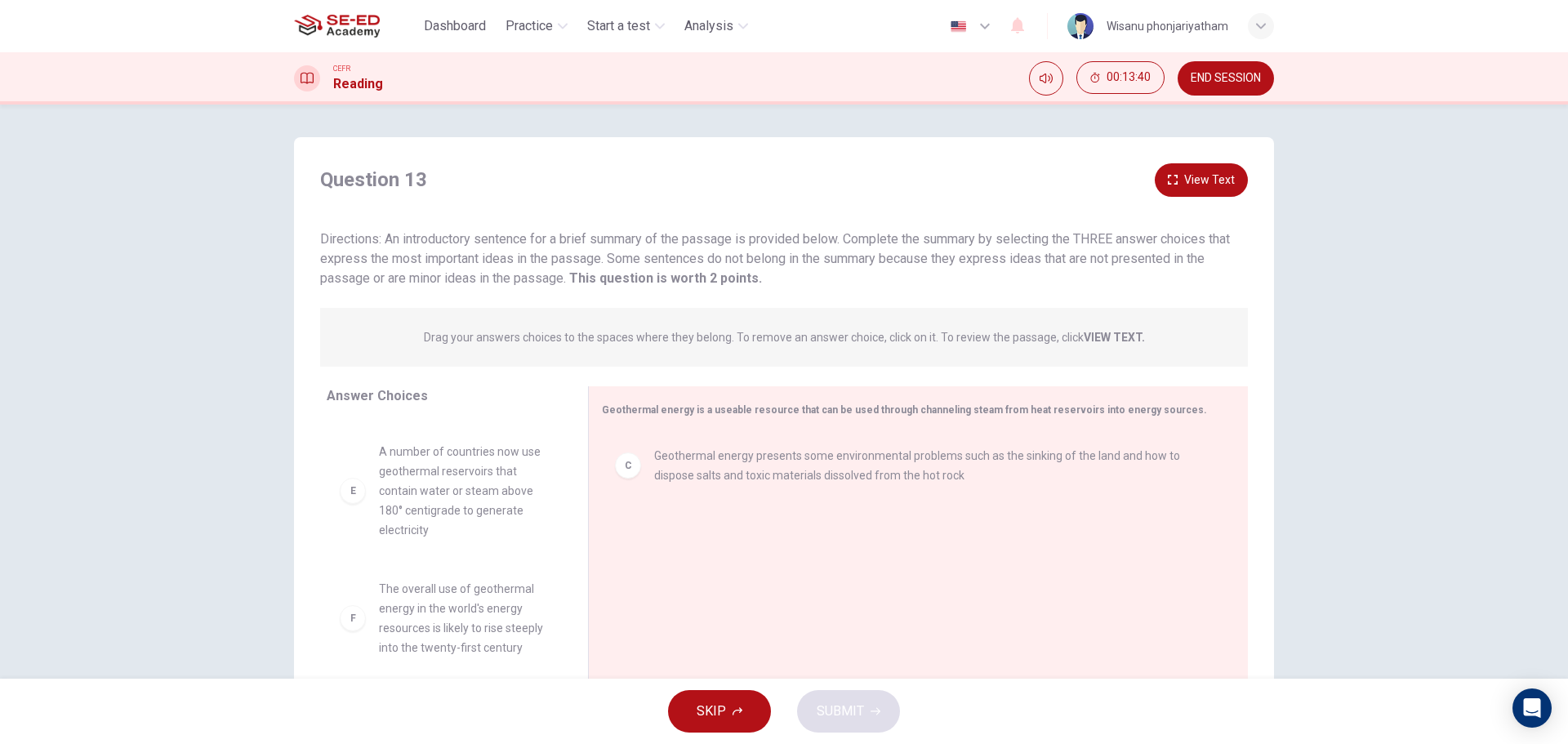
scroll to position [422, 0]
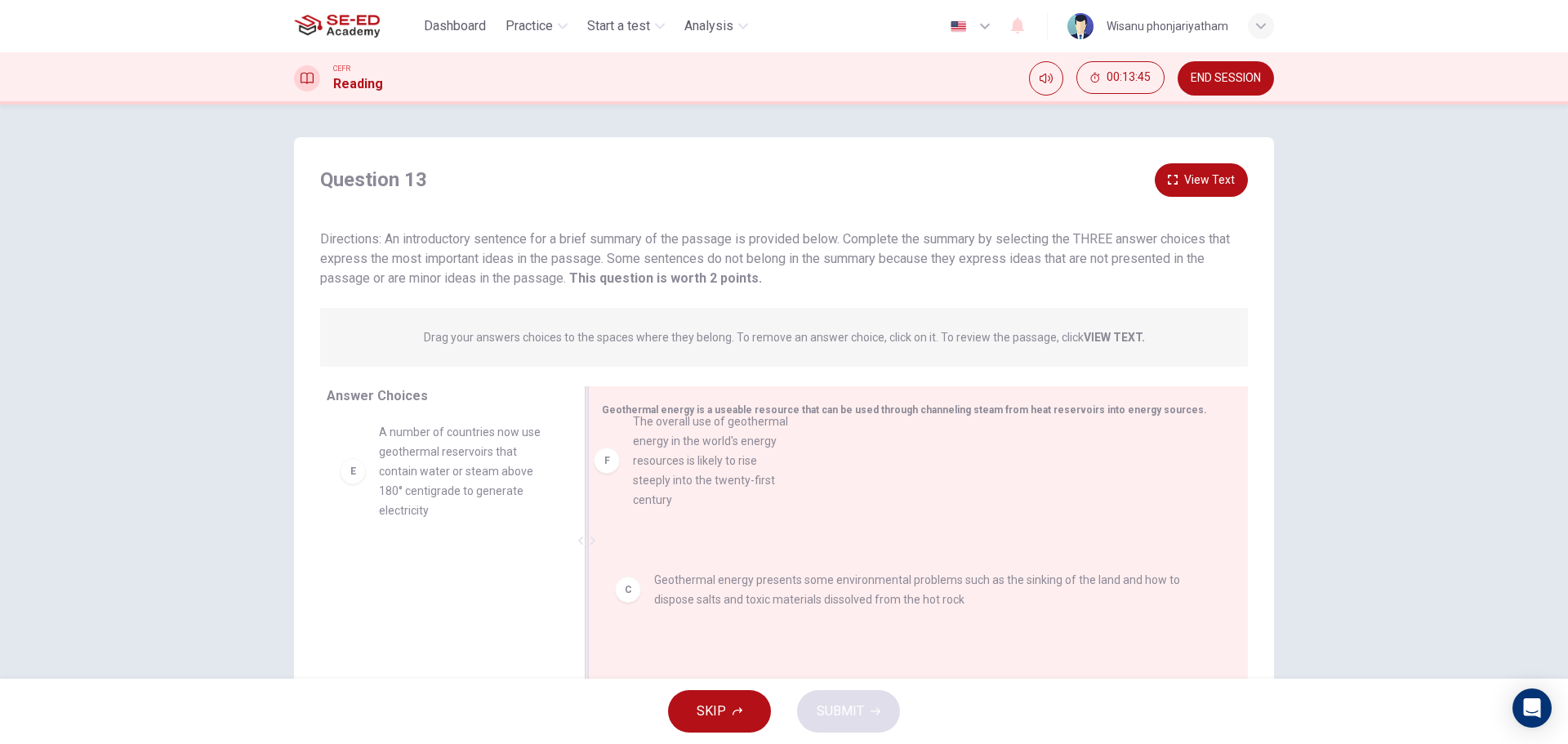
drag, startPoint x: 431, startPoint y: 631, endPoint x: 701, endPoint y: 505, distance: 298.0
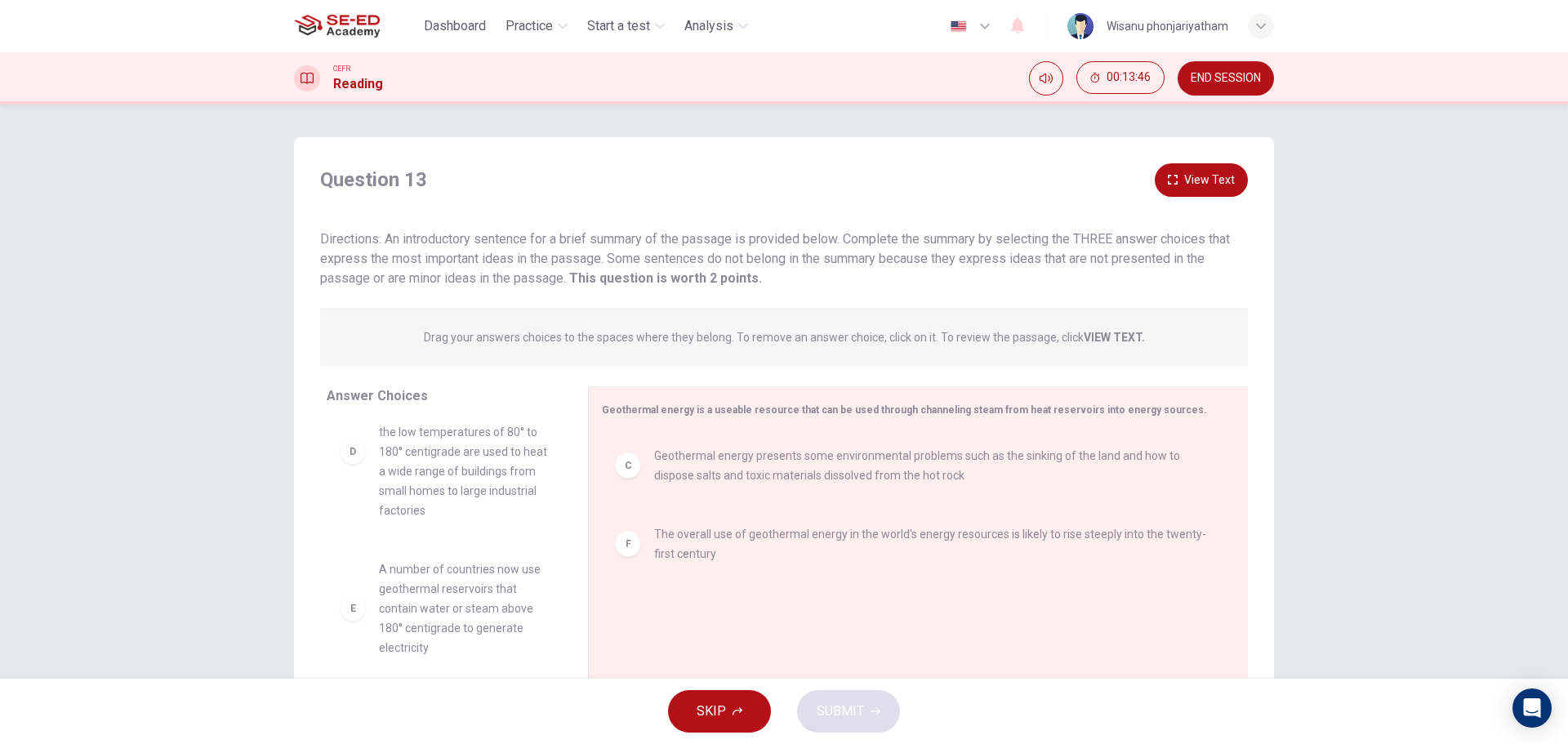
scroll to position [285, 0]
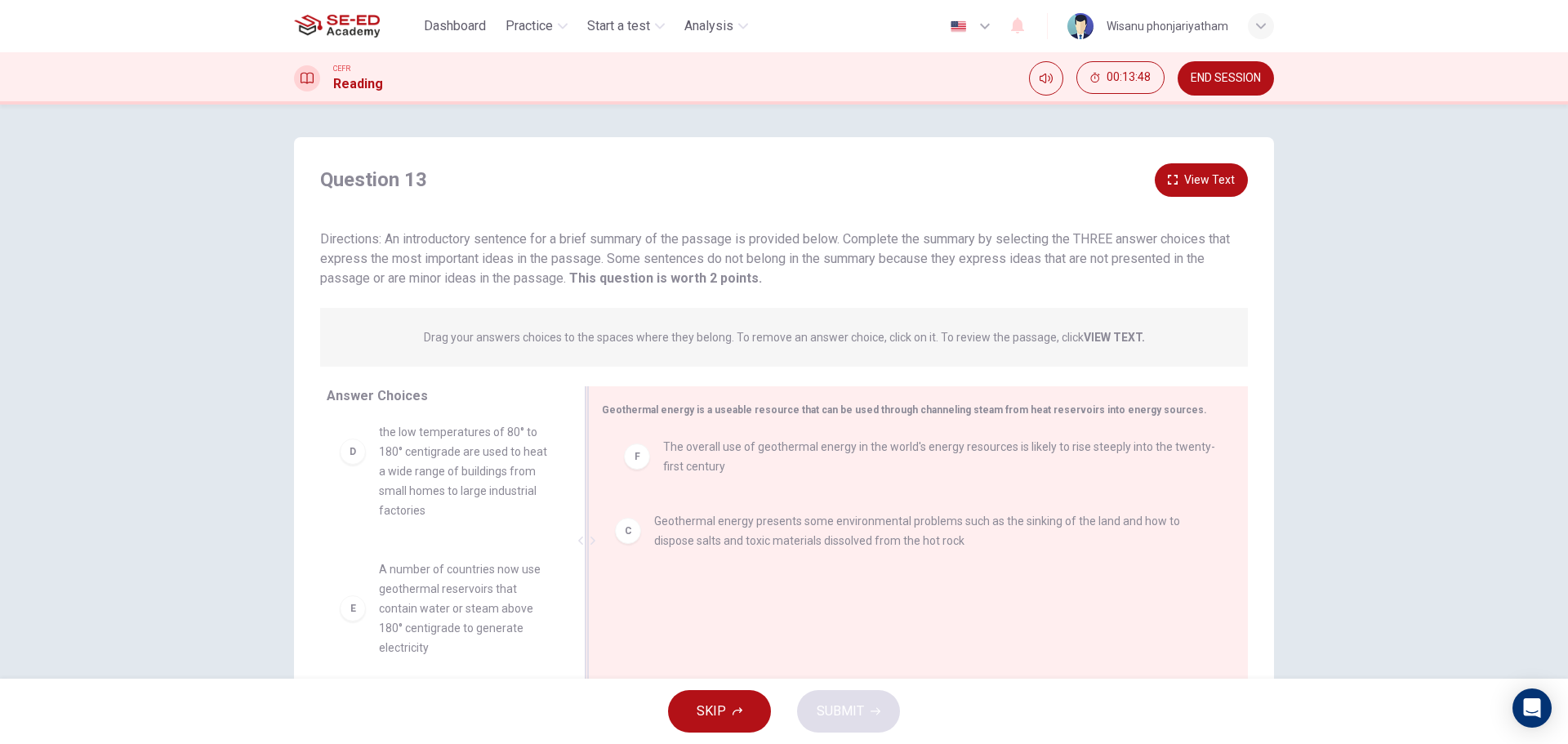
drag, startPoint x: 712, startPoint y: 539, endPoint x: 726, endPoint y: 443, distance: 97.0
drag, startPoint x: 731, startPoint y: 539, endPoint x: 731, endPoint y: 455, distance: 84.0
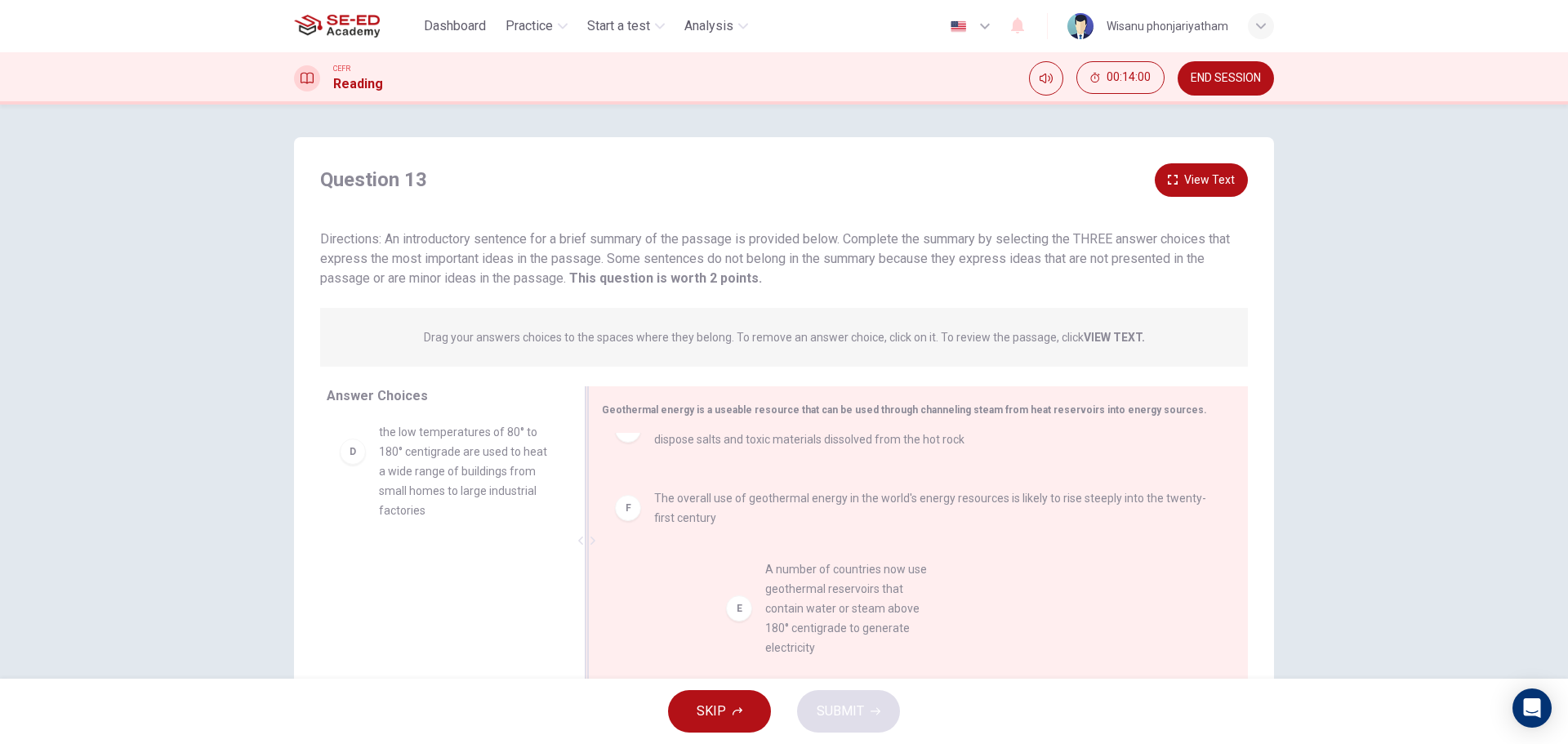
drag, startPoint x: 426, startPoint y: 626, endPoint x: 820, endPoint y: 626, distance: 394.0
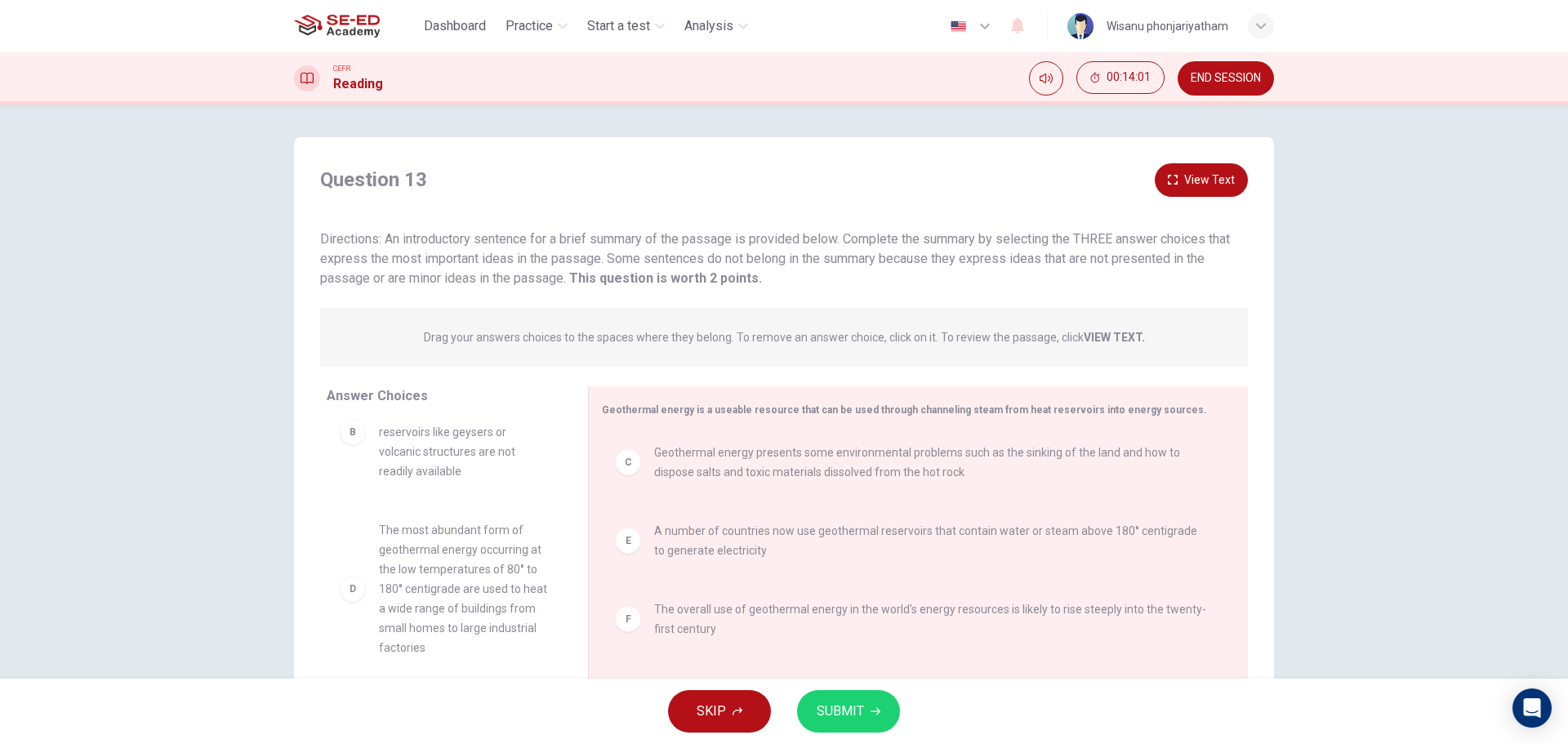
scroll to position [147, 0]
click at [846, 710] on span "SUBMIT" at bounding box center [840, 711] width 48 height 23
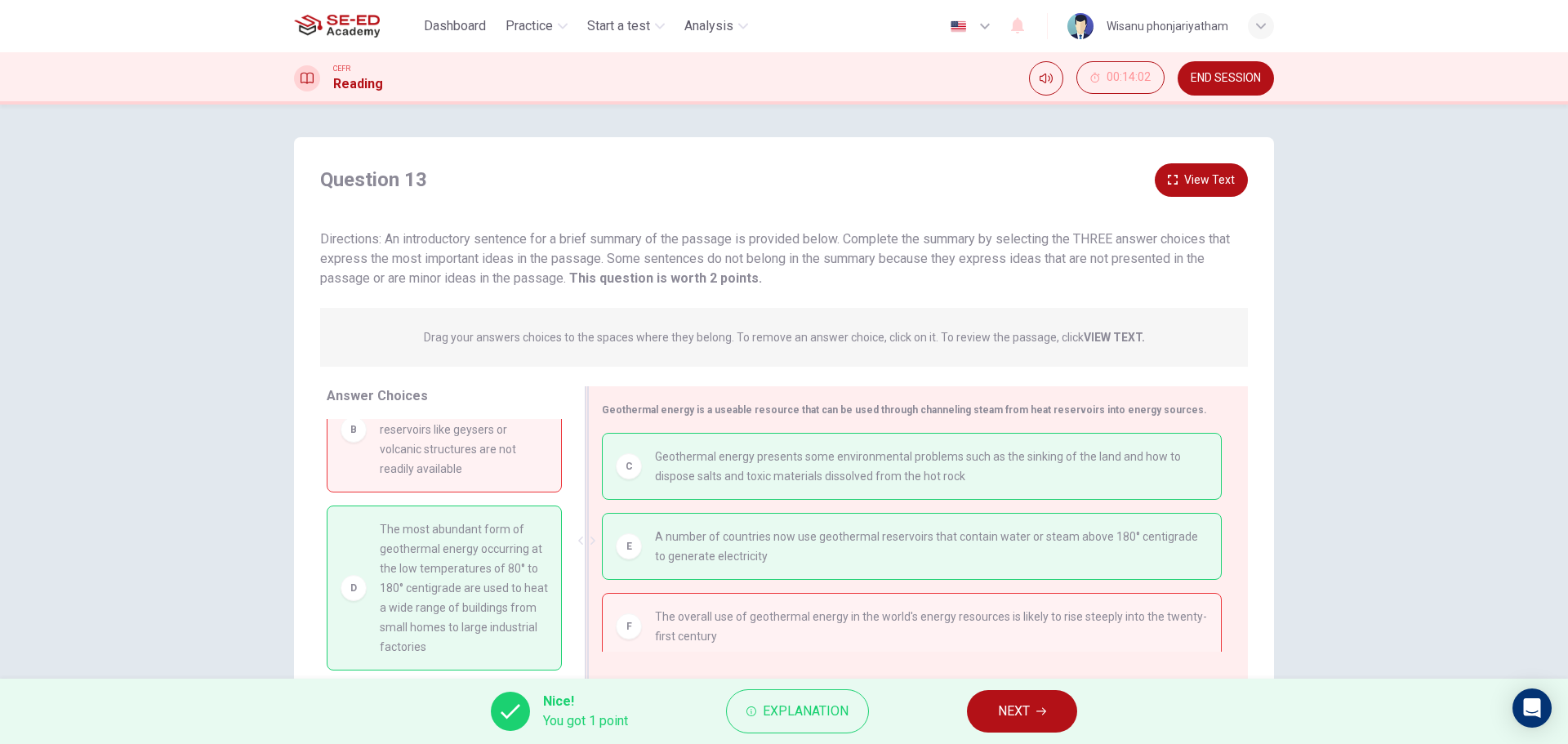
scroll to position [8, 0]
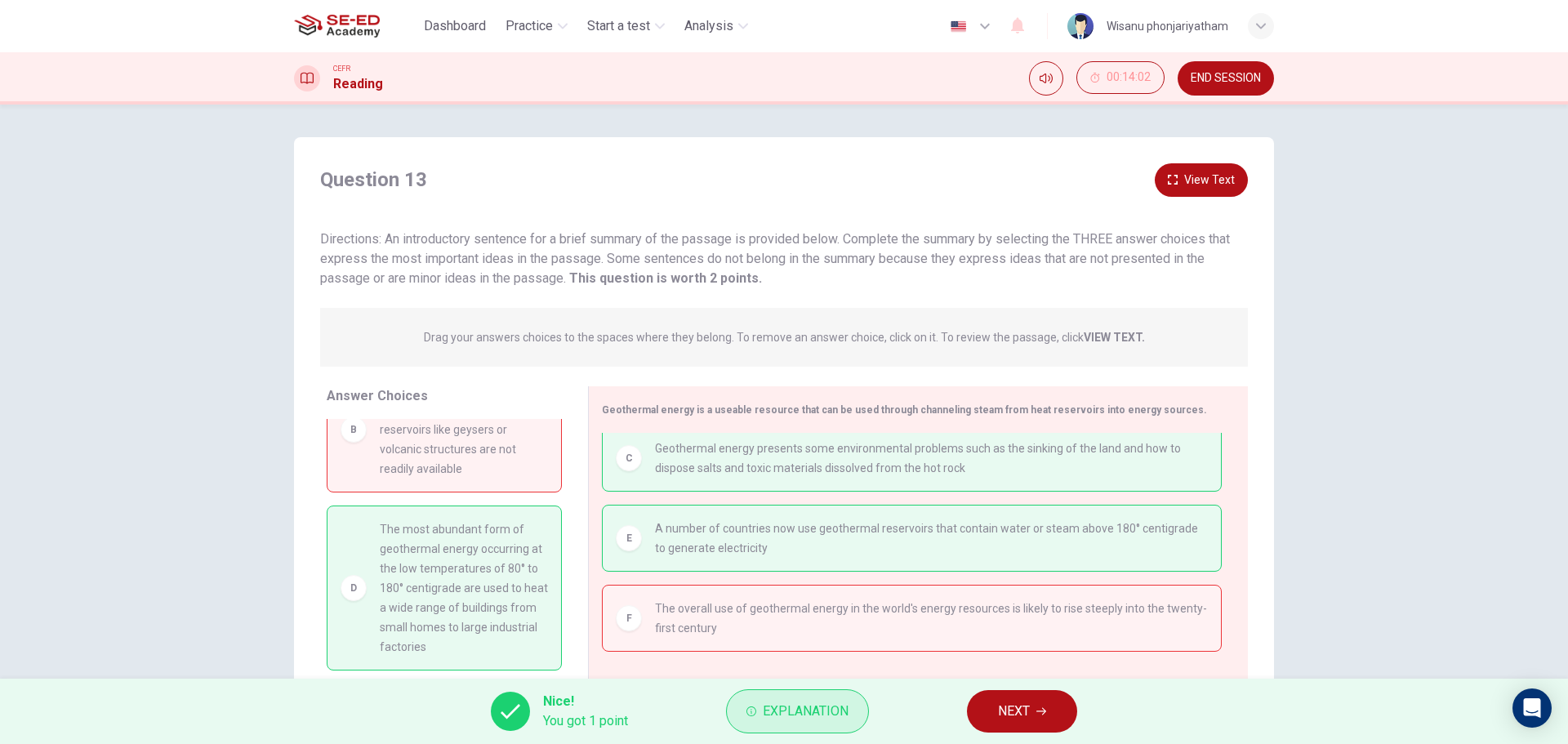
click at [791, 710] on span "Explanation" at bounding box center [805, 711] width 85 height 23
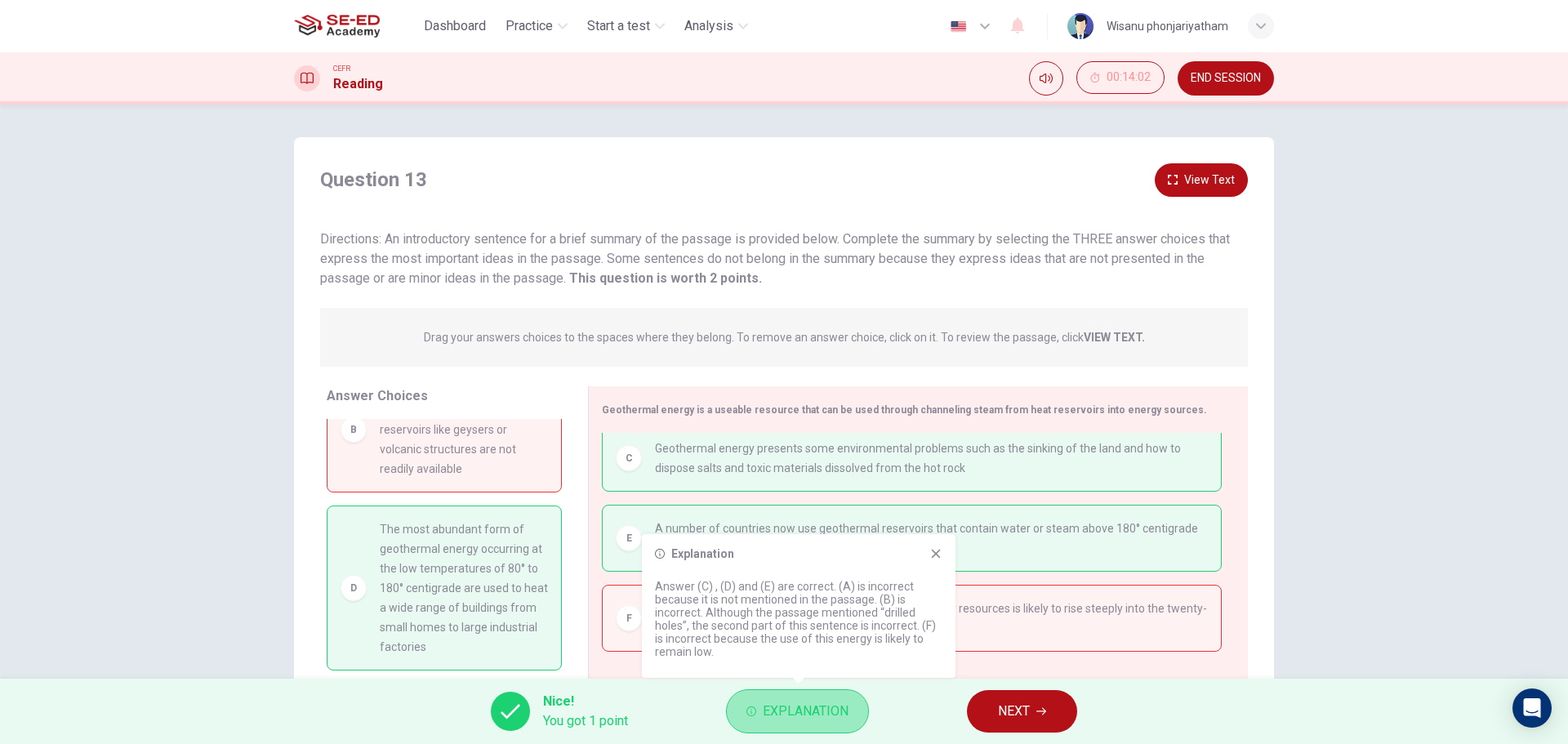
click at [791, 710] on span "Explanation" at bounding box center [805, 711] width 85 height 23
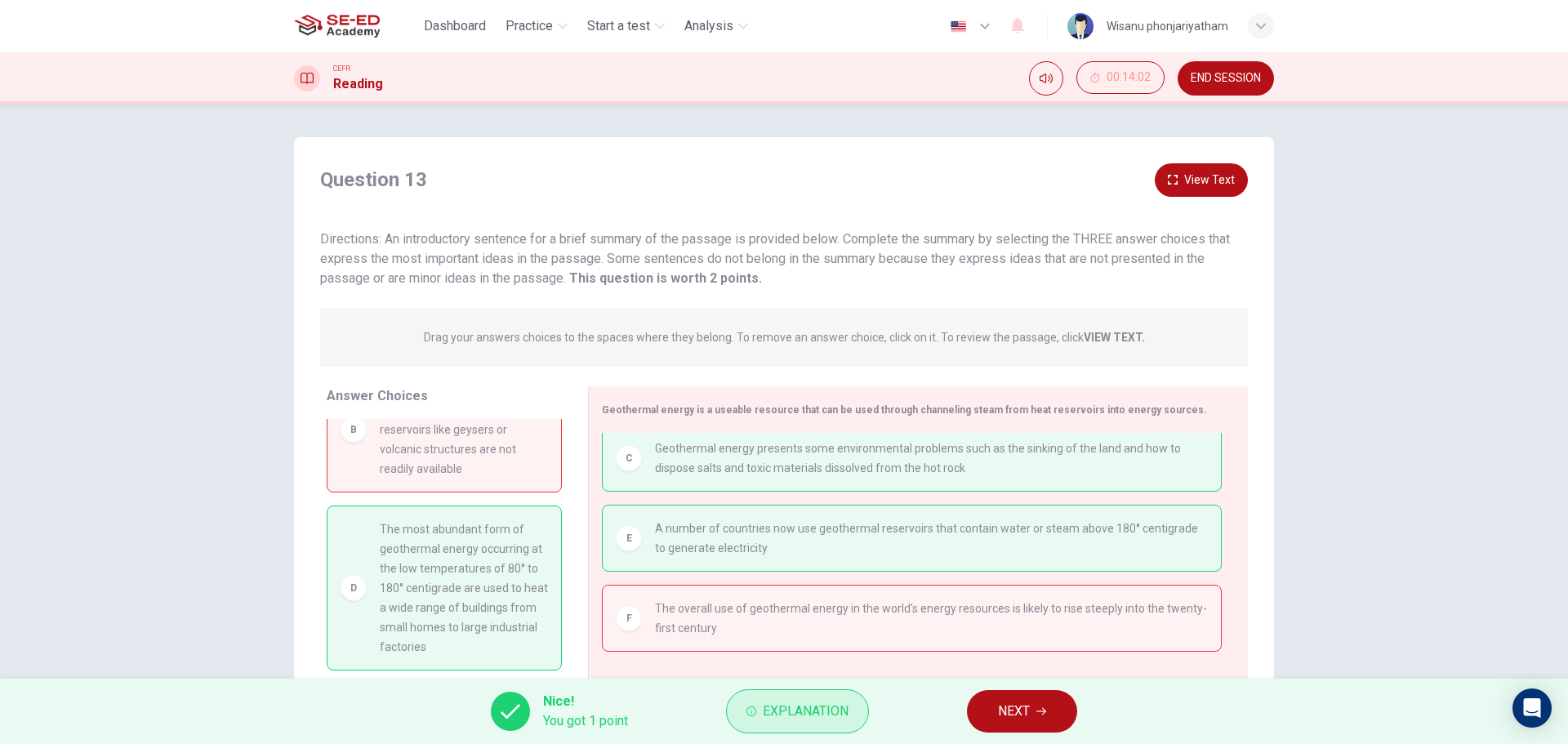
click at [798, 709] on span "Explanation" at bounding box center [805, 711] width 85 height 23
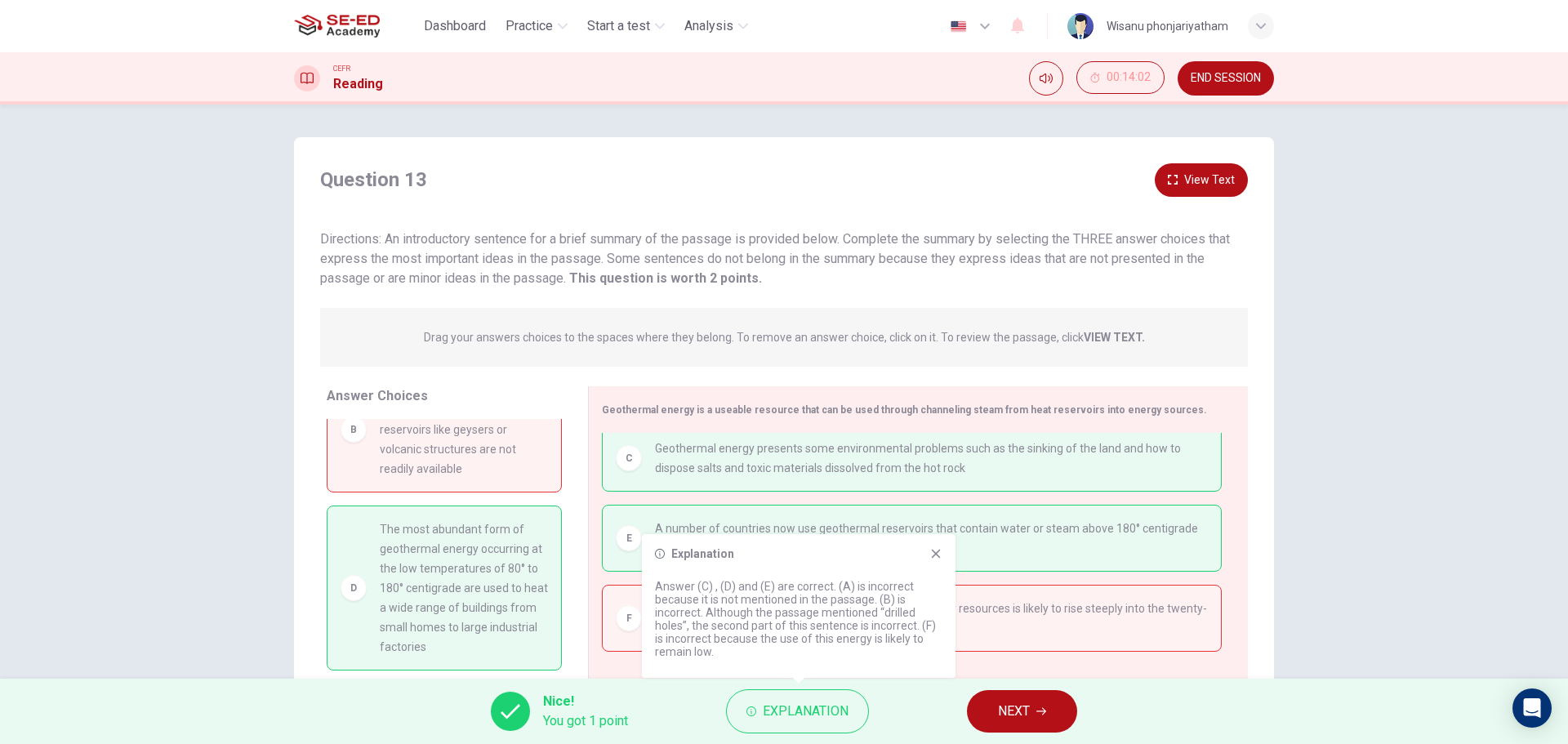
click at [998, 705] on button "NEXT" at bounding box center [1021, 711] width 110 height 43
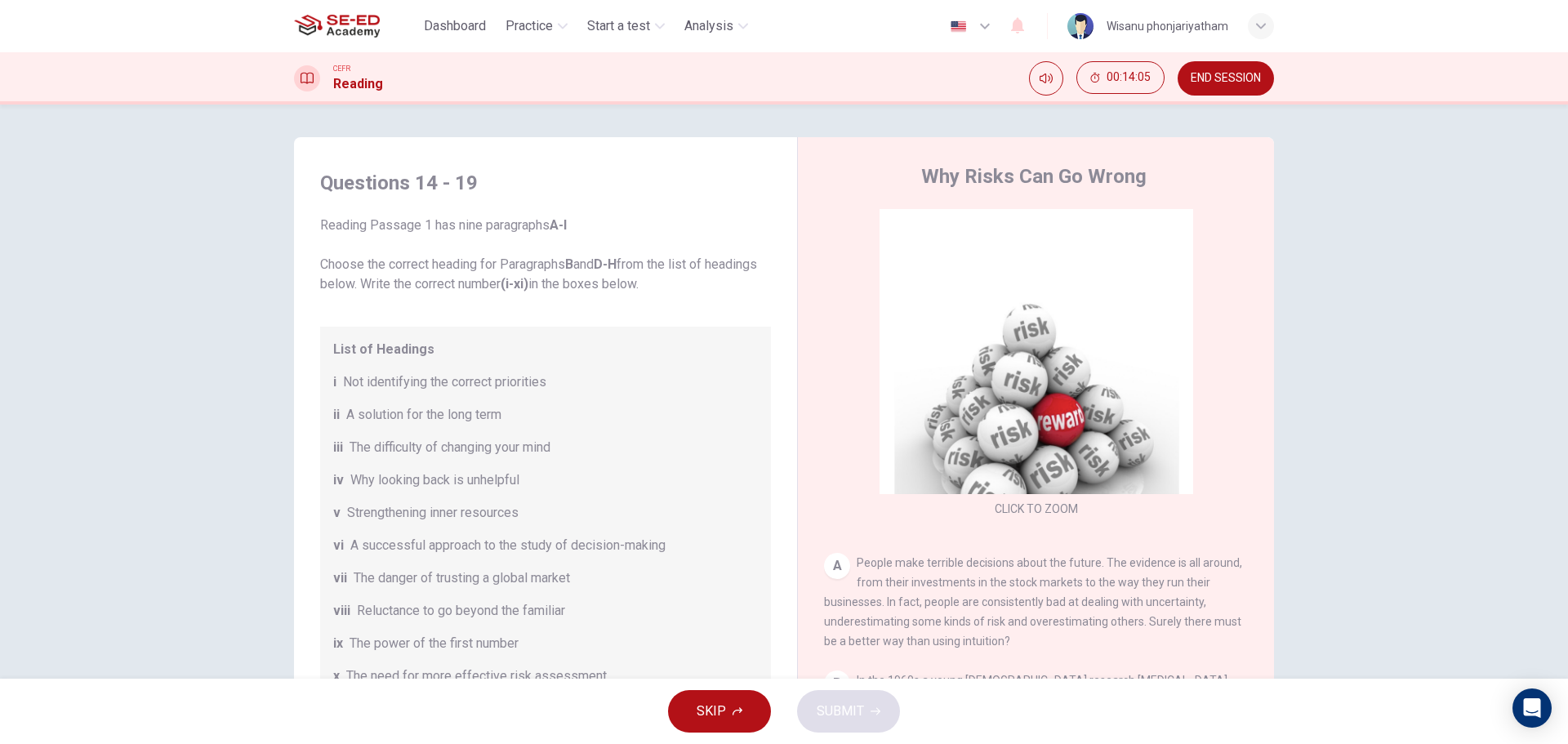
click at [1207, 74] on span "END SESSION" at bounding box center [1226, 78] width 70 height 13
